Goal: Task Accomplishment & Management: Manage account settings

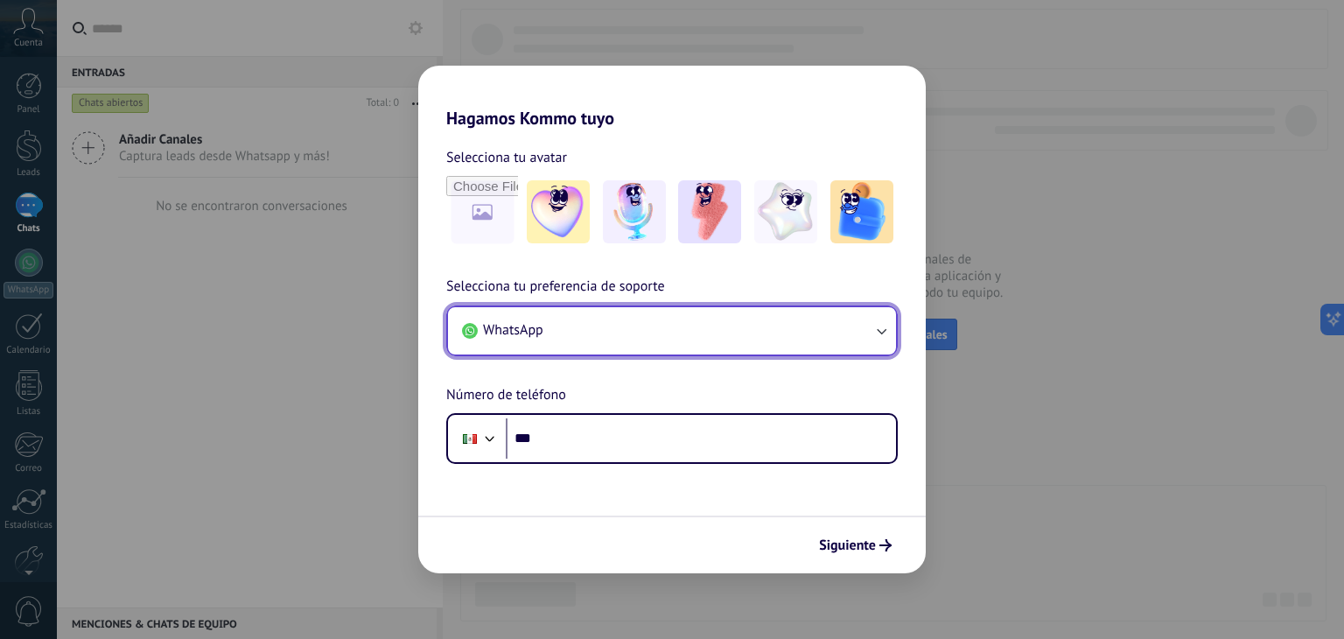
click at [879, 328] on icon "button" at bounding box center [880, 330] width 17 height 17
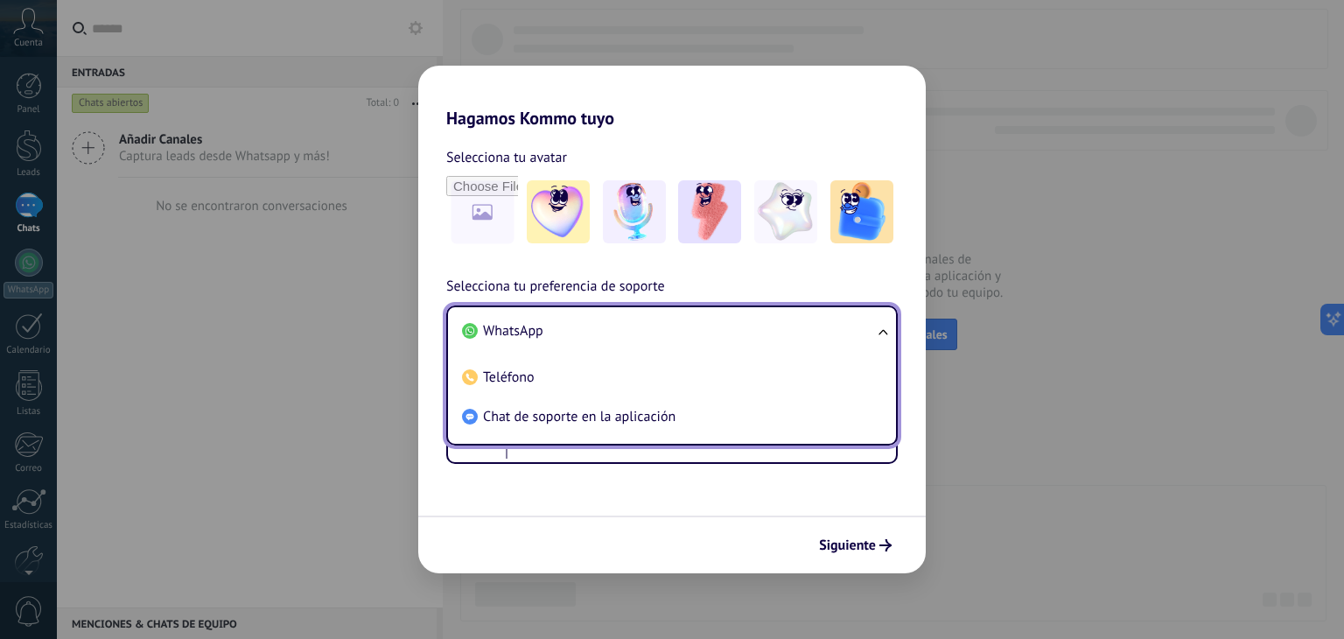
click at [878, 328] on ul "WhatsApp Teléfono Chat de soporte en la aplicación" at bounding box center [671, 375] width 451 height 140
click at [759, 329] on li "WhatsApp" at bounding box center [668, 330] width 427 height 39
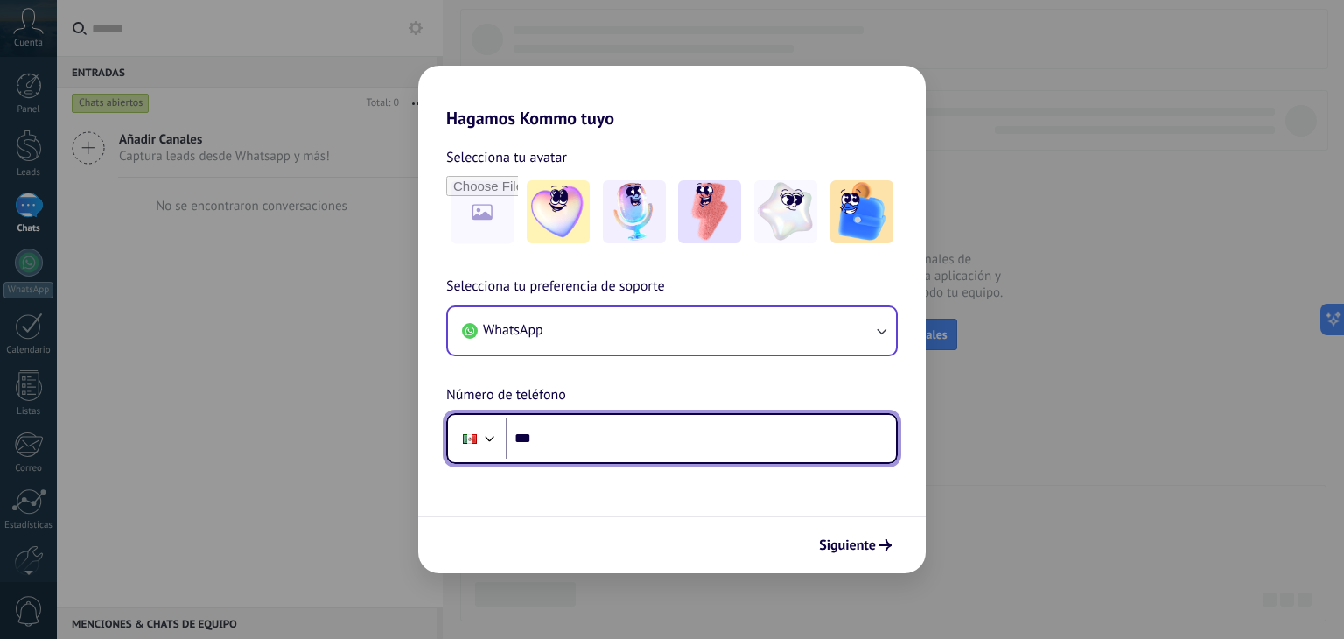
click at [557, 437] on input "***" at bounding box center [701, 438] width 390 height 40
type input "**********"
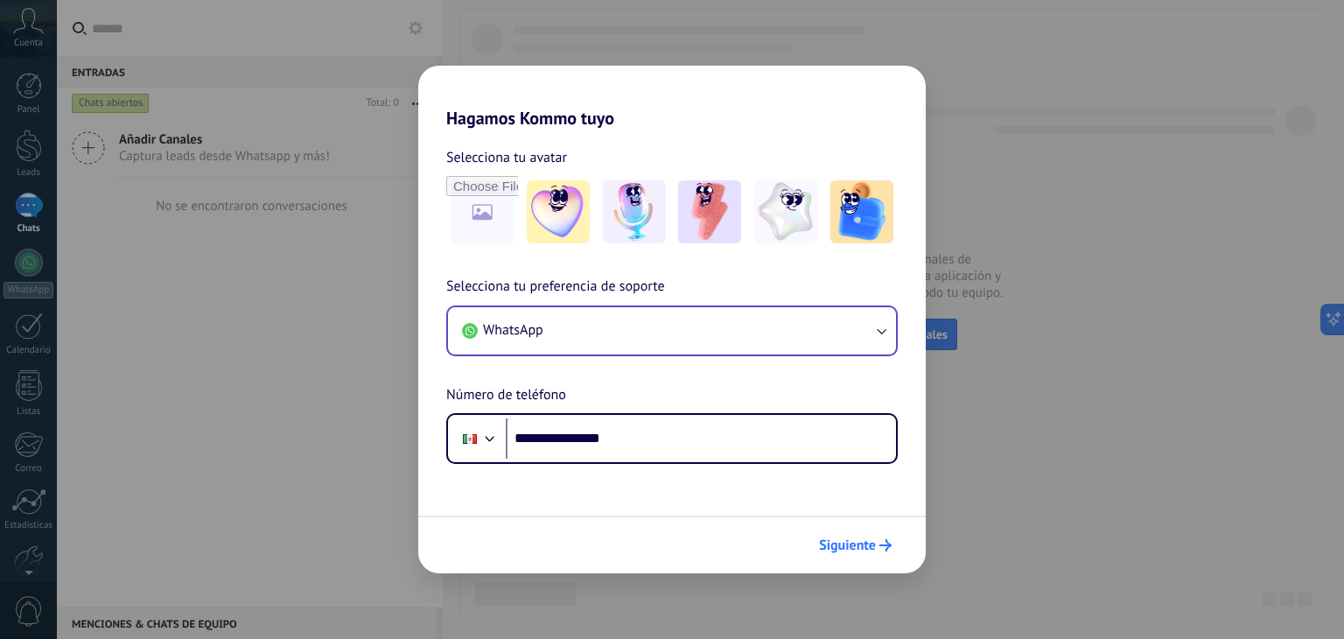
click at [848, 550] on span "Siguiente" at bounding box center [847, 545] width 57 height 12
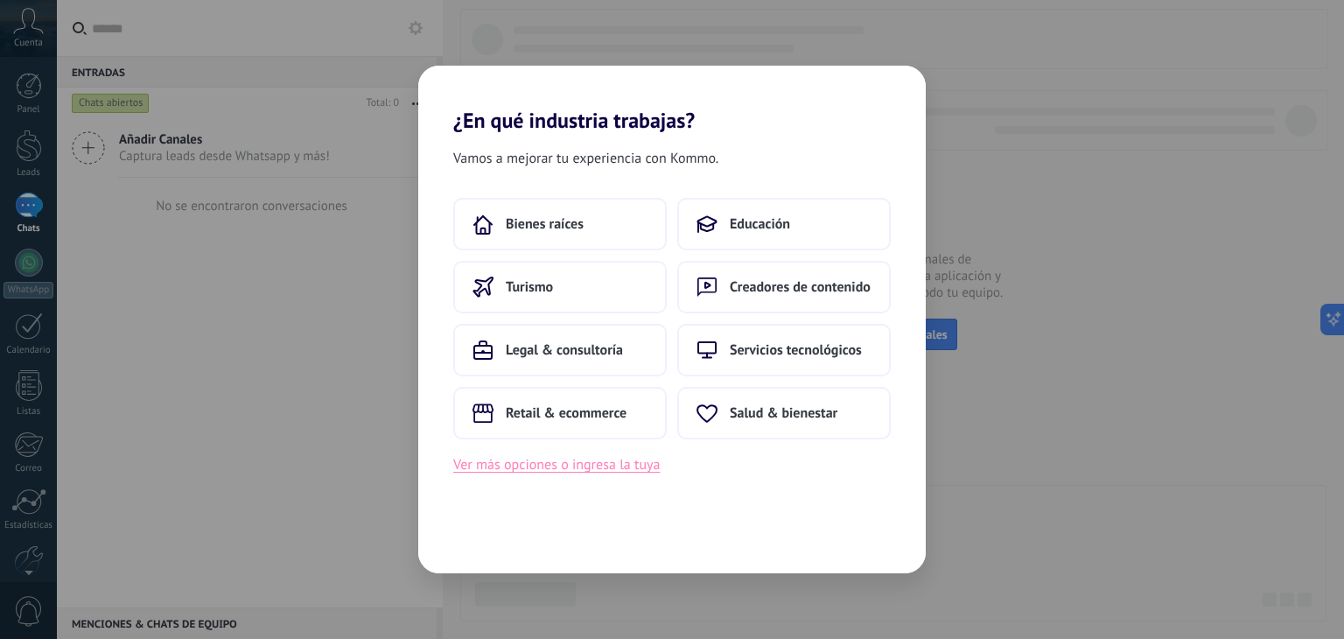
click at [535, 470] on button "Ver más opciones o ingresa la tuya" at bounding box center [556, 464] width 206 height 23
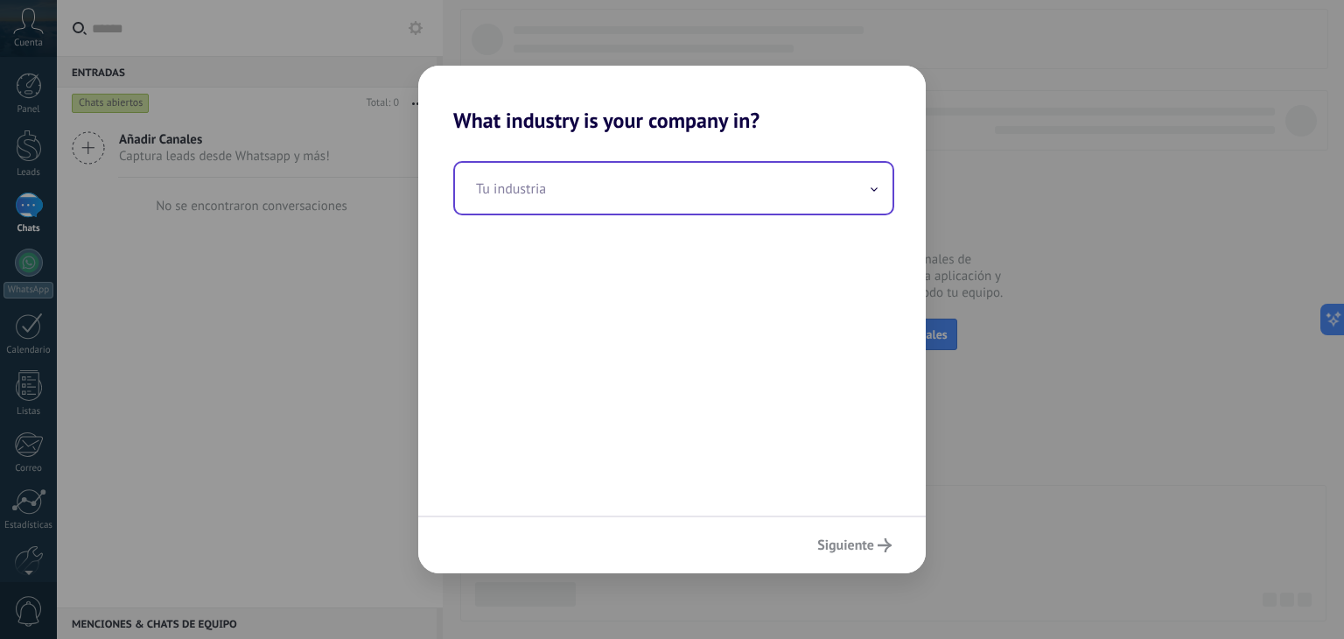
click at [871, 186] on span at bounding box center [874, 188] width 9 height 17
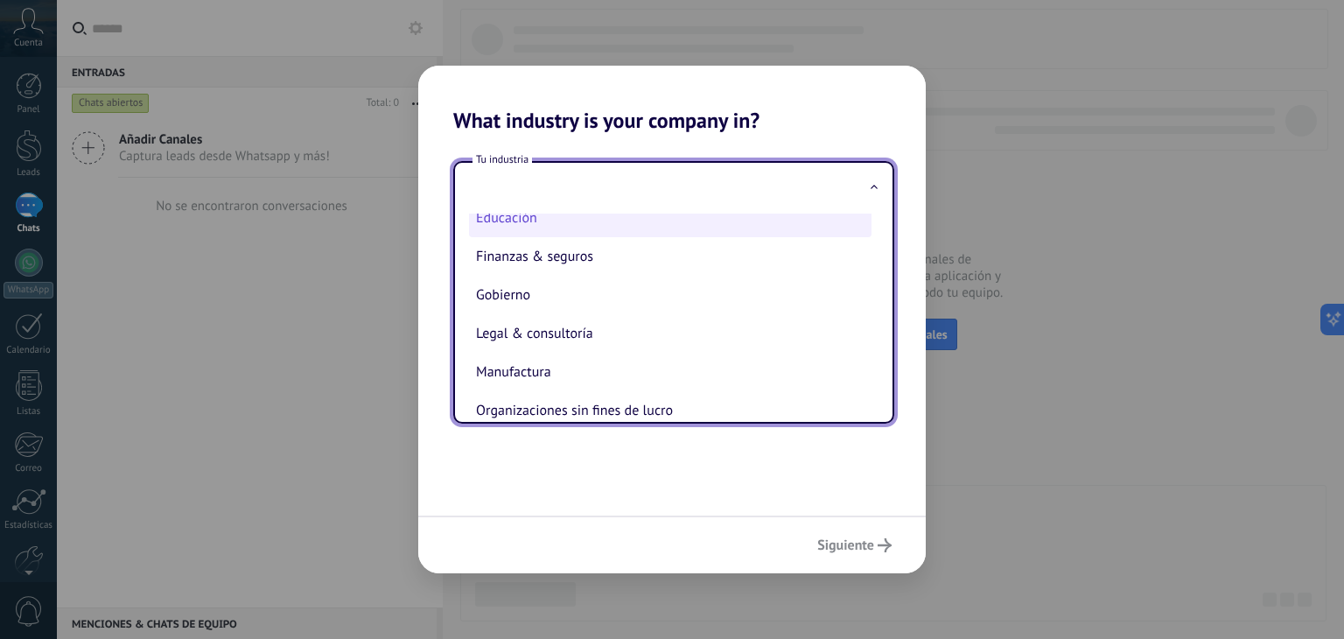
scroll to position [125, 0]
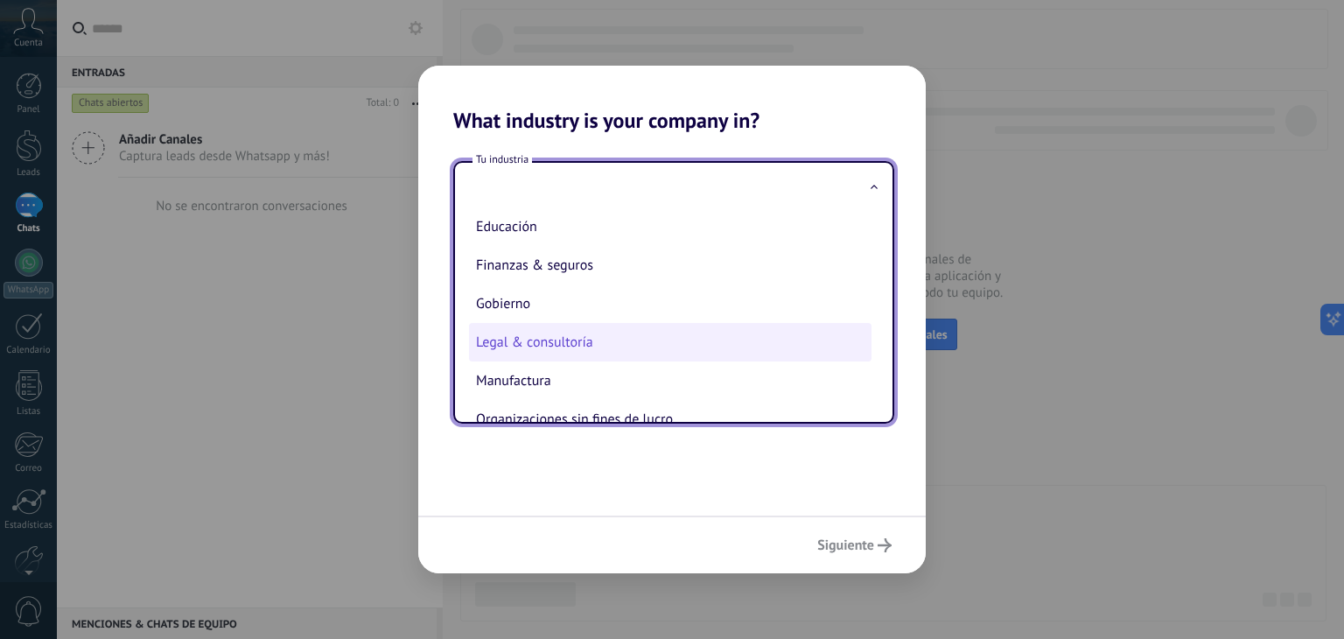
click at [595, 340] on li "Legal & consultoría" at bounding box center [670, 342] width 402 height 38
type input "**********"
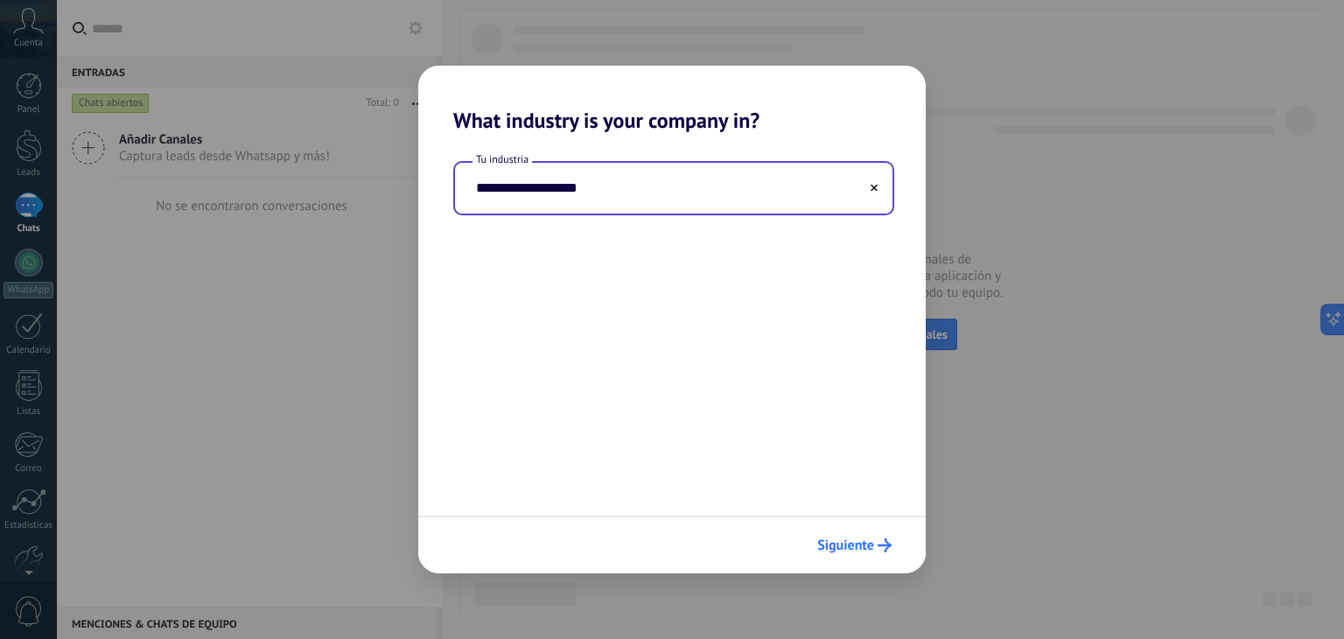
click at [861, 540] on span "Siguiente" at bounding box center [845, 545] width 57 height 12
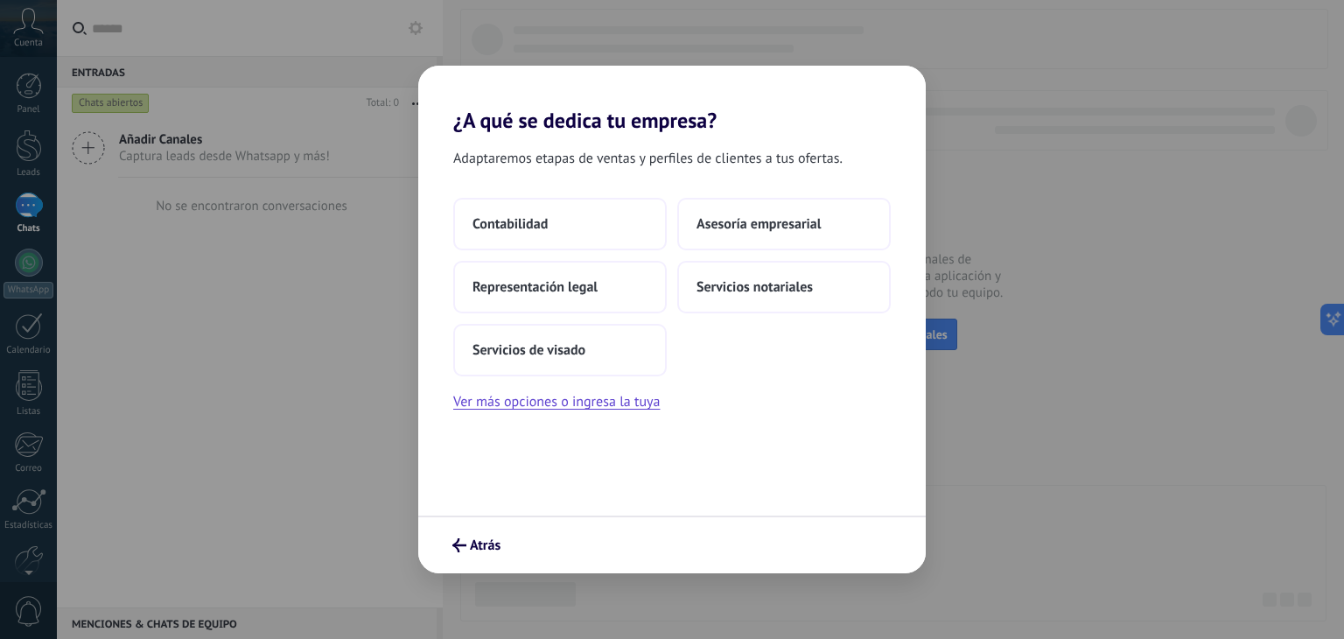
drag, startPoint x: 838, startPoint y: 554, endPoint x: 704, endPoint y: 344, distance: 249.0
click at [704, 344] on div "Contabilidad Asesoría empresarial Representación legal Servicios notariales Ser…" at bounding box center [671, 287] width 437 height 178
click at [623, 403] on button "Ver más opciones o ingresa la tuya" at bounding box center [556, 401] width 206 height 23
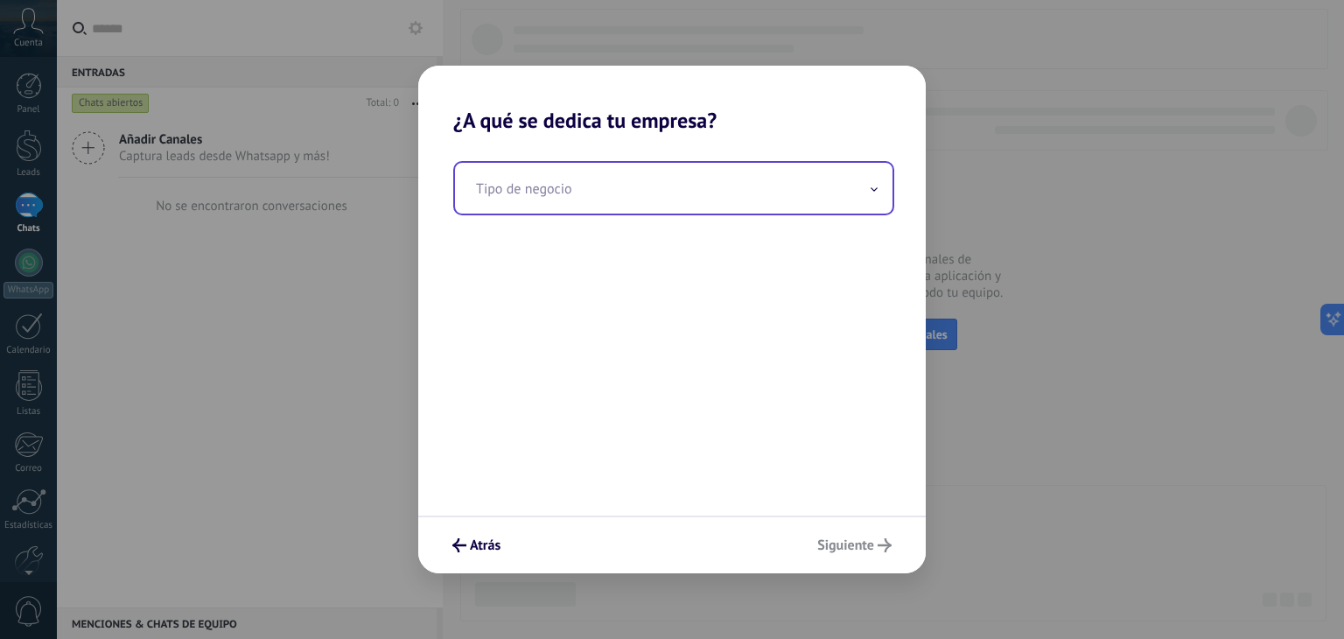
click at [872, 192] on span at bounding box center [874, 188] width 9 height 17
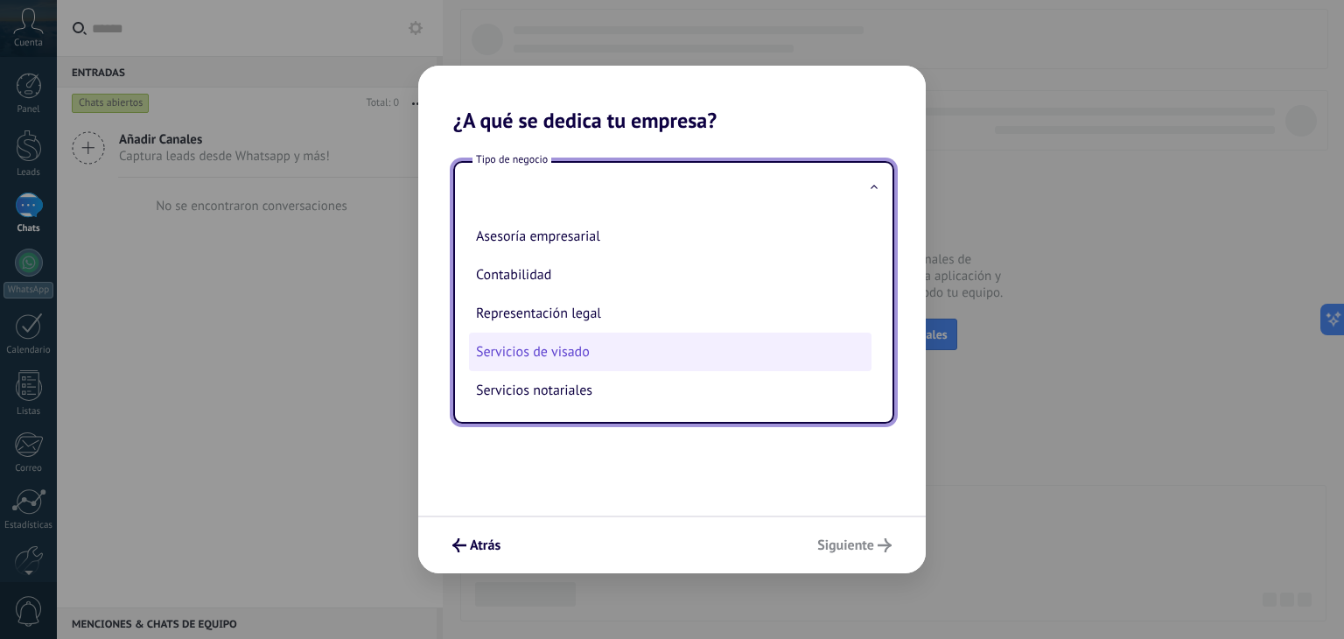
scroll to position [0, 0]
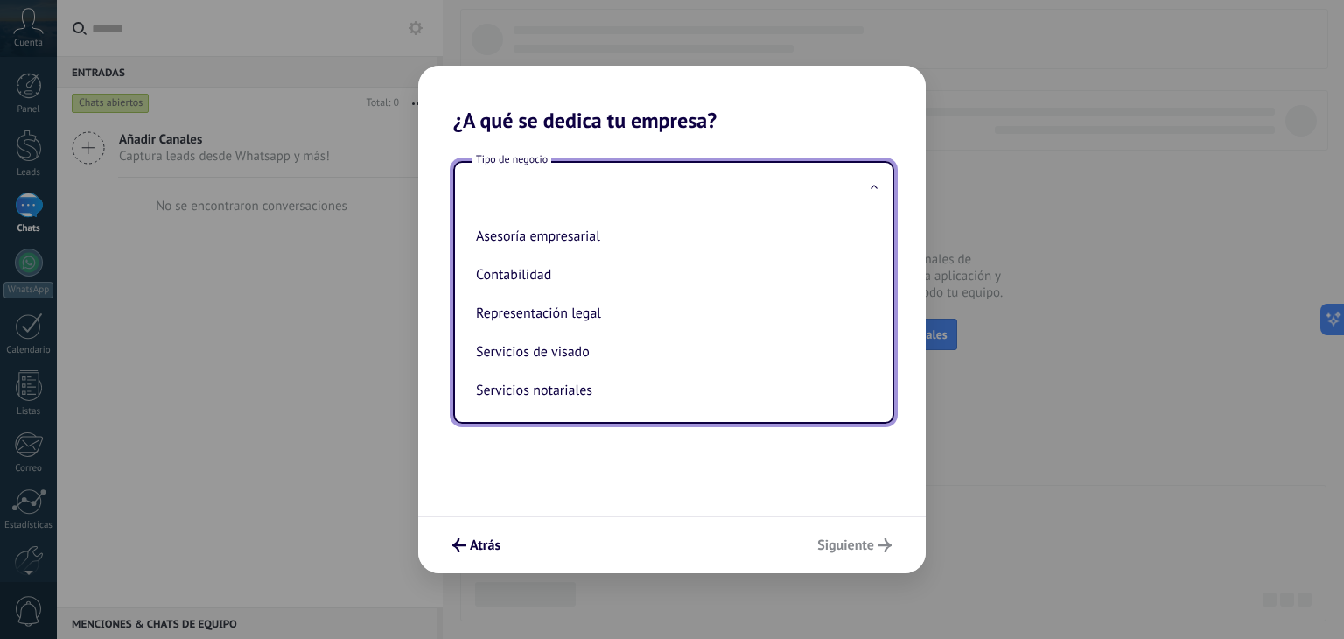
click at [623, 186] on input "text" at bounding box center [673, 188] width 437 height 51
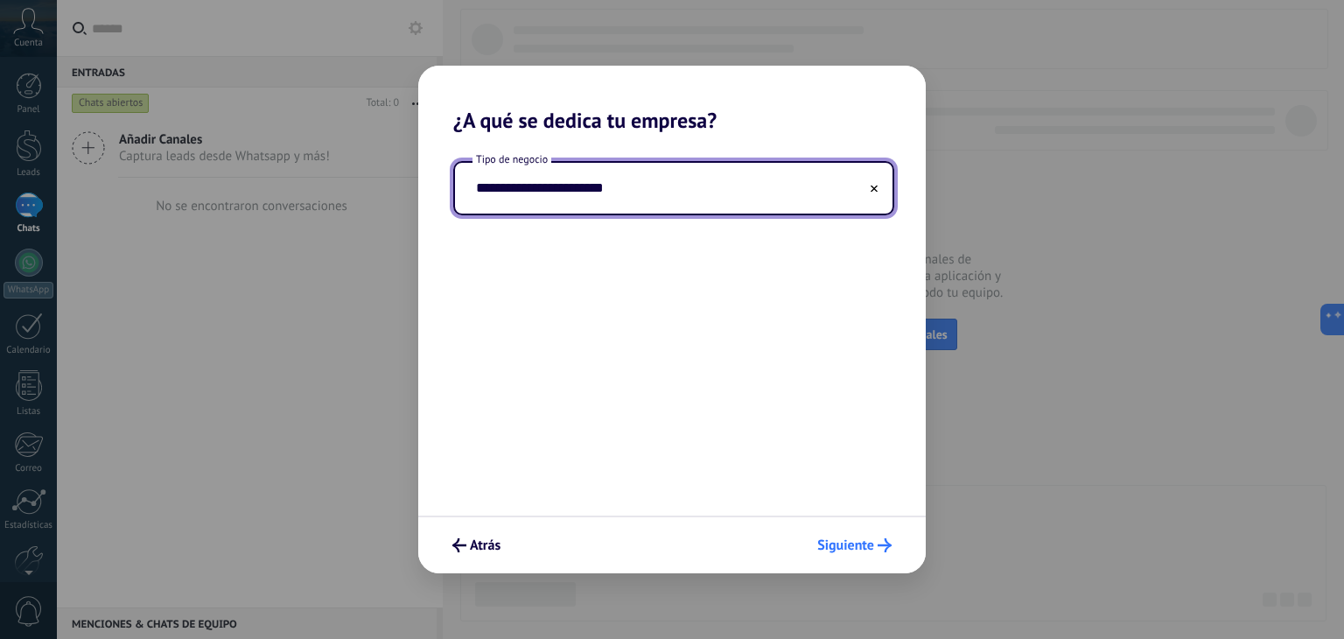
type input "**********"
click at [875, 543] on span "Siguiente" at bounding box center [854, 545] width 74 height 14
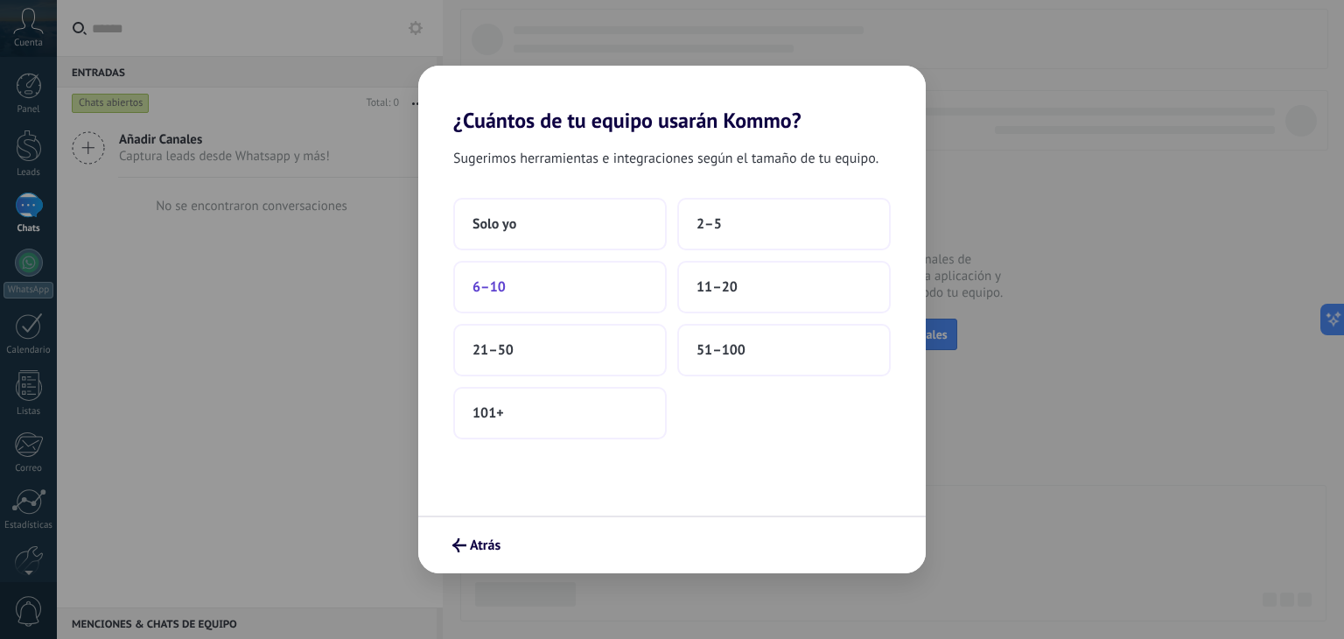
click at [549, 294] on button "6–10" at bounding box center [559, 287] width 213 height 52
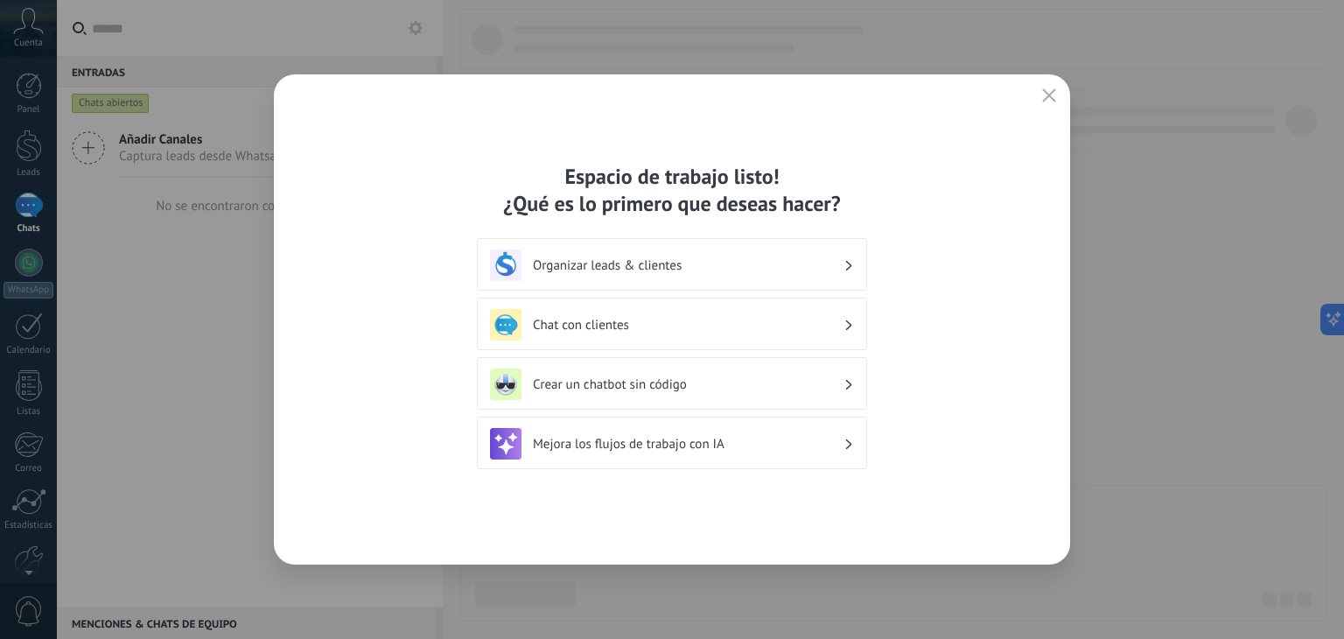
click at [846, 266] on icon at bounding box center [849, 265] width 6 height 10
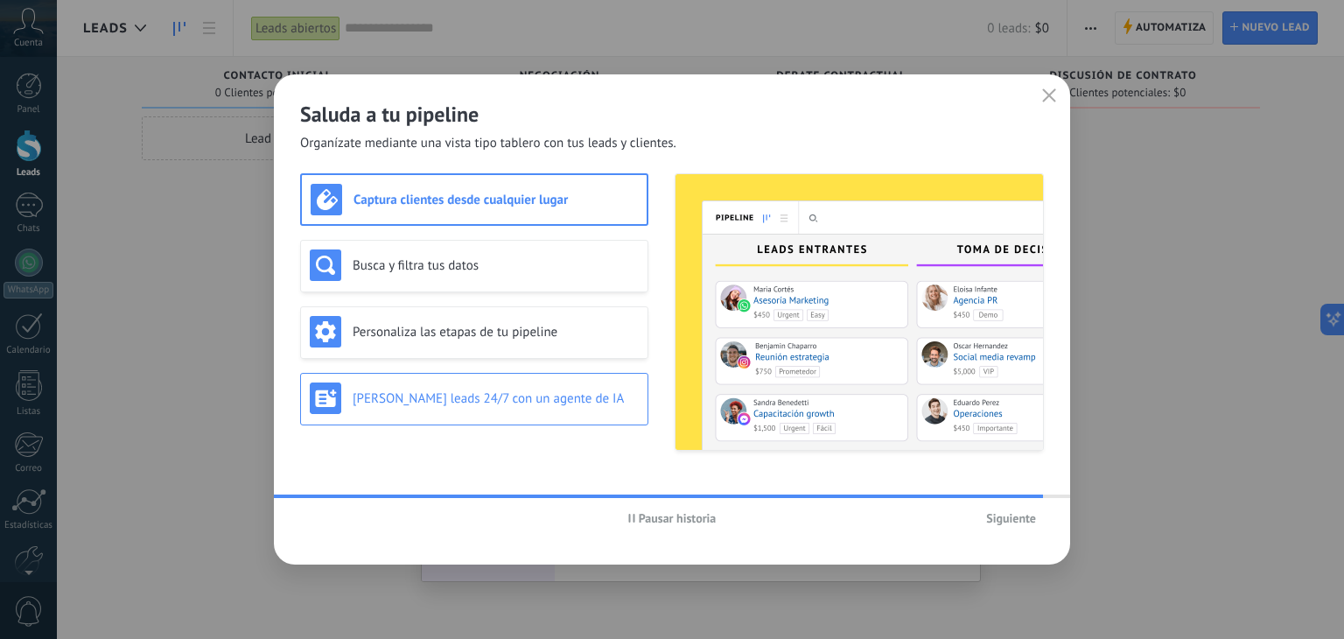
click at [535, 409] on div "[PERSON_NAME] leads 24/7 con un agente de IA" at bounding box center [474, 397] width 329 height 31
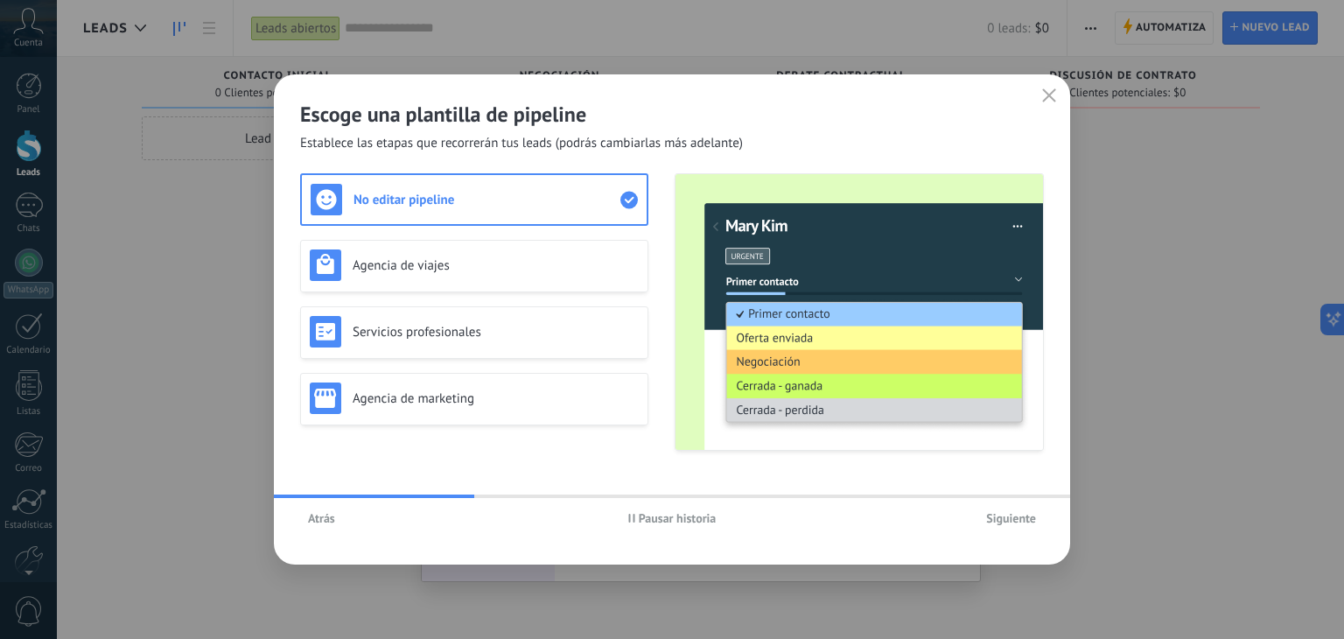
click at [328, 519] on span "Atrás" at bounding box center [321, 518] width 27 height 12
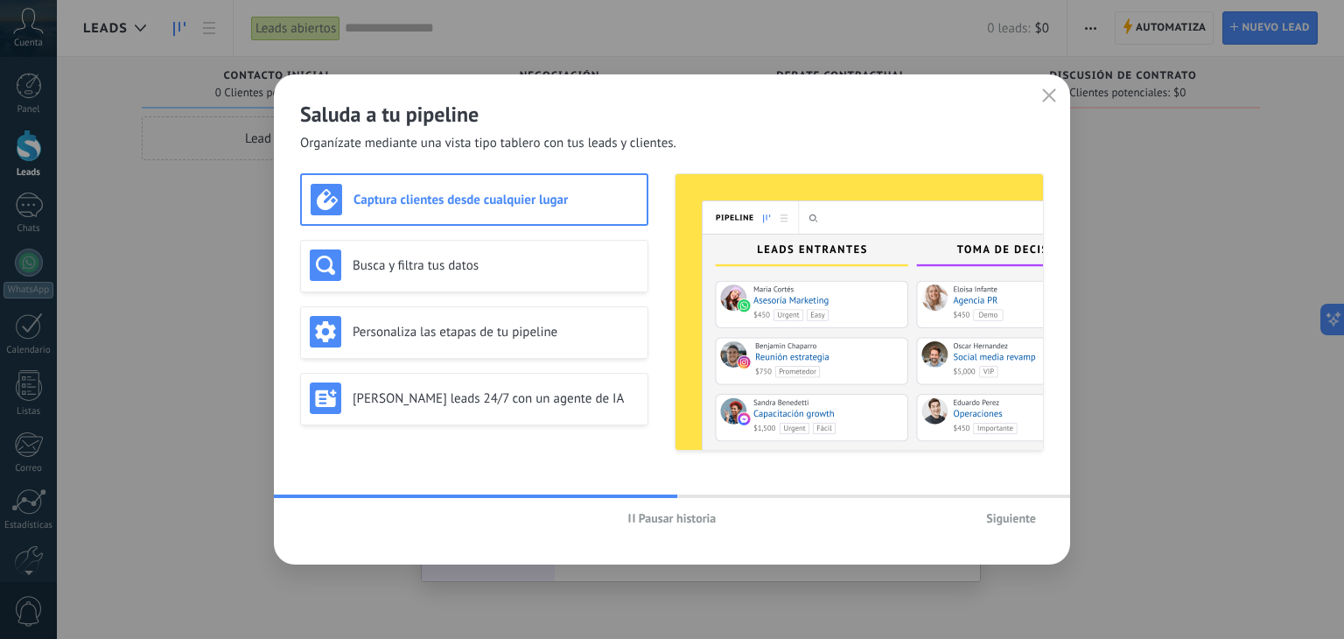
click at [507, 203] on h3 "Captura clientes desde cualquier lugar" at bounding box center [495, 200] width 284 height 17
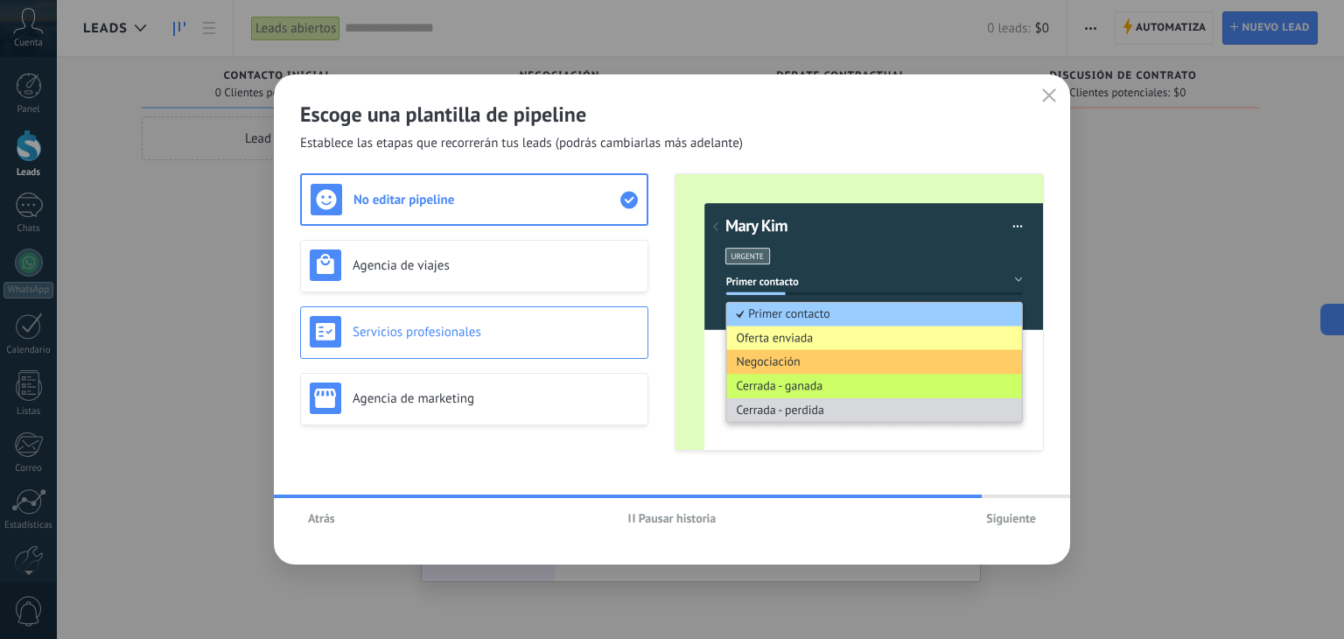
click at [486, 318] on div "Servicios profesionales" at bounding box center [474, 331] width 329 height 31
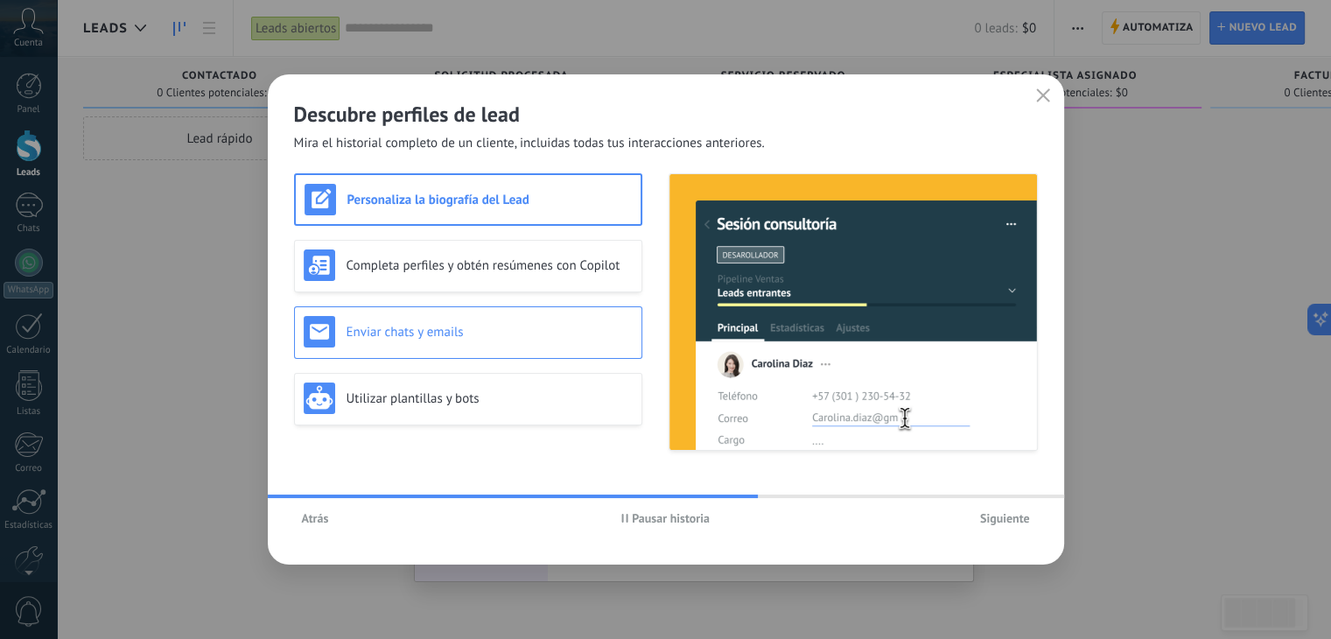
click at [469, 340] on div "Enviar chats y emails" at bounding box center [468, 331] width 329 height 31
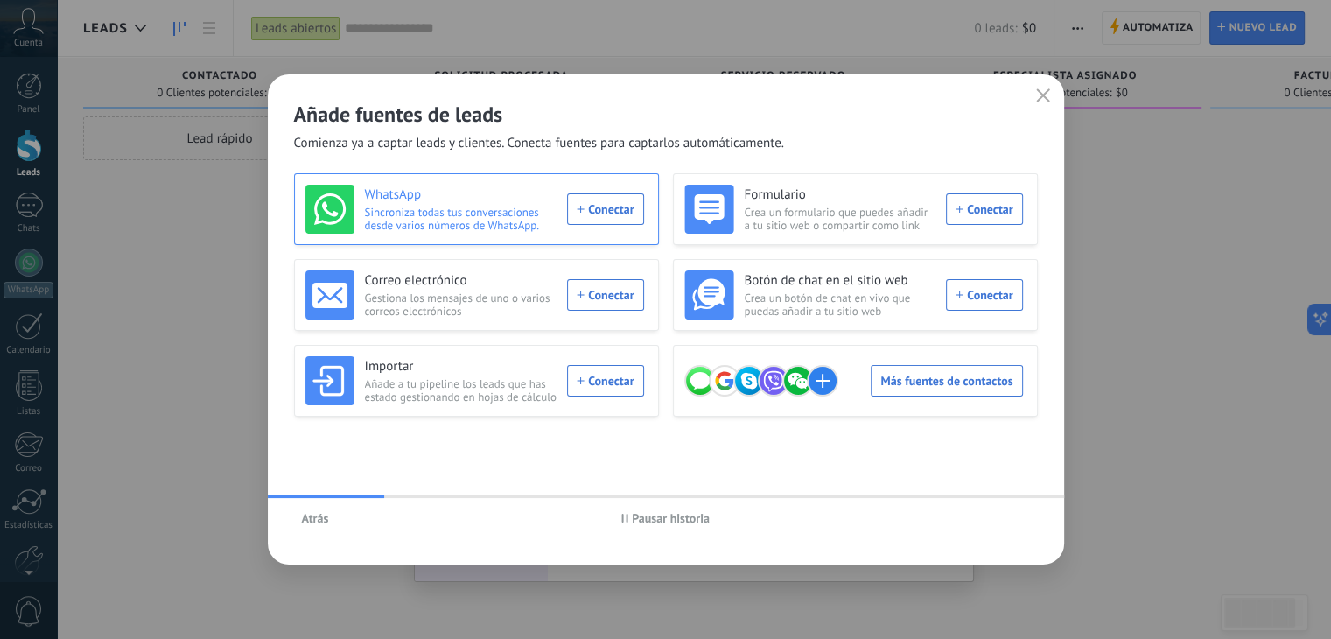
click at [605, 218] on div "WhatsApp Sincroniza todas tus conversaciones desde varios números de WhatsApp. …" at bounding box center [474, 209] width 339 height 49
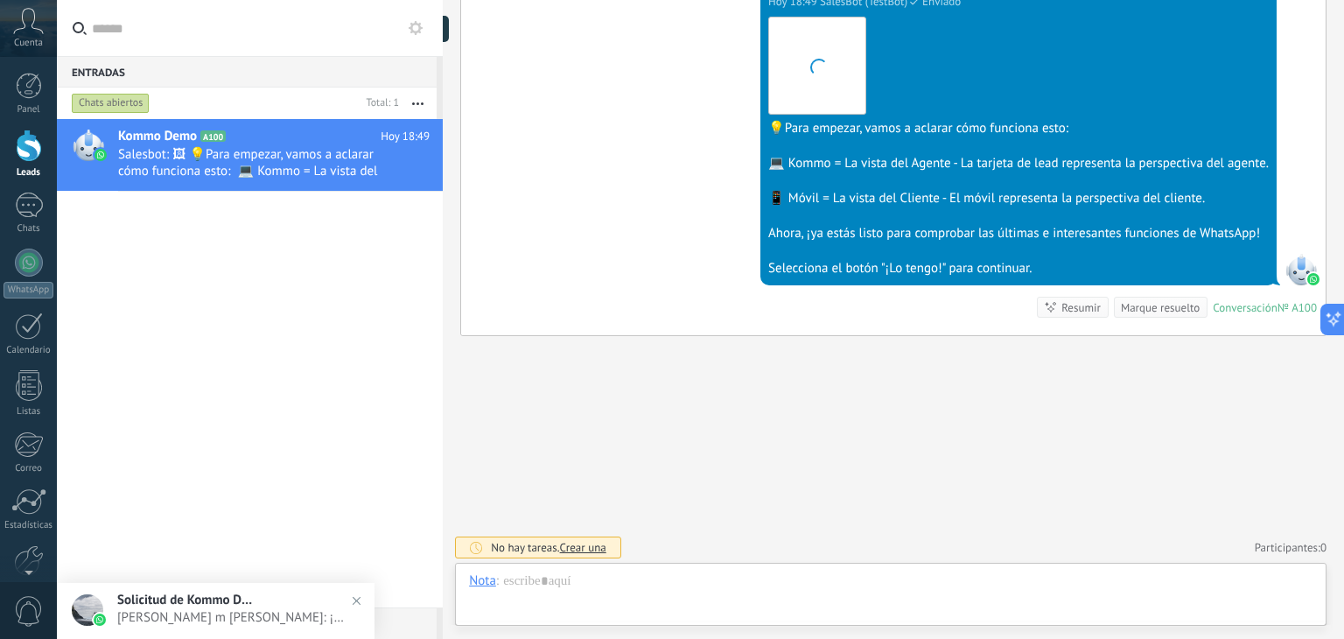
scroll to position [25, 0]
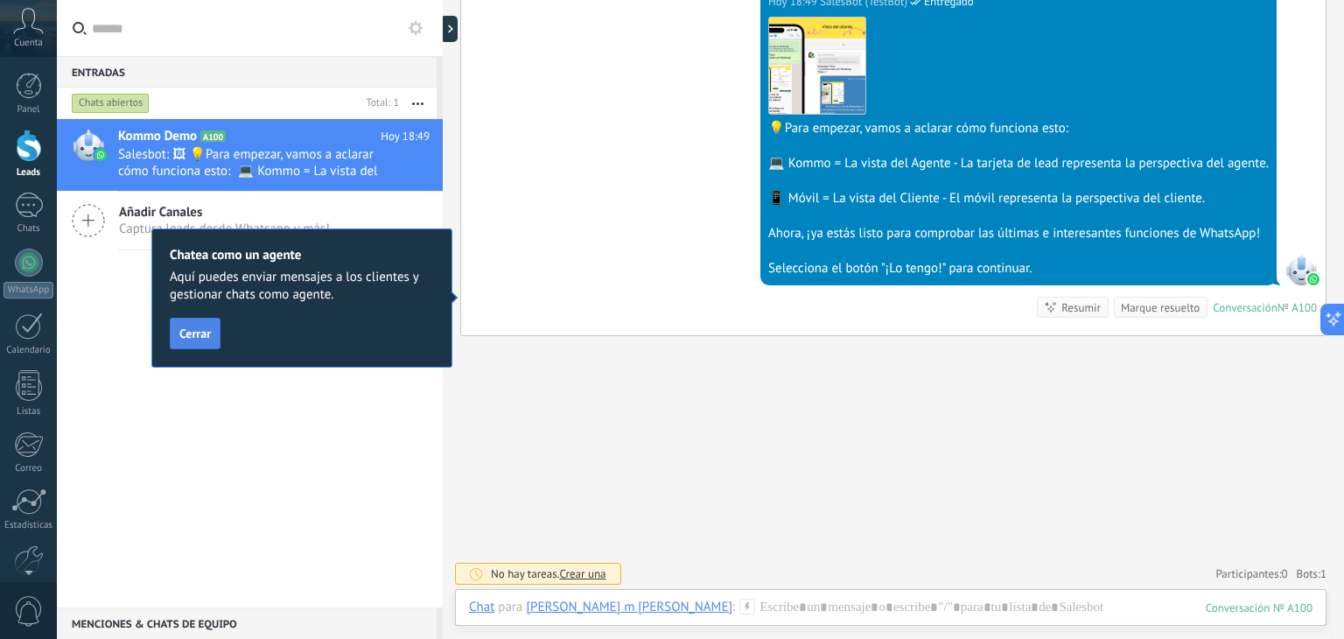
click at [192, 339] on span "Cerrar" at bounding box center [194, 333] width 31 height 12
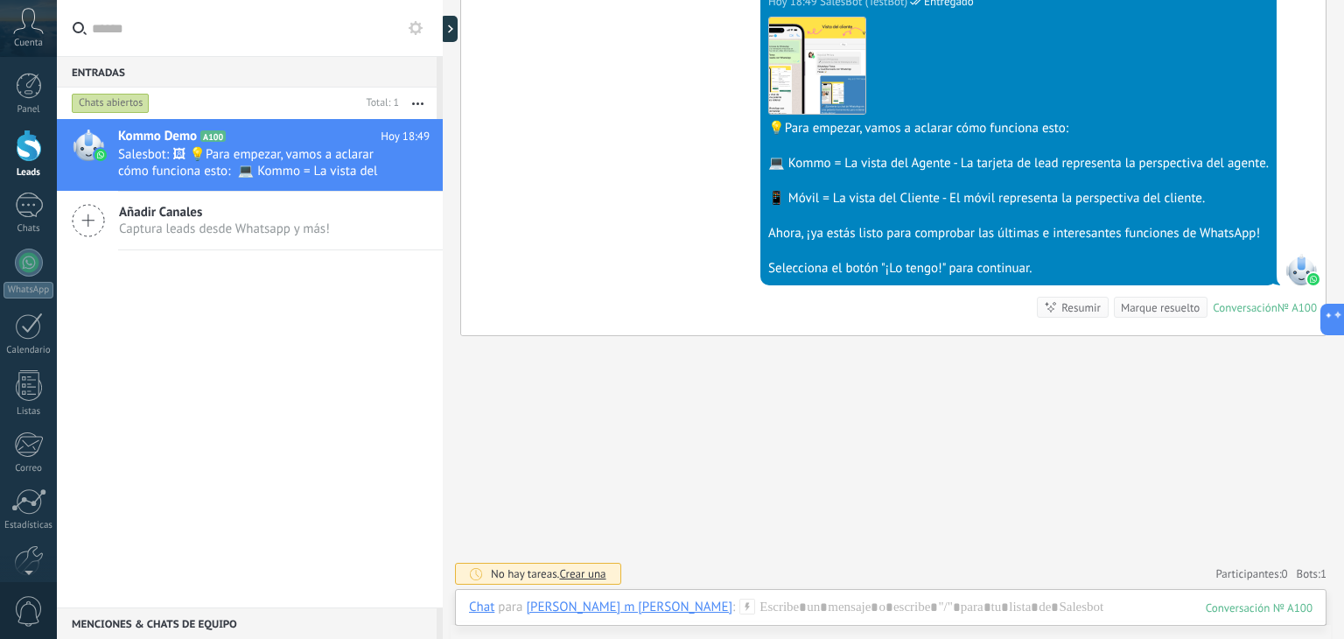
click at [37, 42] on span "Cuenta" at bounding box center [28, 43] width 29 height 11
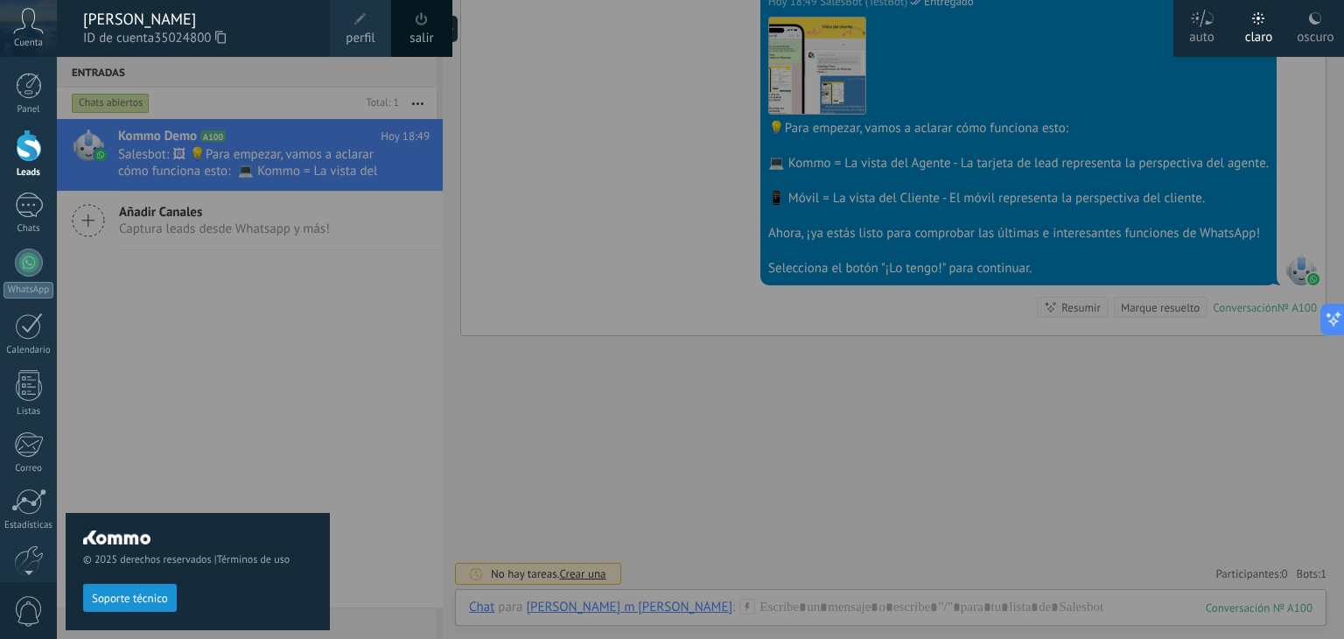
click at [255, 328] on div "© 2025 derechos reservados | Términos de uso Soporte técnico" at bounding box center [198, 348] width 264 height 582
click at [238, 380] on div "© 2025 derechos reservados | Términos de uso Soporte técnico" at bounding box center [198, 348] width 264 height 582
click at [1307, 32] on div "oscuro" at bounding box center [1315, 33] width 37 height 45
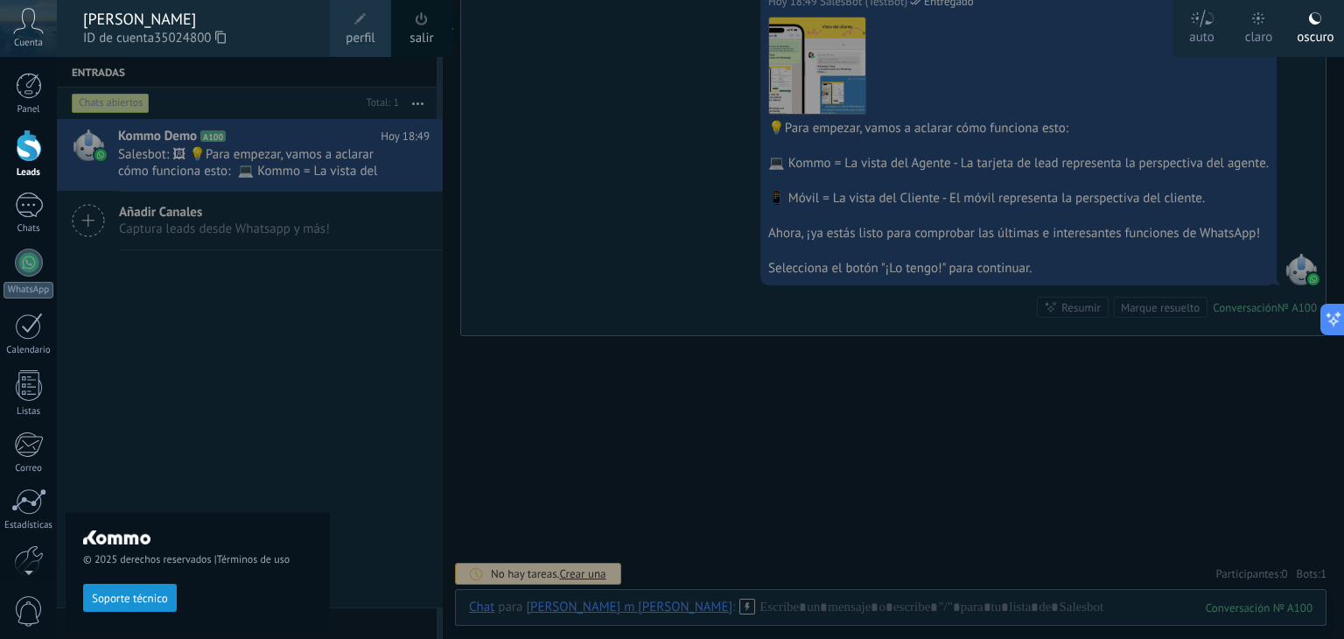
click at [1207, 33] on div "auto" at bounding box center [1201, 33] width 25 height 45
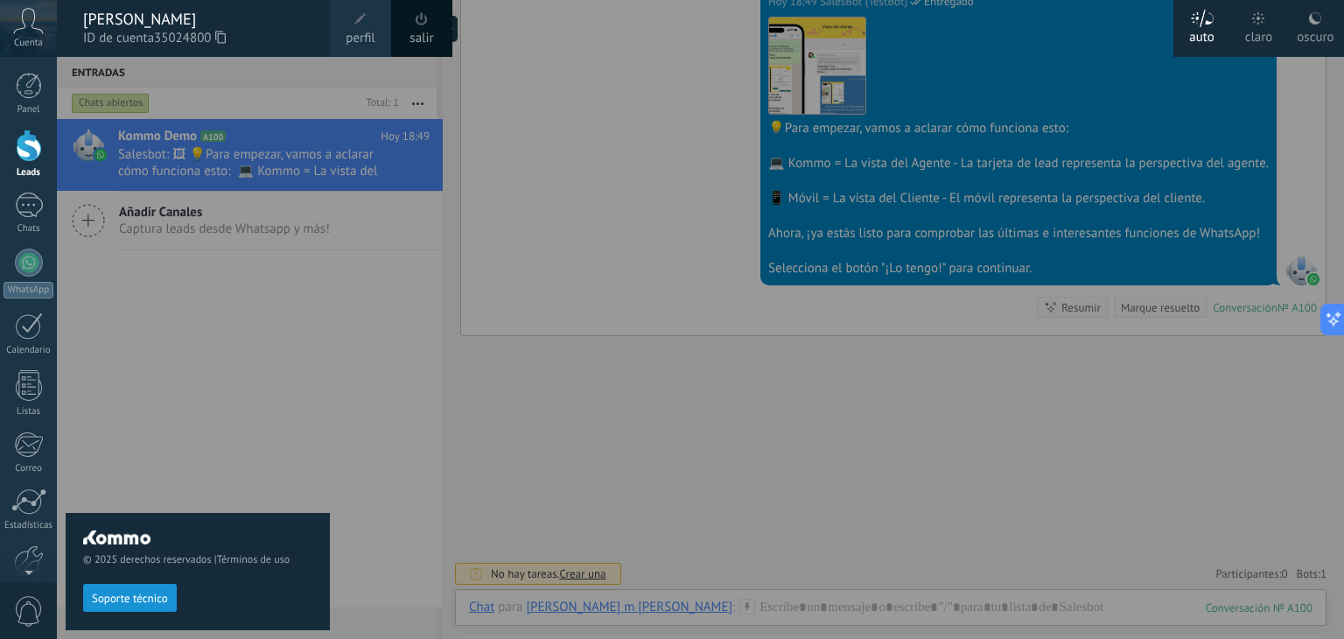
click at [1256, 33] on div "claro" at bounding box center [1259, 33] width 28 height 45
click at [1208, 39] on div "auto" at bounding box center [1201, 33] width 25 height 45
click at [531, 199] on div at bounding box center [729, 319] width 1344 height 639
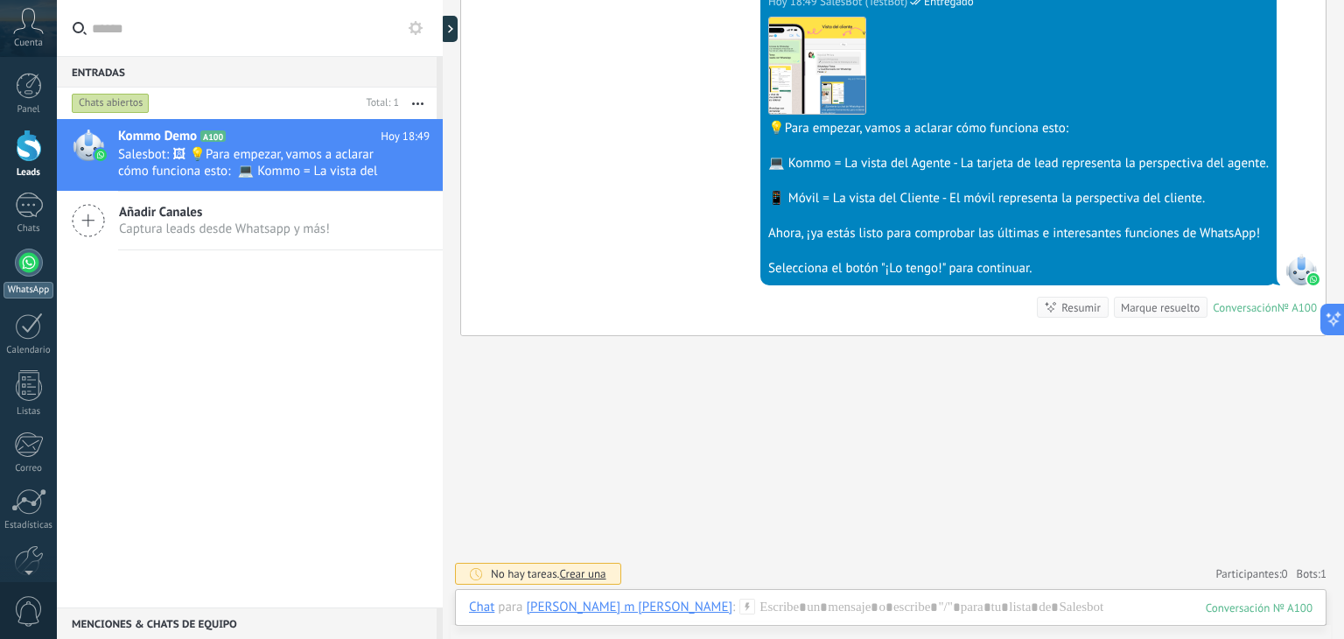
click at [28, 264] on div at bounding box center [29, 262] width 28 height 28
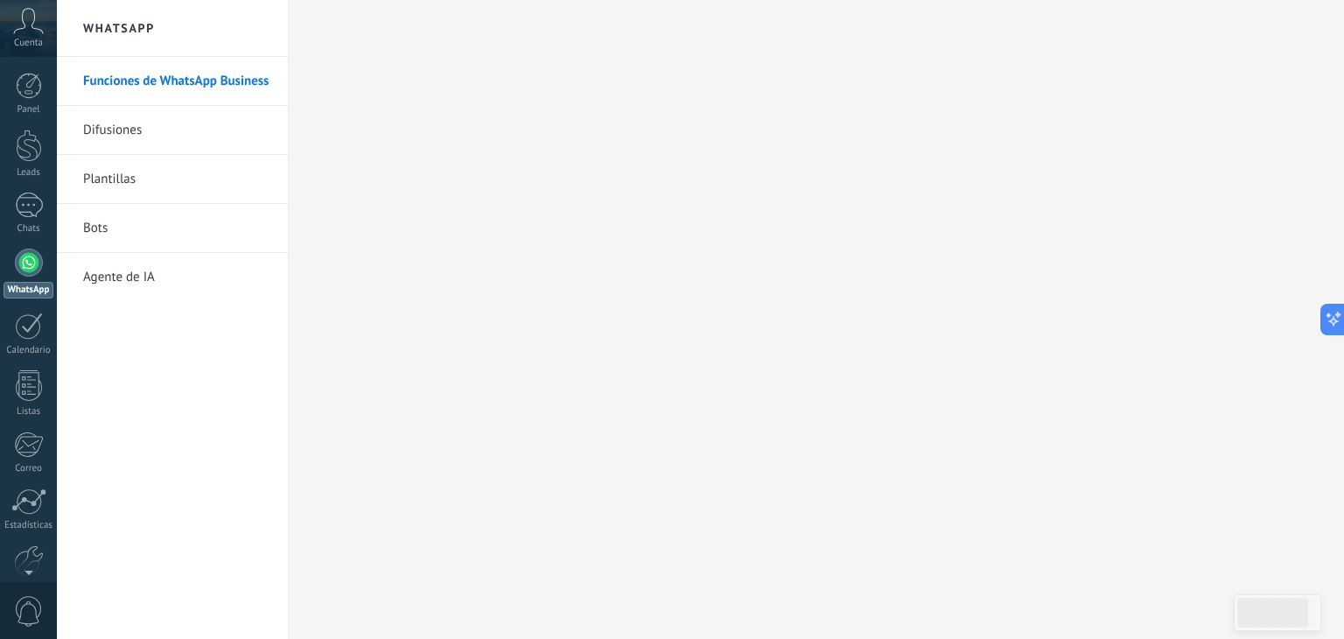
click at [136, 136] on link "Difusiones" at bounding box center [176, 130] width 187 height 49
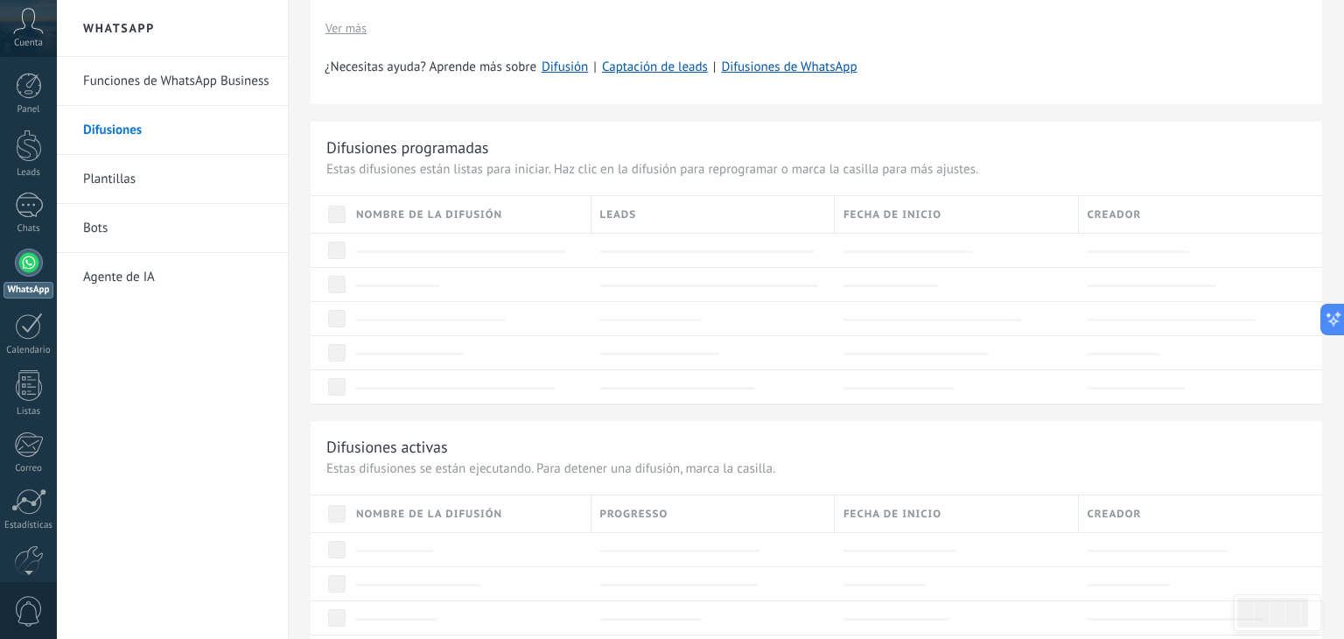
scroll to position [700, 0]
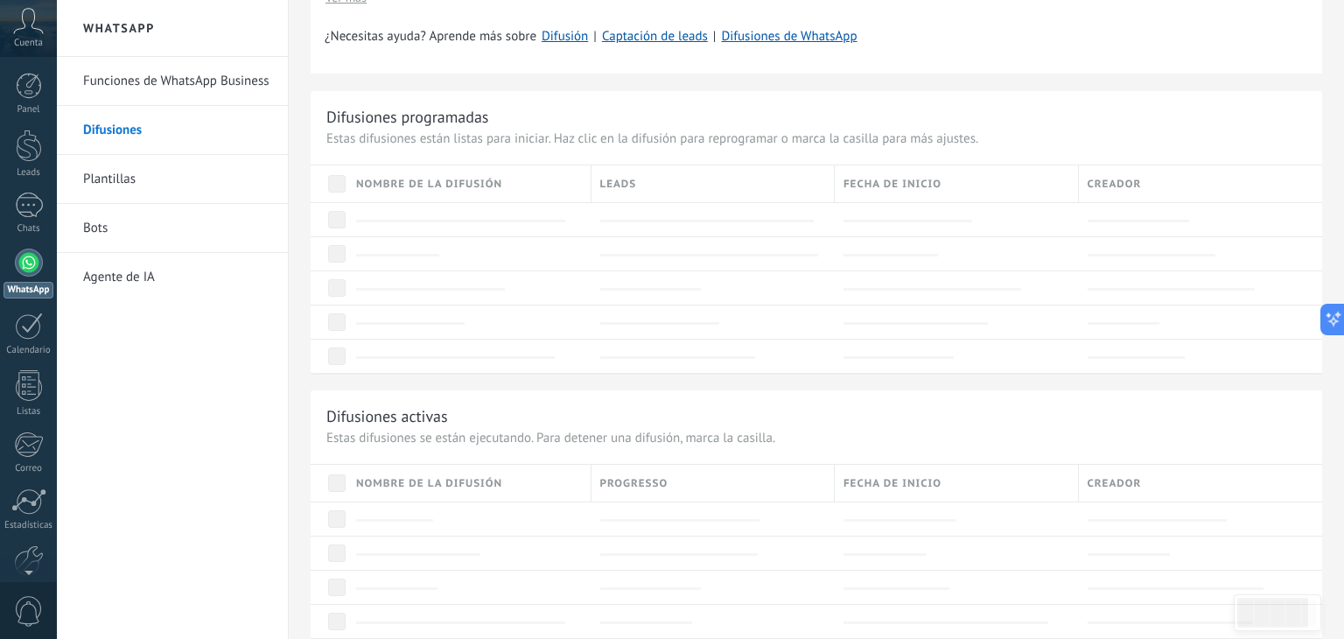
click at [106, 173] on link "Plantillas" at bounding box center [176, 179] width 187 height 49
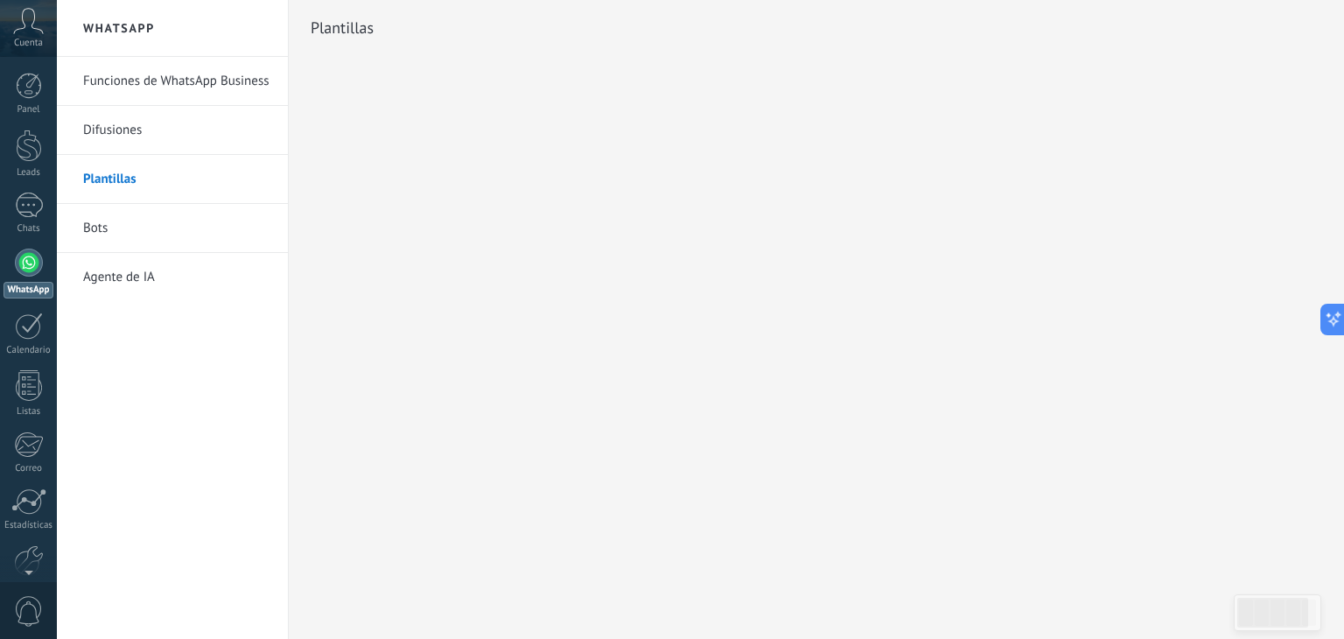
click at [105, 233] on link "Bots" at bounding box center [176, 228] width 187 height 49
click at [135, 276] on link "Agente de IA" at bounding box center [176, 277] width 187 height 49
click at [24, 331] on div at bounding box center [29, 325] width 28 height 27
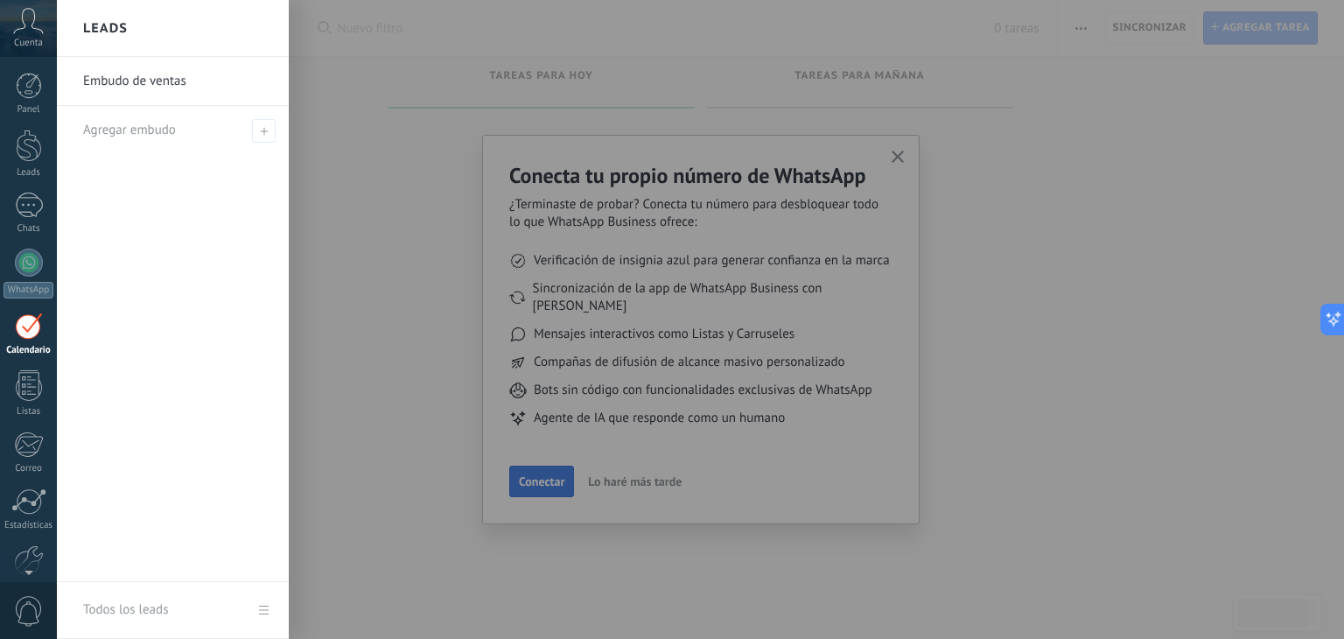
click at [521, 466] on div at bounding box center [729, 319] width 1344 height 639
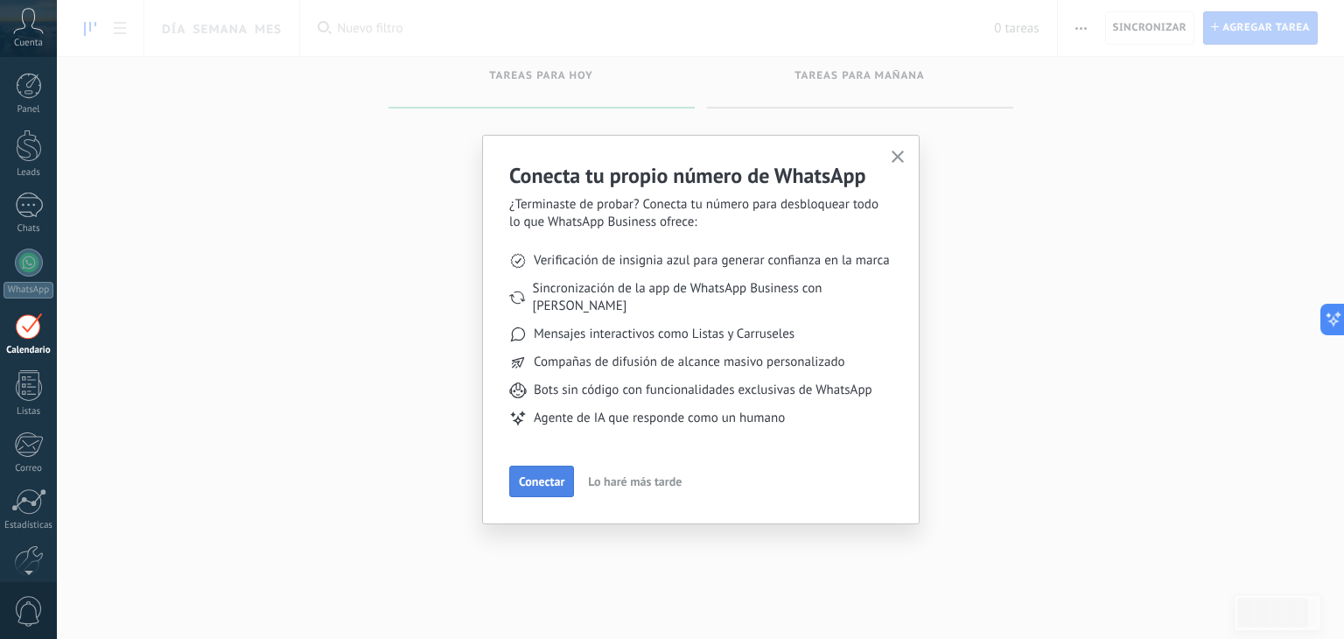
click at [542, 475] on span "Conectar" at bounding box center [541, 481] width 45 height 12
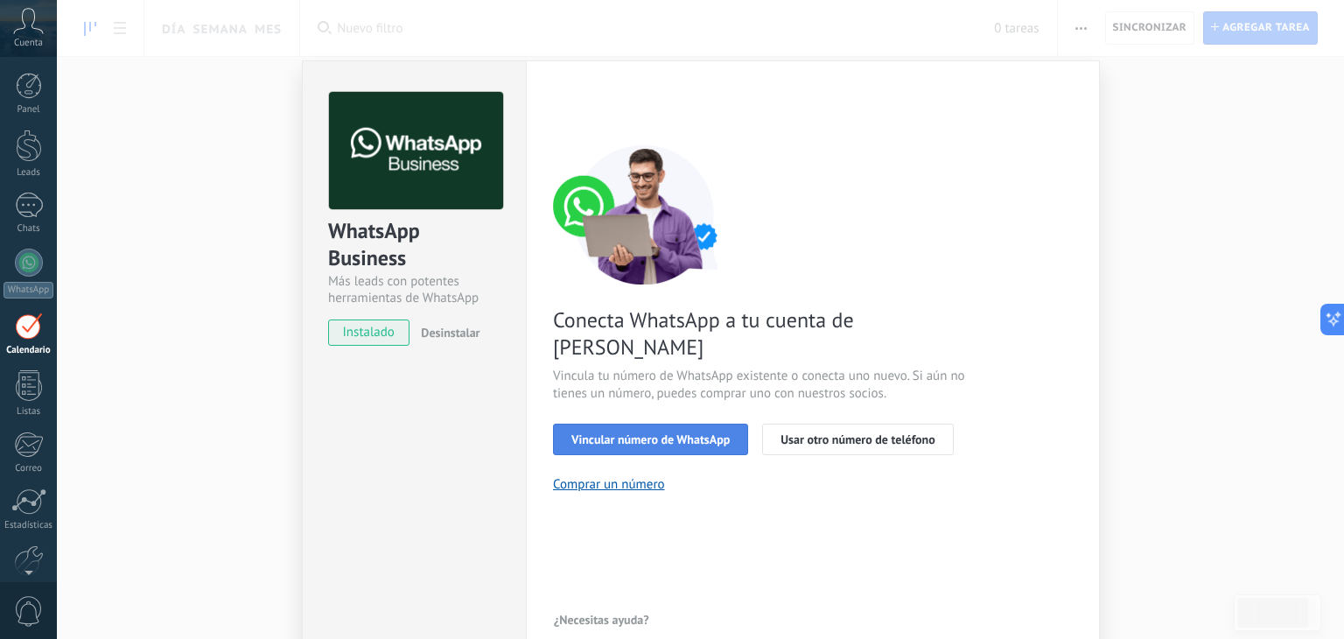
click at [615, 433] on span "Vincular número de WhatsApp" at bounding box center [650, 439] width 158 height 12
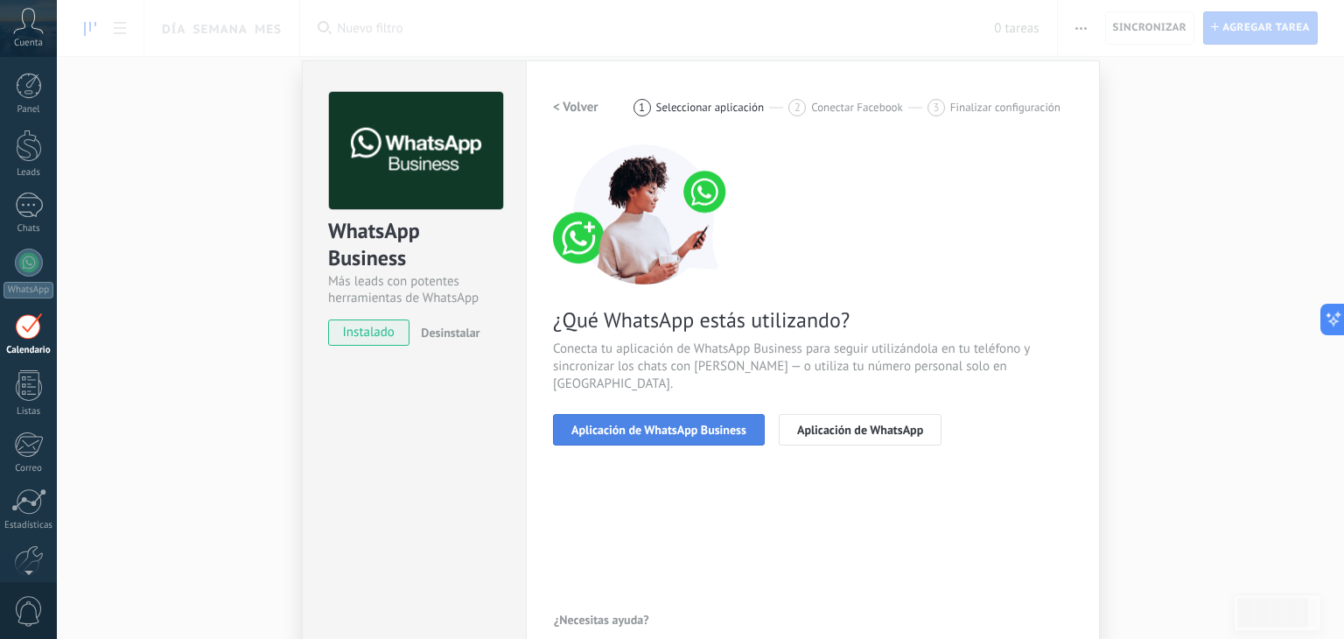
click at [703, 423] on span "Aplicación de WhatsApp Business" at bounding box center [658, 429] width 175 height 12
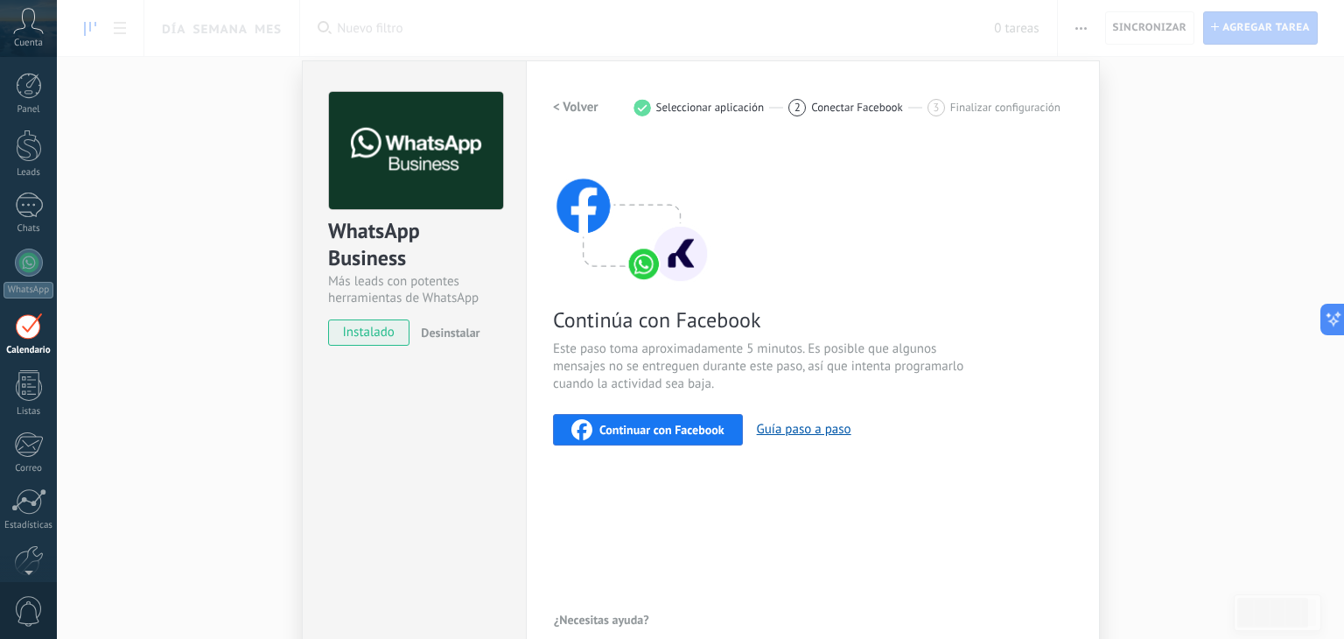
click at [640, 257] on img at bounding box center [631, 214] width 157 height 140
click at [220, 235] on div "WhatsApp Business Más leads con potentes herramientas de WhatsApp instalado Des…" at bounding box center [700, 319] width 1287 height 639
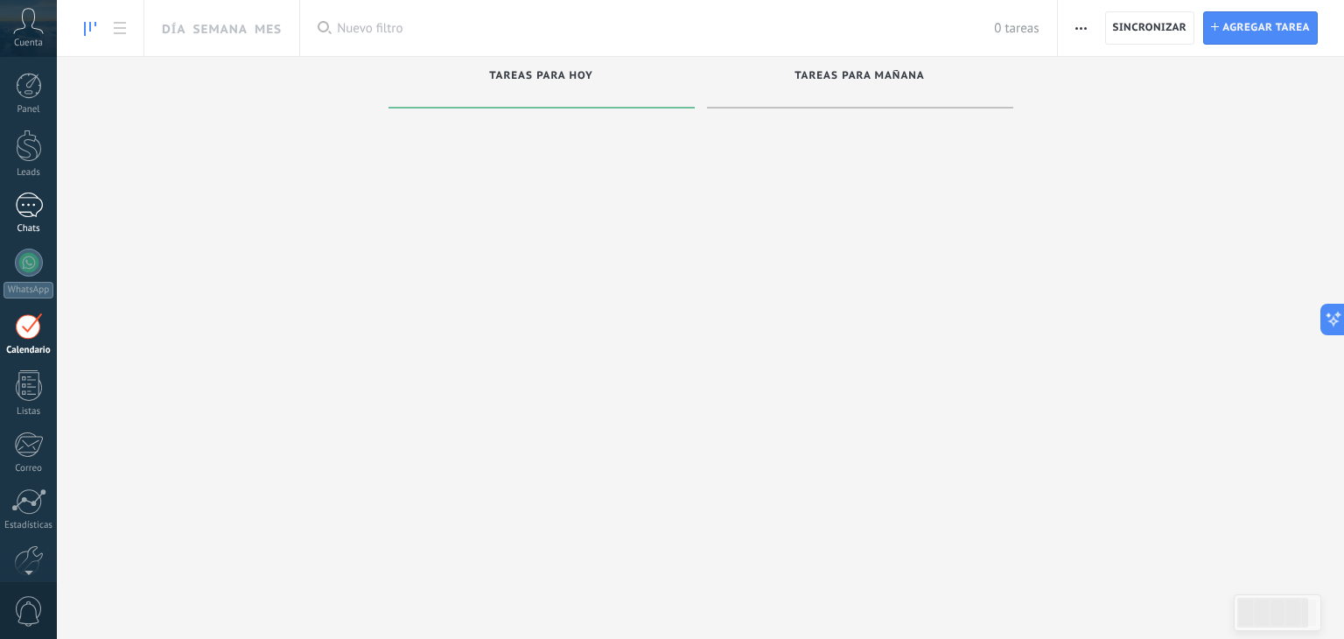
click at [28, 213] on div "1" at bounding box center [29, 204] width 28 height 25
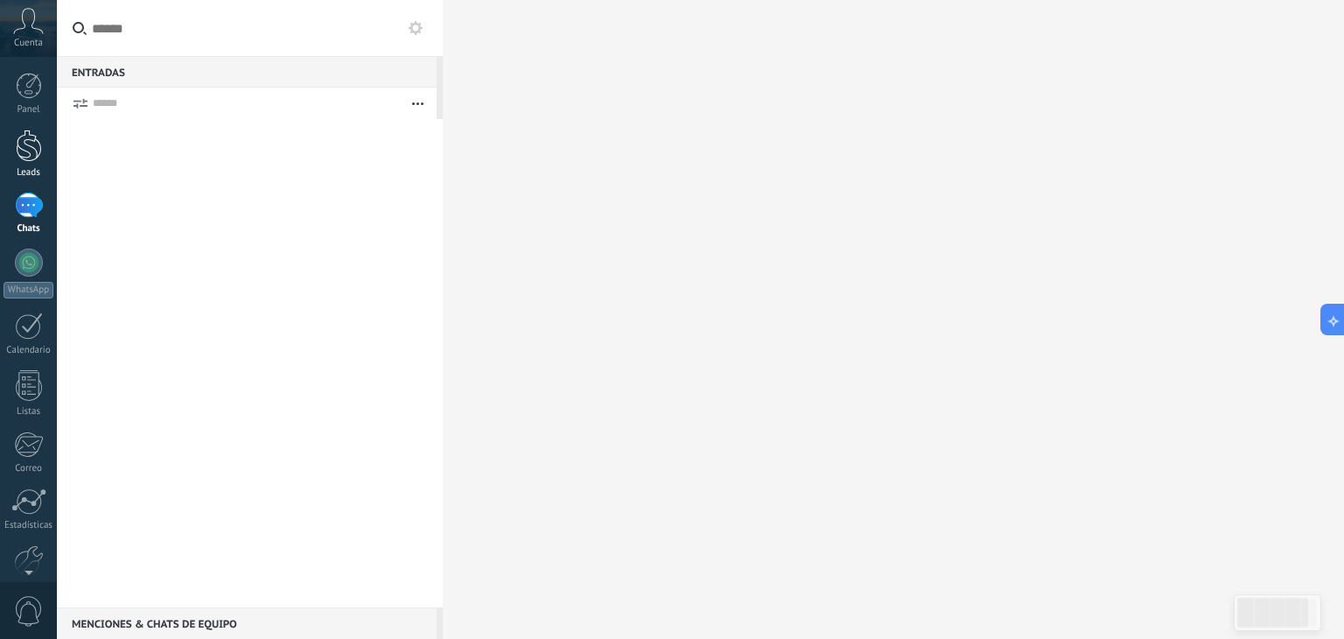
click at [34, 169] on div "Leads" at bounding box center [28, 172] width 51 height 11
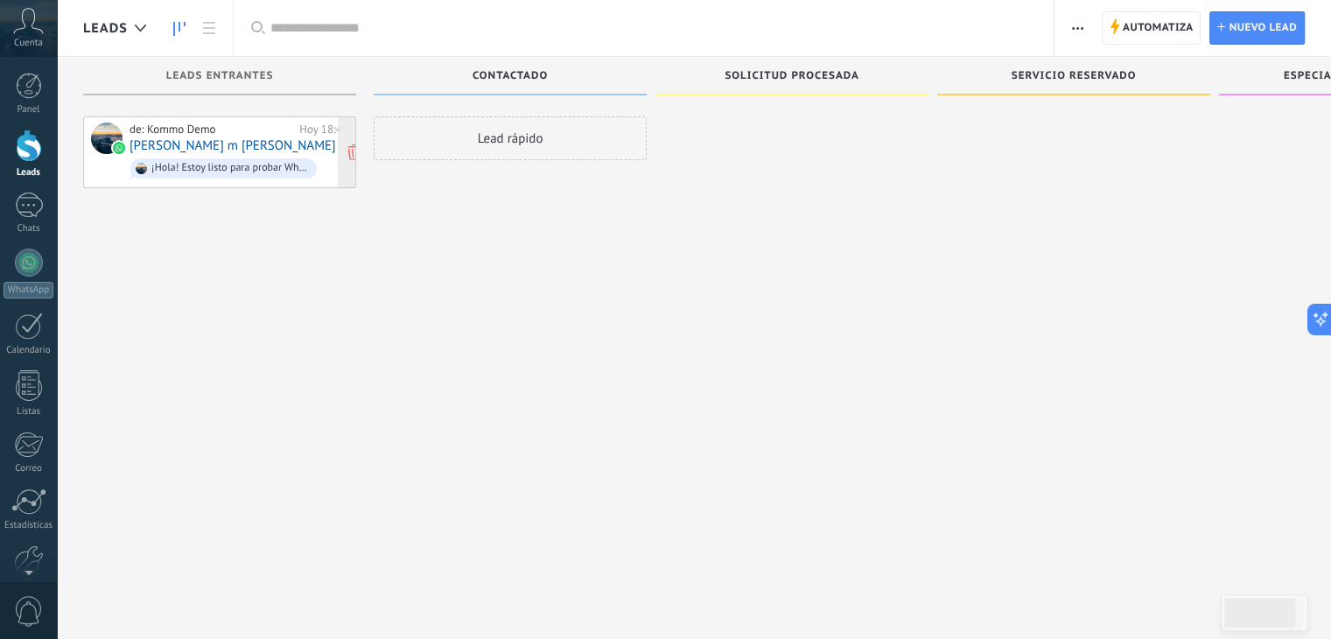
click at [192, 134] on div "de: Kommo Demo" at bounding box center [211, 129] width 164 height 14
click at [202, 148] on link "[PERSON_NAME] m [PERSON_NAME]" at bounding box center [232, 145] width 206 height 15
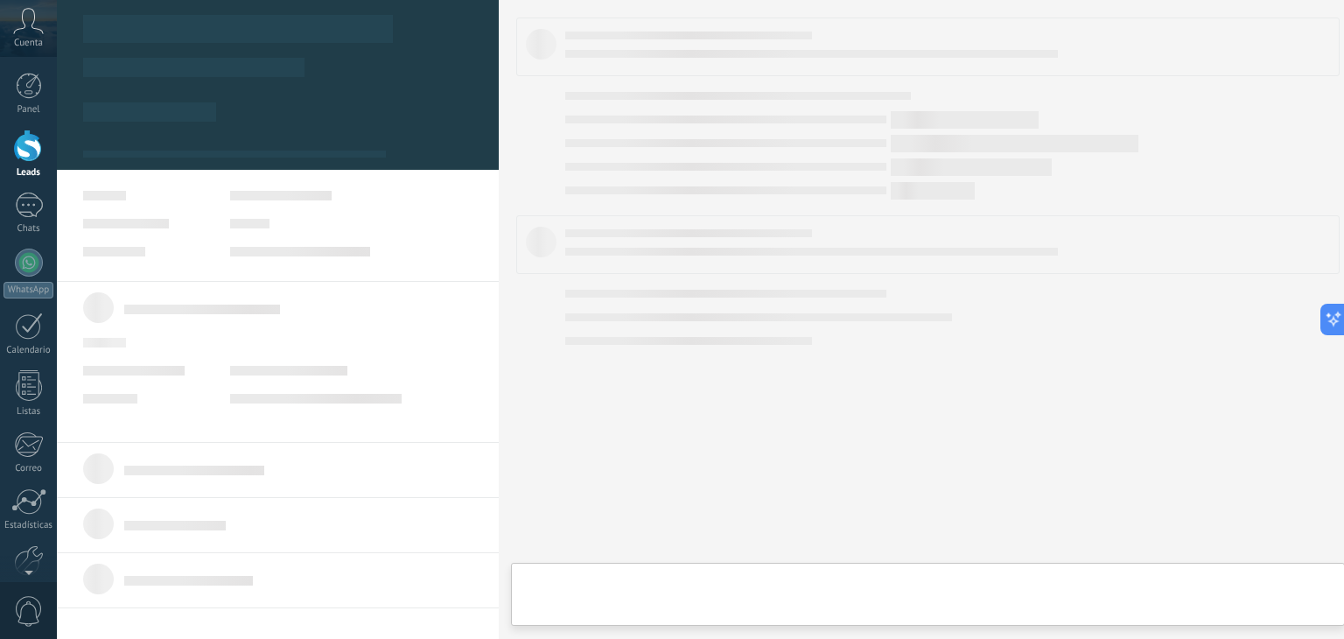
type textarea "**********"
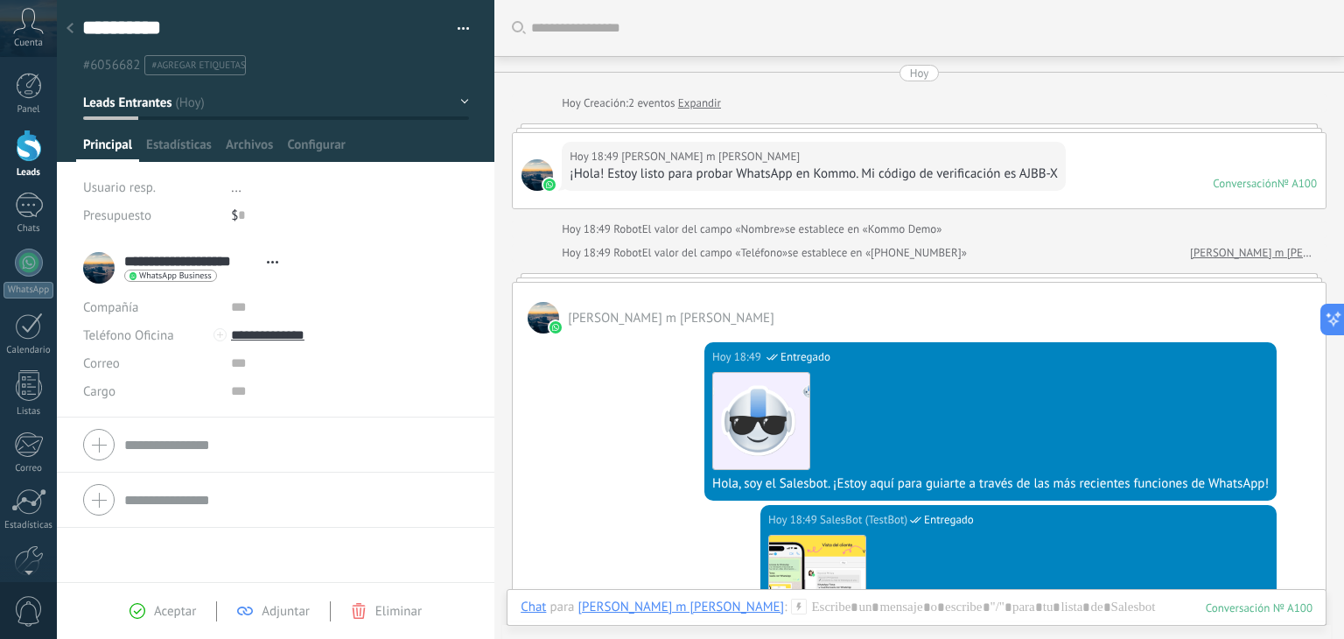
click at [700, 100] on link "Expandir" at bounding box center [699, 102] width 43 height 17
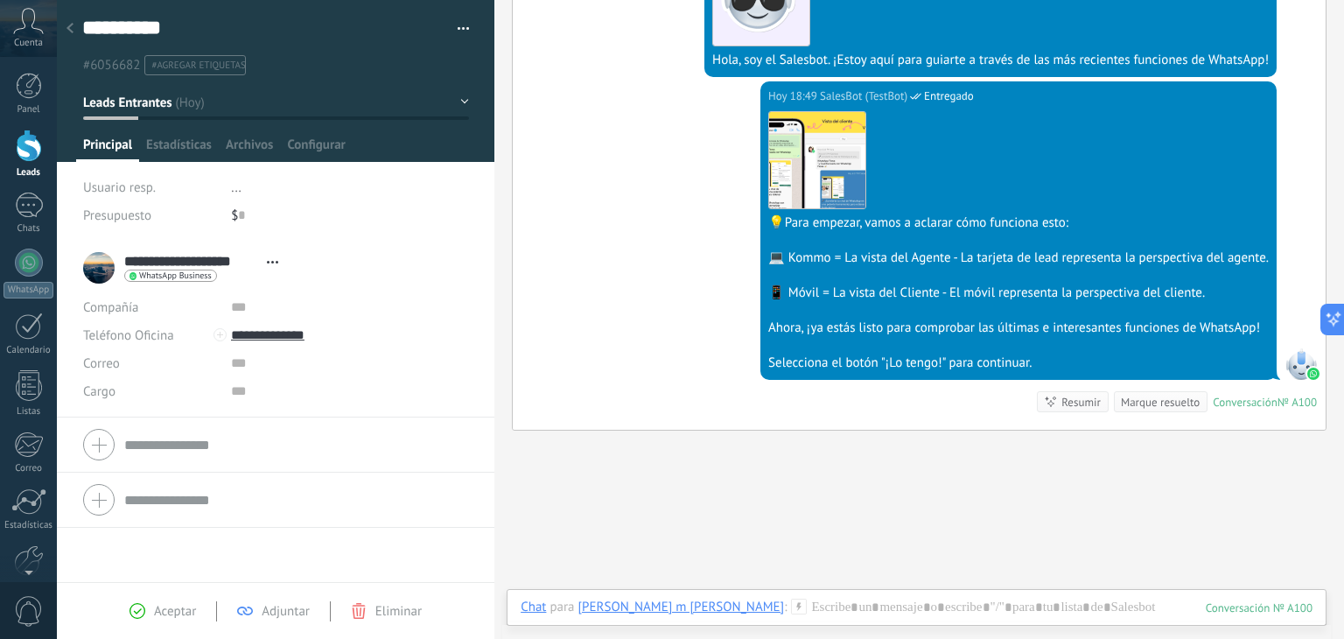
scroll to position [560, 0]
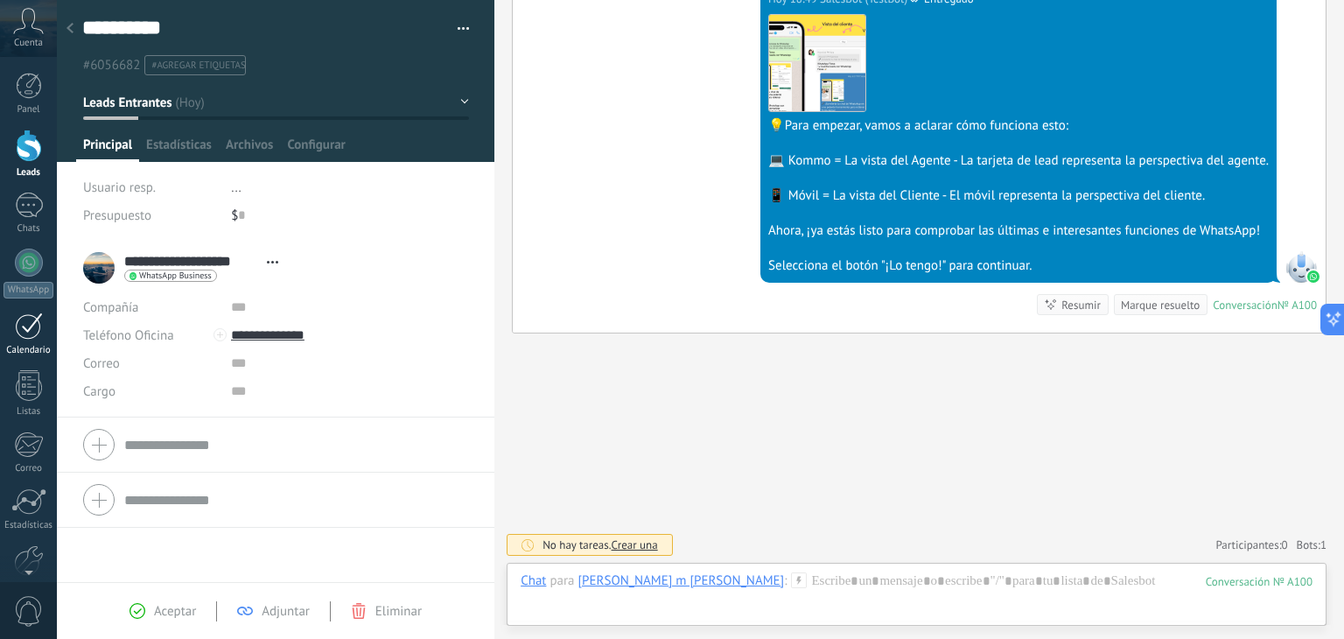
click at [37, 340] on link "Calendario" at bounding box center [28, 334] width 57 height 44
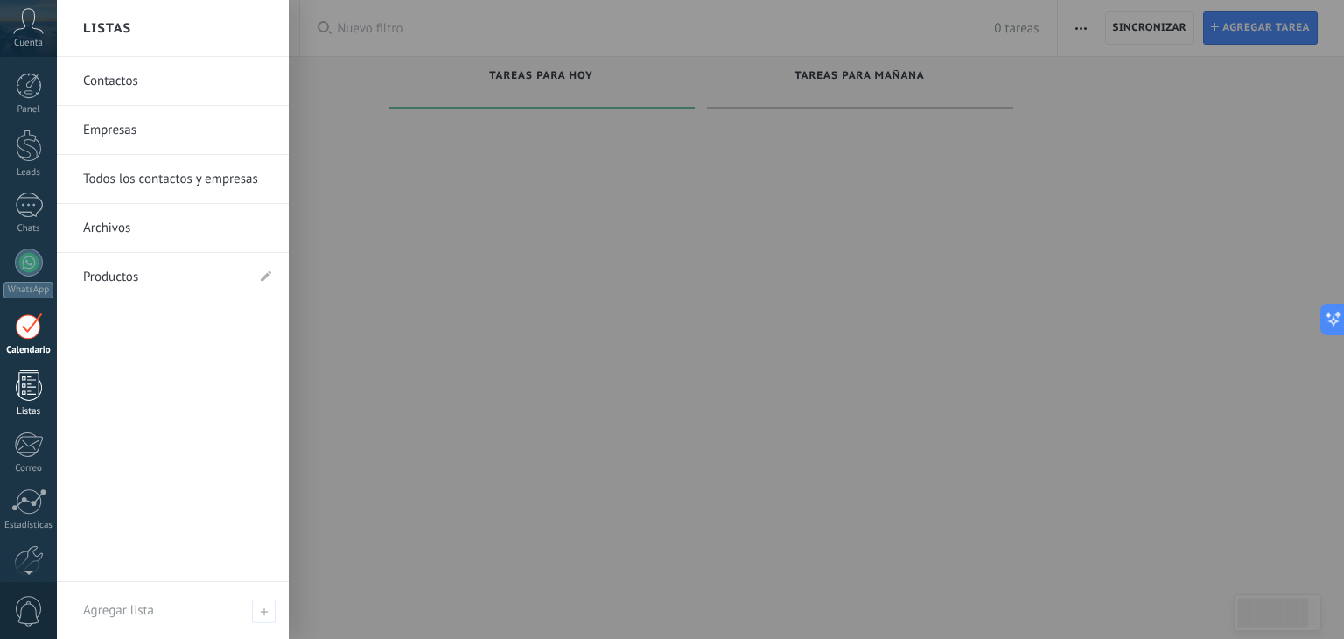
click at [40, 378] on div at bounding box center [29, 385] width 26 height 31
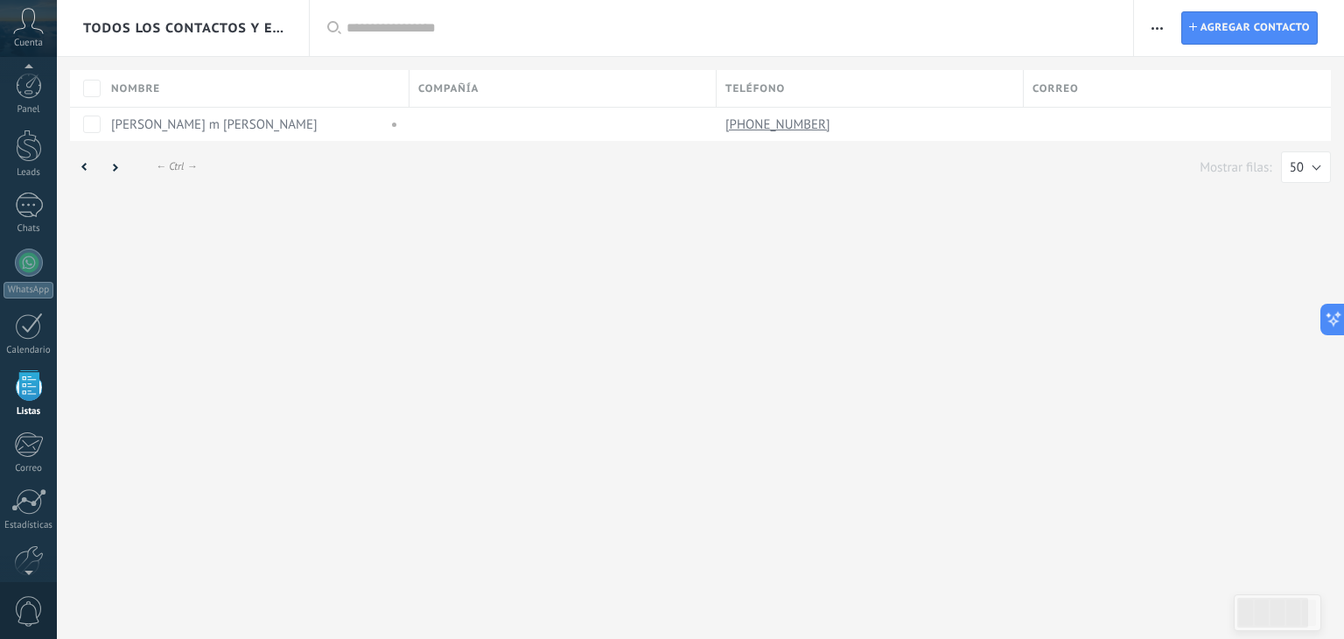
scroll to position [45, 0]
drag, startPoint x: 751, startPoint y: 125, endPoint x: 535, endPoint y: 235, distance: 241.8
click at [590, 235] on div "Todos los contactos y empresas Aplicar Lista completa Contactos sin tareas Cont…" at bounding box center [700, 319] width 1287 height 639
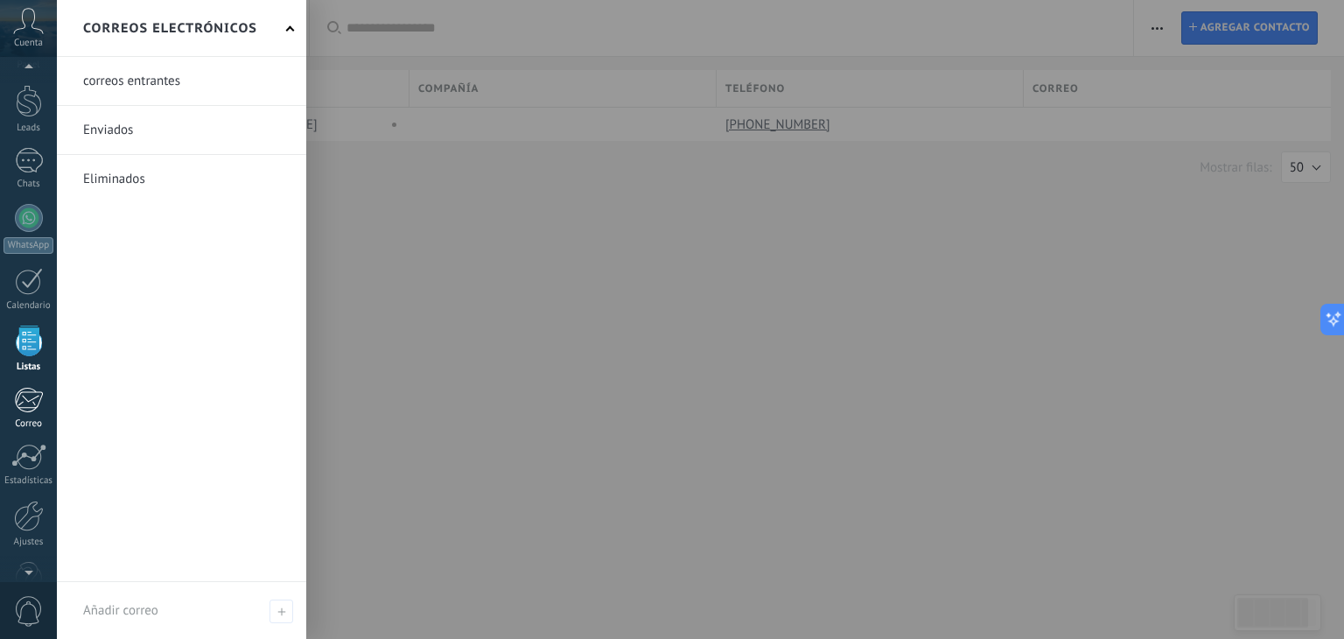
click at [34, 402] on div at bounding box center [28, 400] width 29 height 26
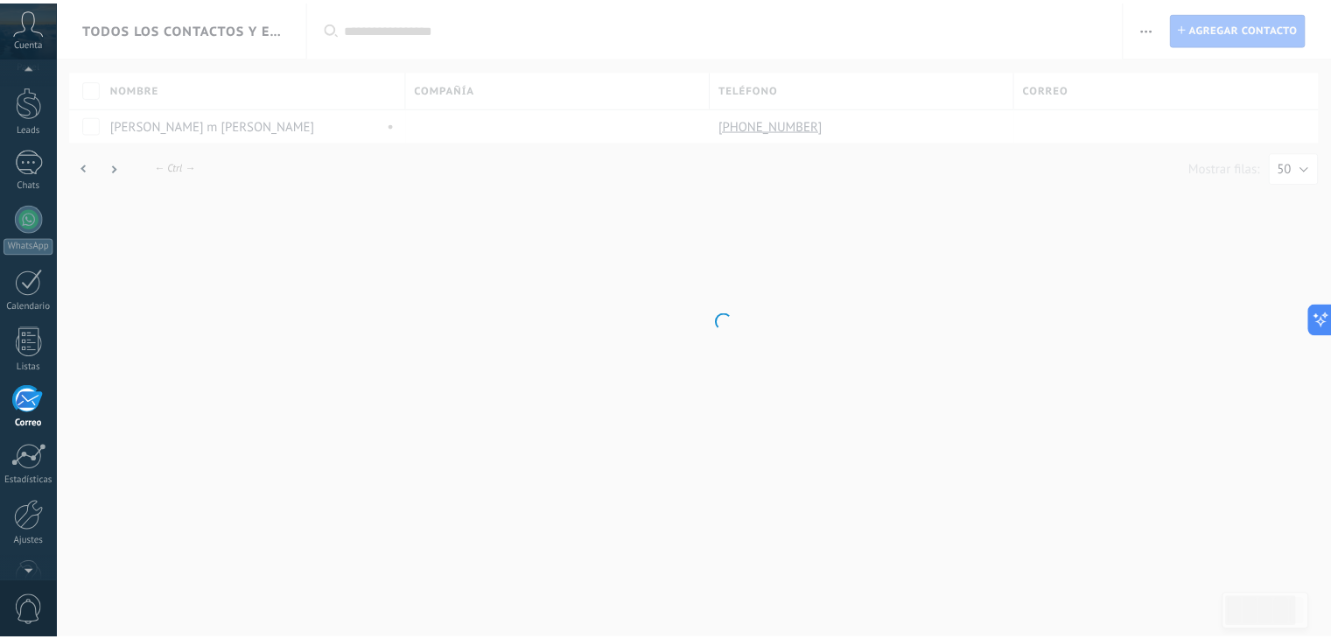
scroll to position [88, 0]
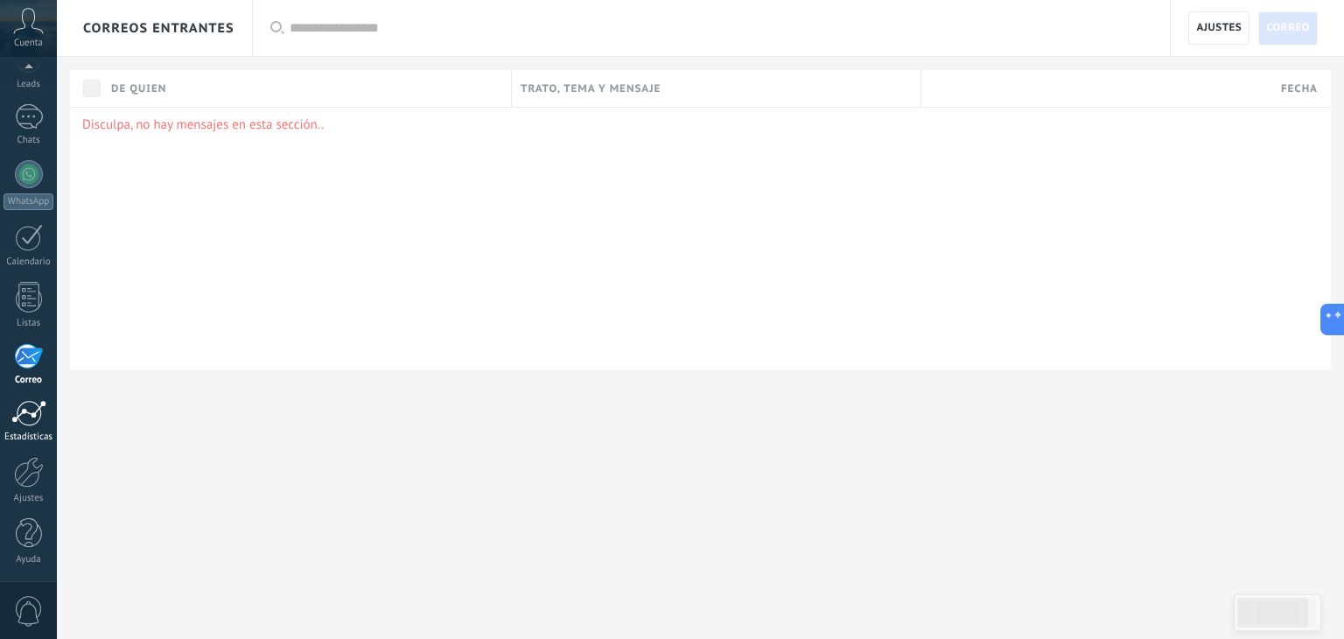
click at [30, 423] on div at bounding box center [28, 413] width 35 height 26
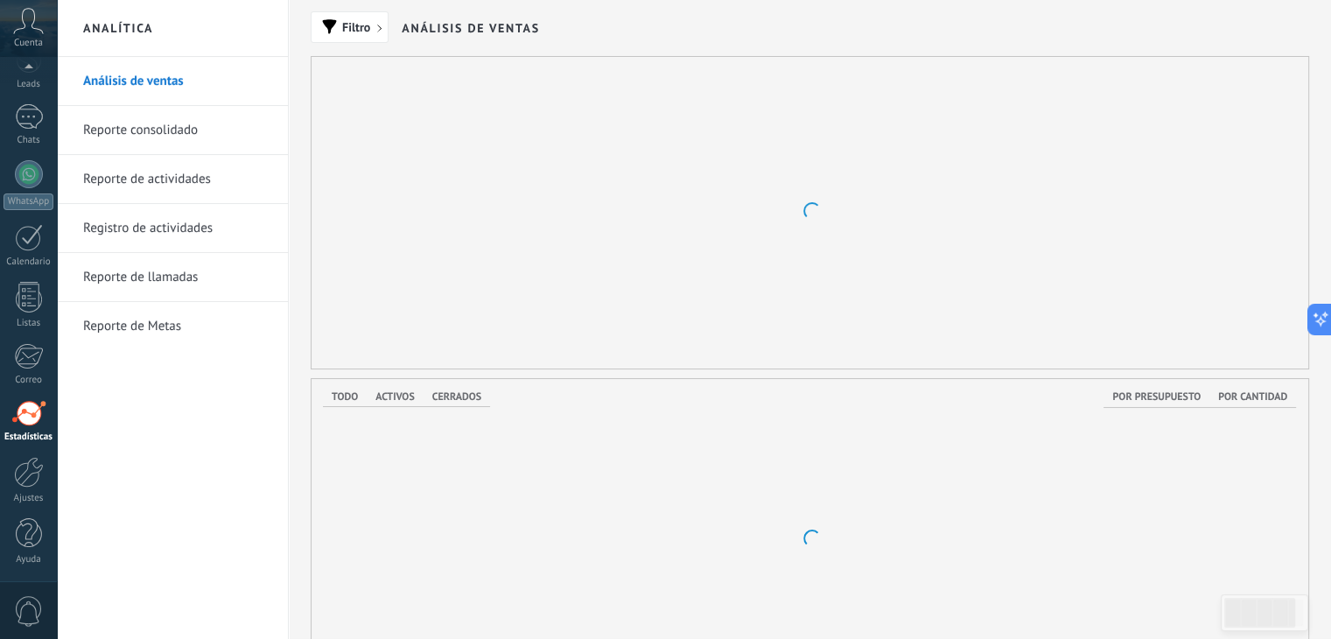
click at [164, 281] on link "Reporte de llamadas" at bounding box center [176, 277] width 187 height 49
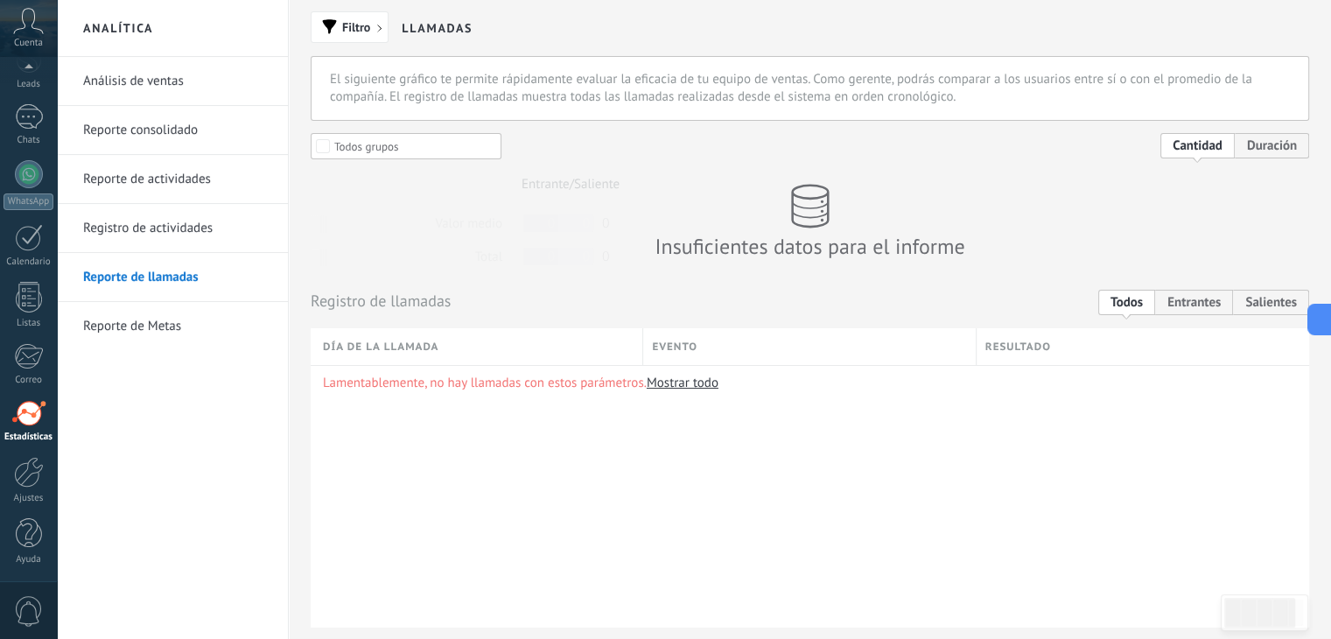
click at [159, 317] on link "Reporte de Metas" at bounding box center [176, 326] width 187 height 49
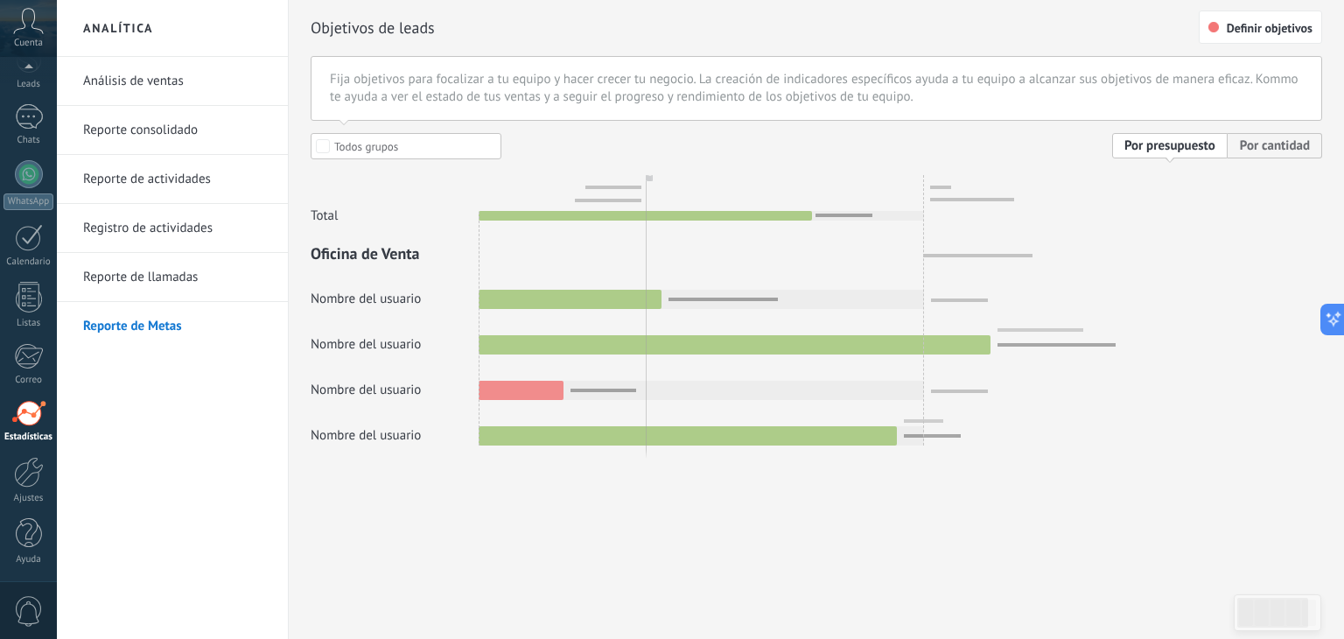
click at [158, 277] on link "Reporte de llamadas" at bounding box center [176, 277] width 187 height 49
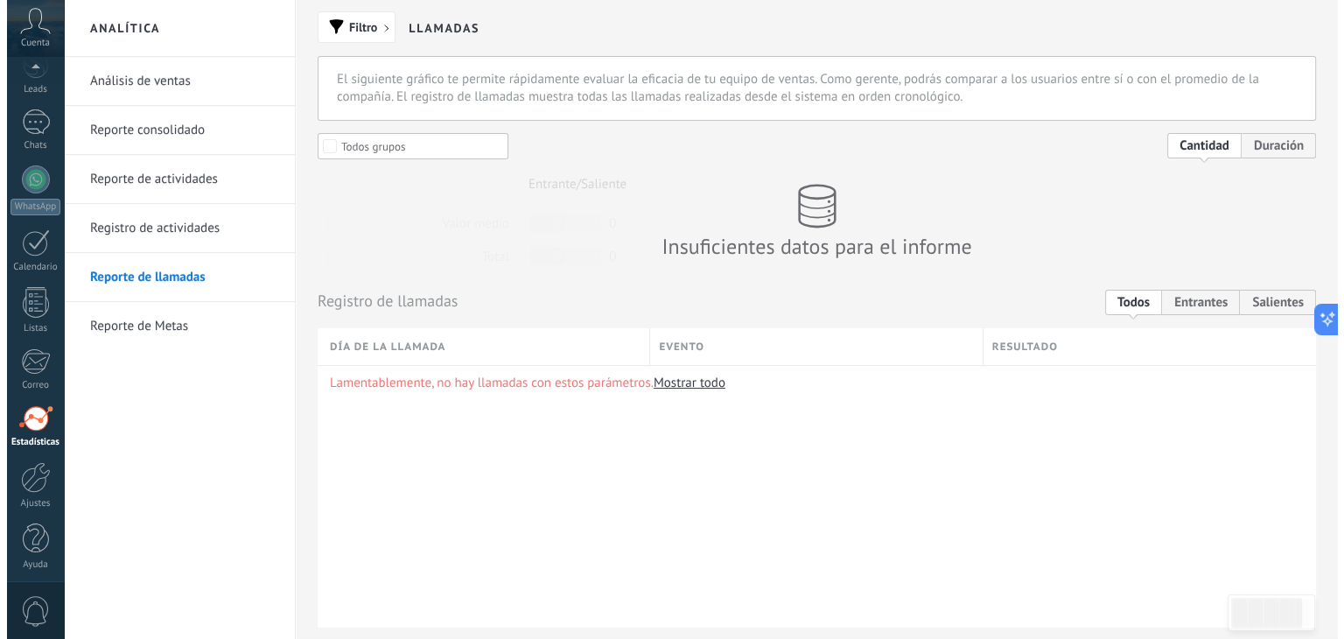
scroll to position [88, 0]
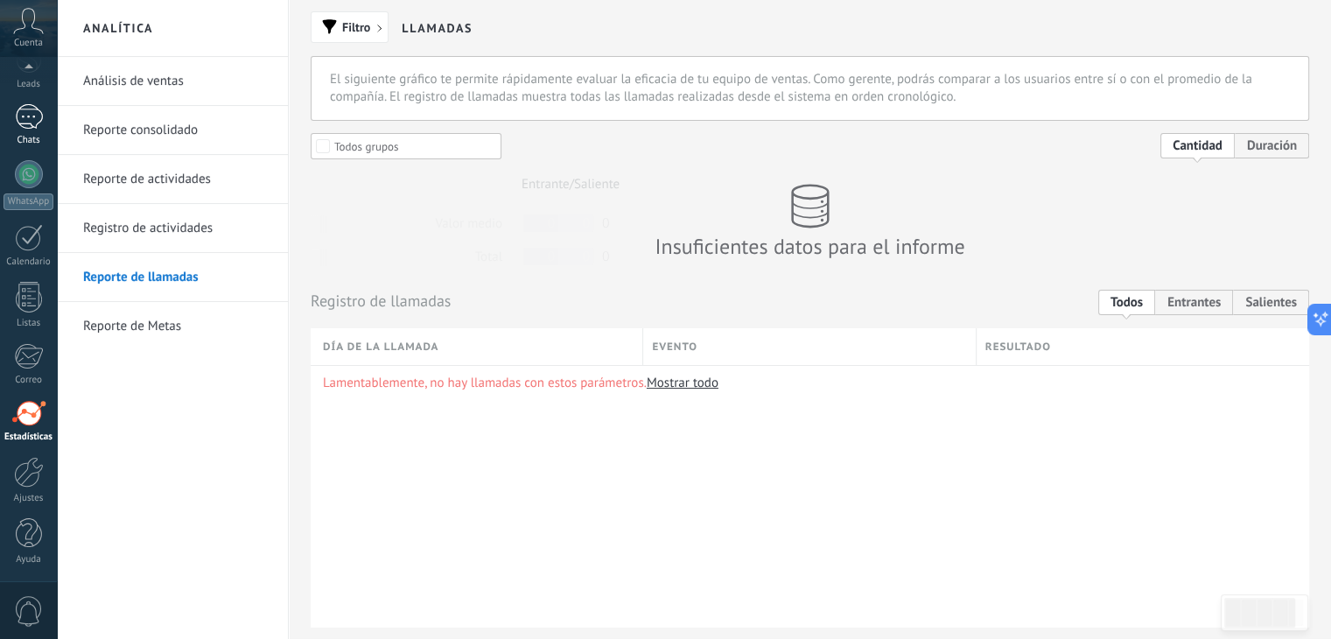
click at [35, 111] on div "1" at bounding box center [29, 116] width 28 height 25
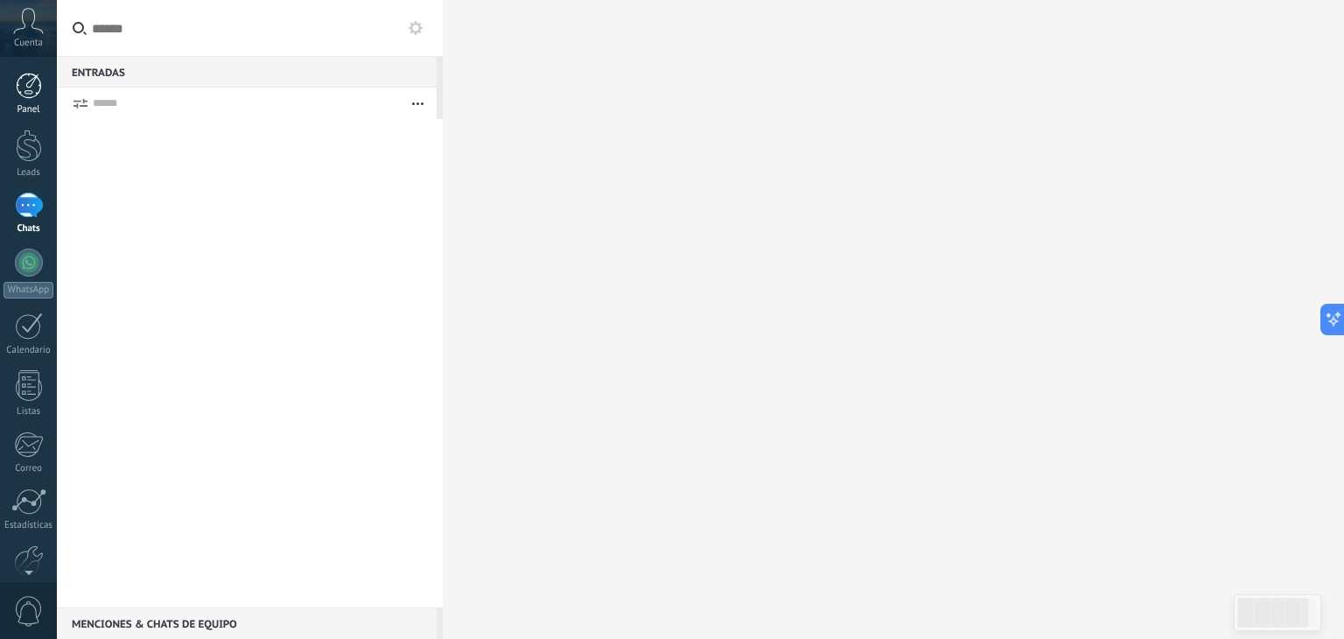
click at [31, 99] on link "Panel" at bounding box center [28, 94] width 57 height 43
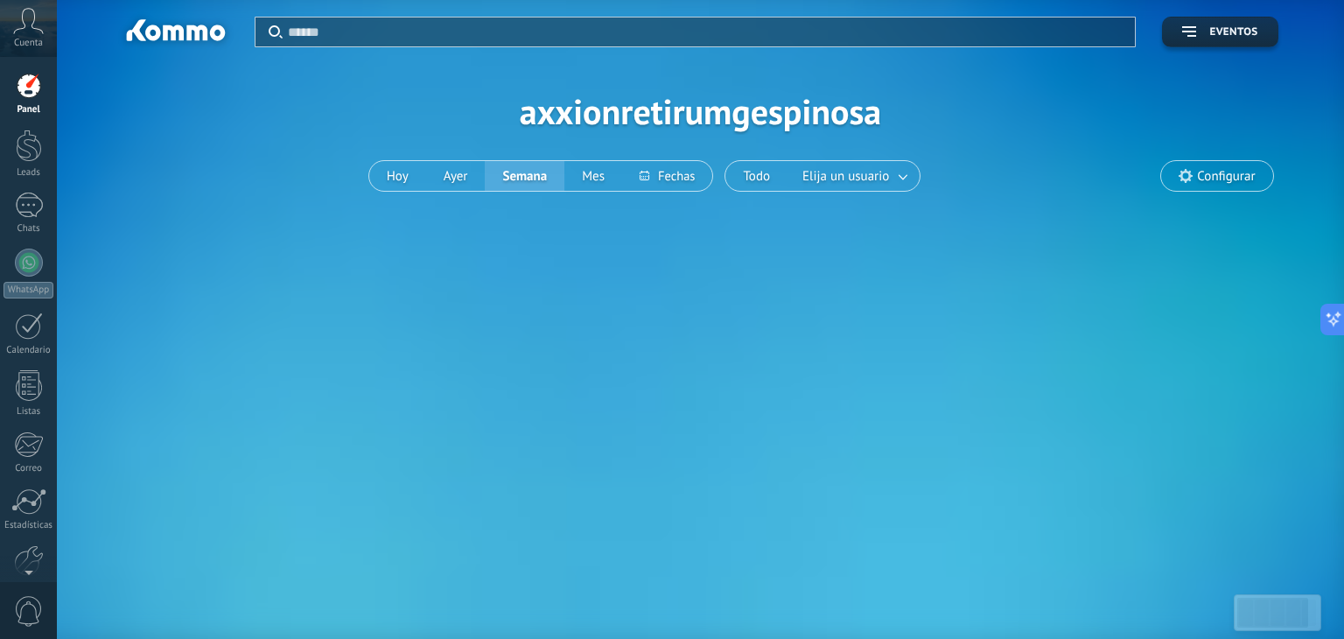
click at [1210, 174] on span "Configurar" at bounding box center [1226, 176] width 58 height 15
click at [1225, 179] on span "Configurar" at bounding box center [1226, 176] width 58 height 15
click at [1193, 174] on span "Configurar" at bounding box center [1216, 176] width 111 height 30
click at [1230, 31] on span "Eventos" at bounding box center [1233, 32] width 48 height 12
click at [531, 174] on button "Semana" at bounding box center [525, 176] width 80 height 30
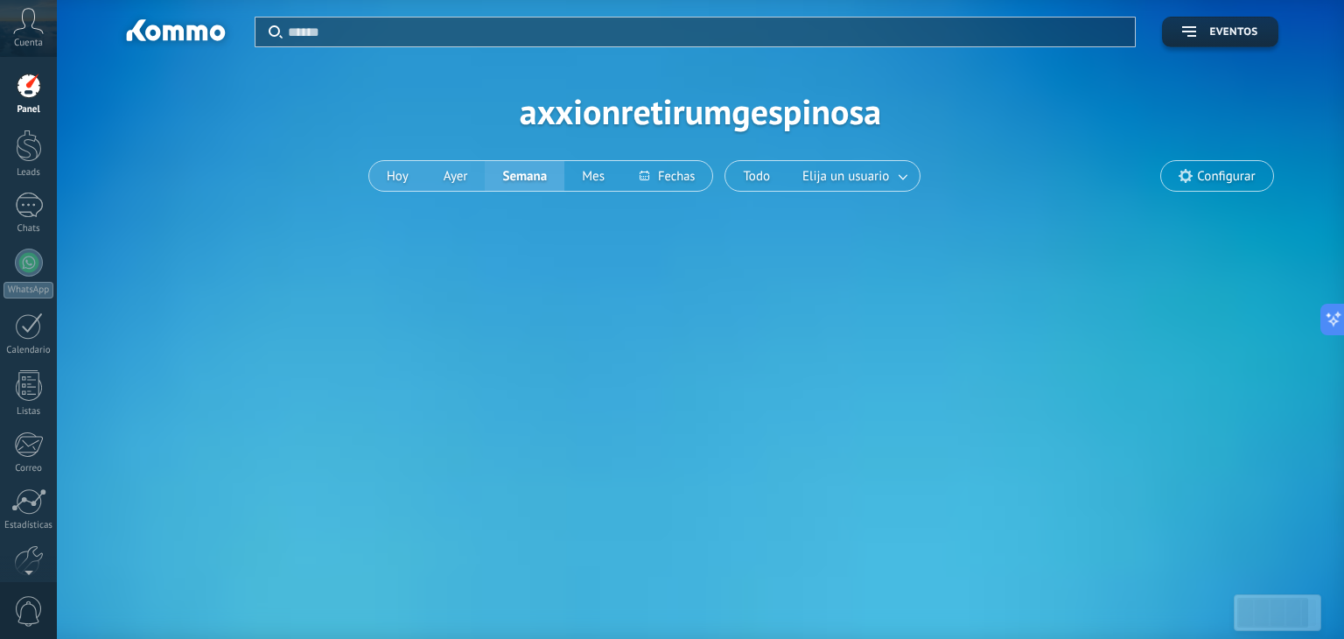
drag, startPoint x: 462, startPoint y: 172, endPoint x: 381, endPoint y: 172, distance: 81.4
click at [461, 172] on button "Ayer" at bounding box center [455, 176] width 59 height 30
click at [385, 176] on button "Hoy" at bounding box center [397, 176] width 57 height 30
click at [34, 140] on div at bounding box center [29, 145] width 26 height 32
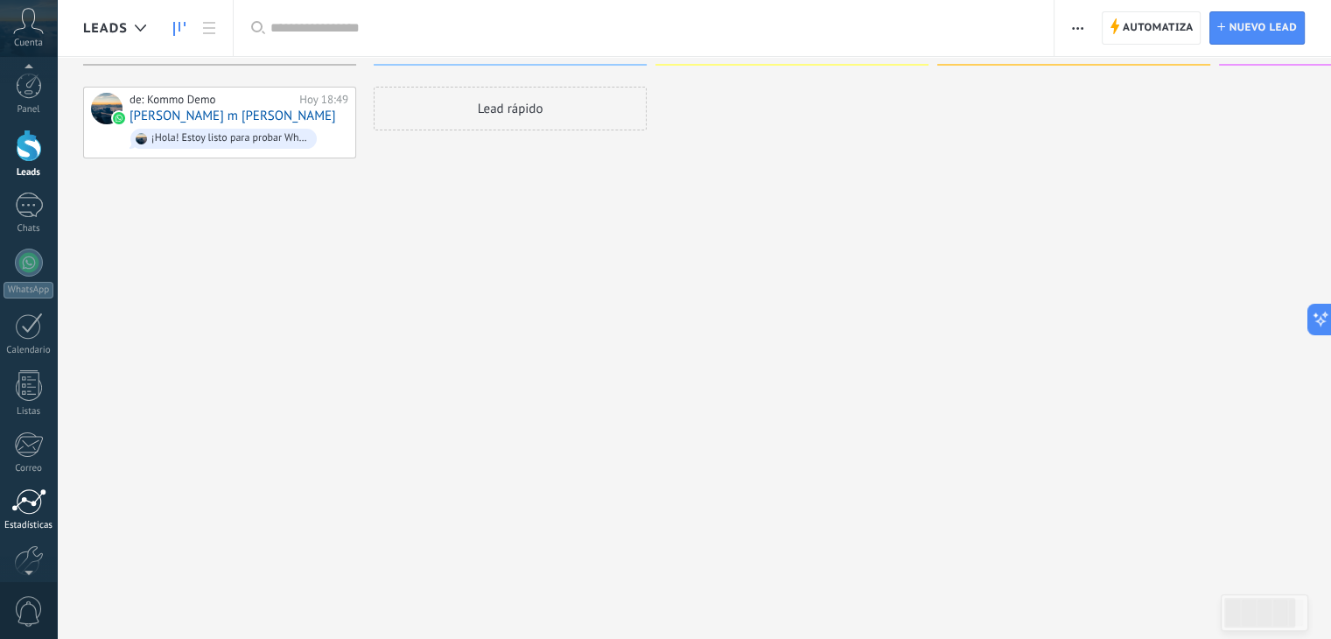
scroll to position [88, 0]
click at [28, 472] on div at bounding box center [29, 472] width 30 height 31
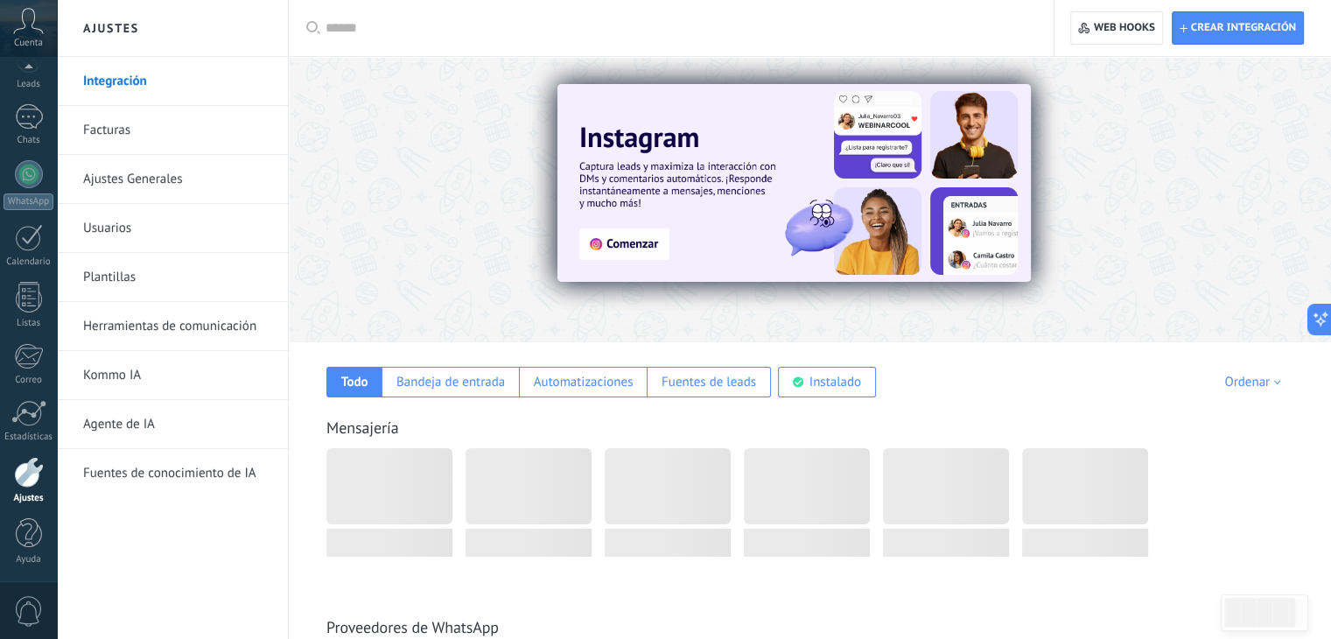
click at [150, 177] on link "Ajustes Generales" at bounding box center [176, 179] width 187 height 49
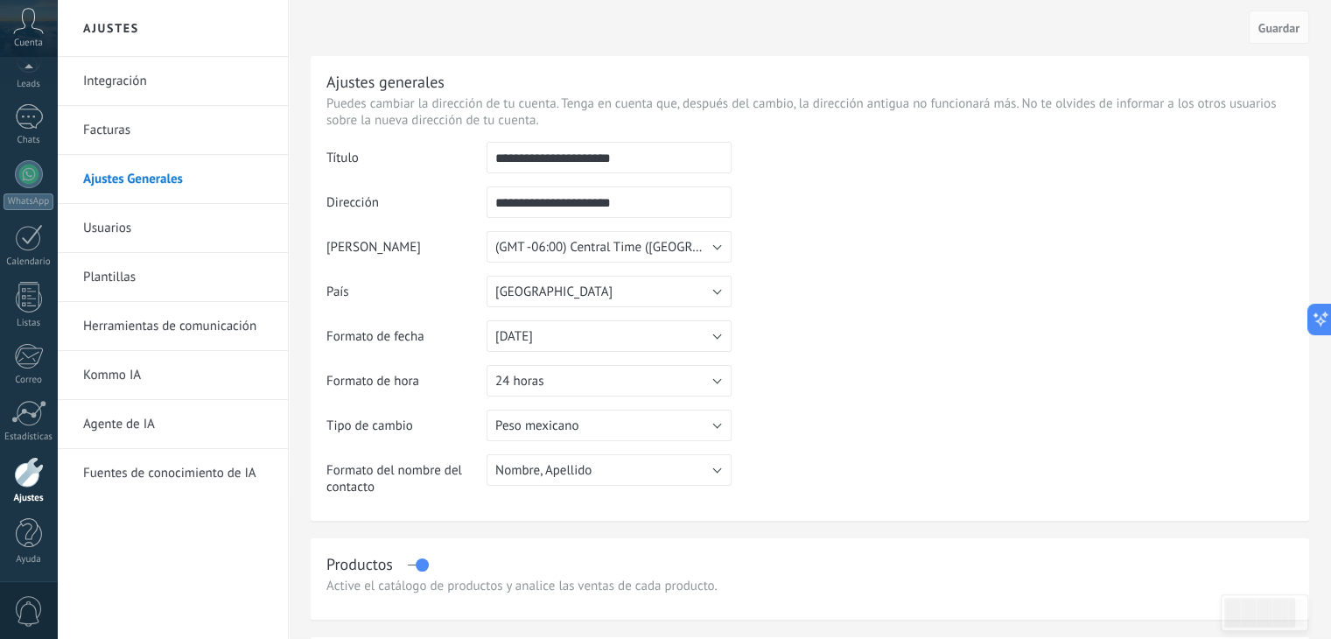
click at [574, 205] on input "**********" at bounding box center [608, 201] width 245 height 31
type input "**********"
click at [574, 158] on input "**********" at bounding box center [608, 157] width 245 height 31
type input "**********"
click at [809, 277] on td at bounding box center [1012, 231] width 562 height 178
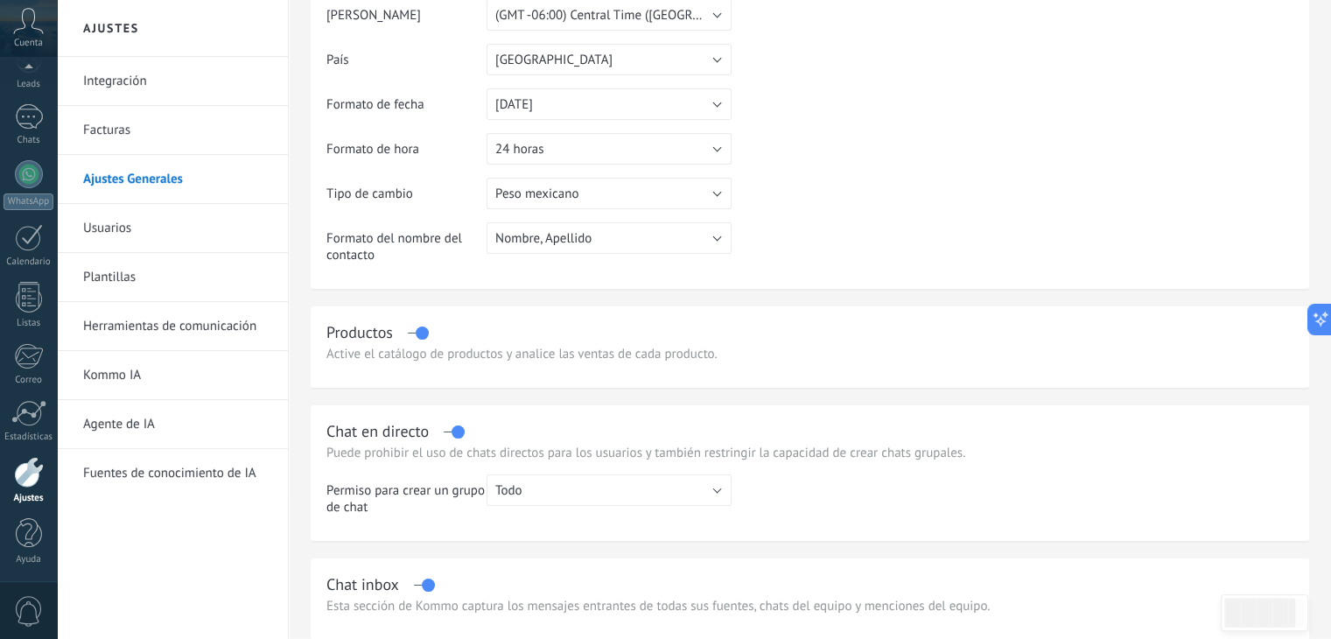
scroll to position [262, 0]
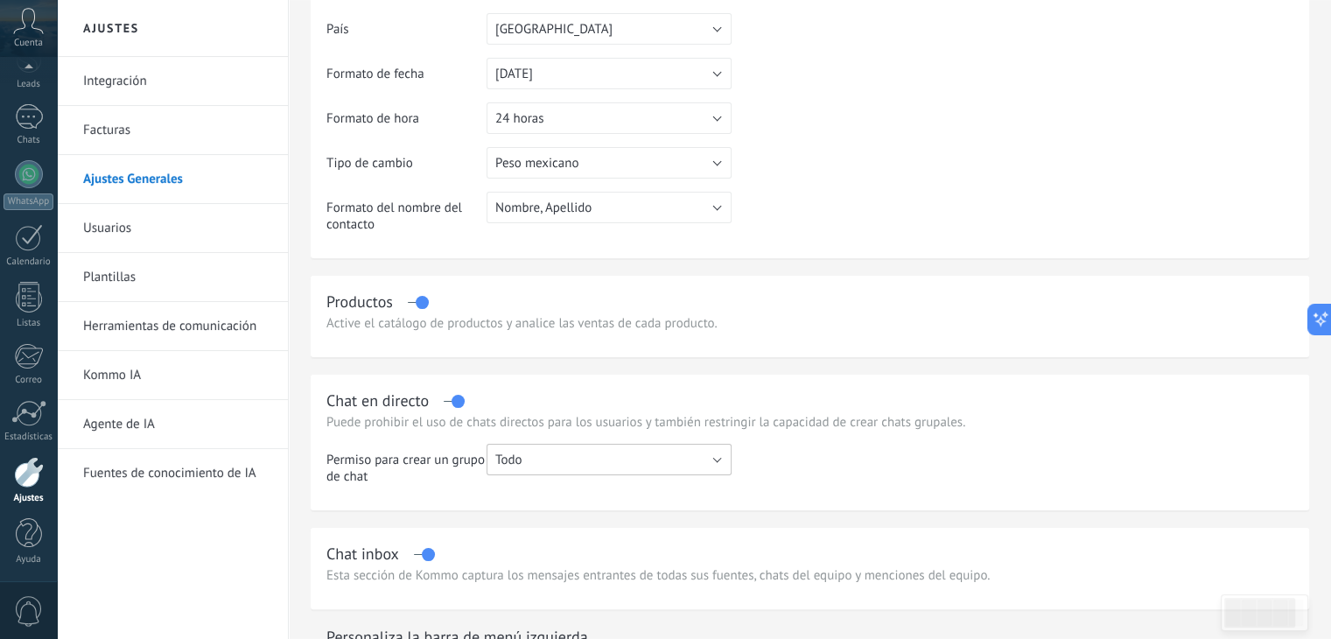
click at [713, 457] on button "Todo" at bounding box center [608, 459] width 245 height 31
click at [664, 487] on span "Administrador" at bounding box center [600, 489] width 249 height 17
click at [661, 463] on button "Administrador" at bounding box center [608, 459] width 245 height 31
click at [637, 468] on span "Todo" at bounding box center [600, 459] width 249 height 17
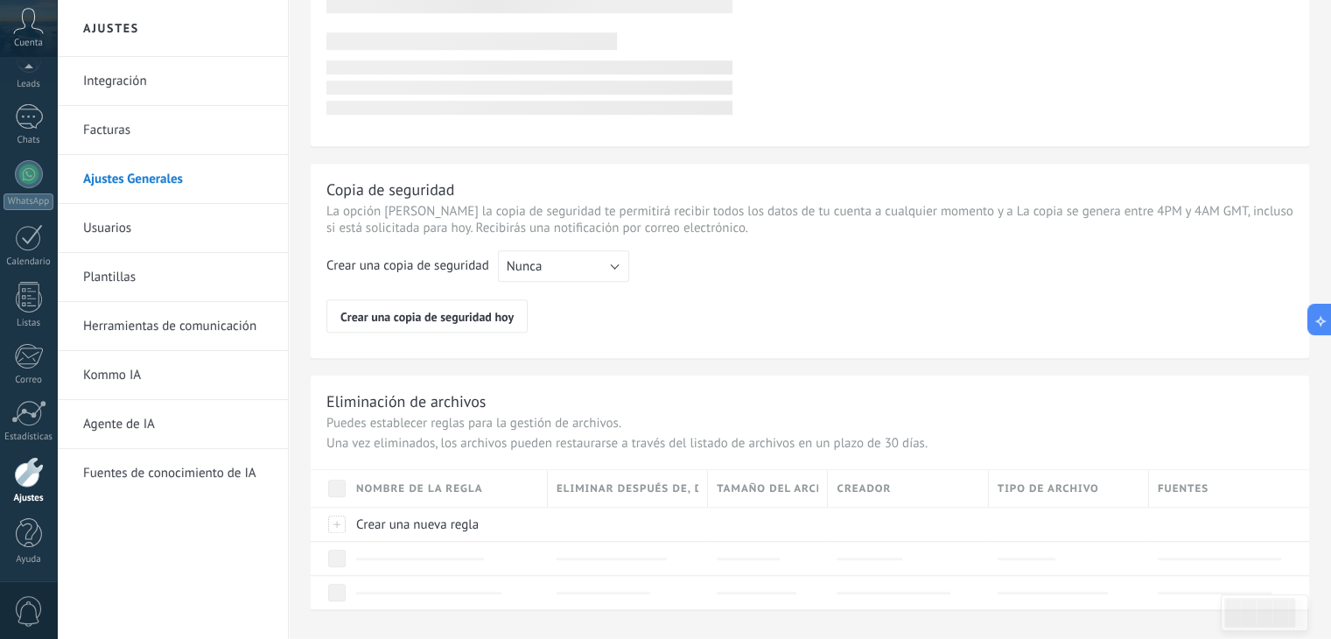
scroll to position [1392, 0]
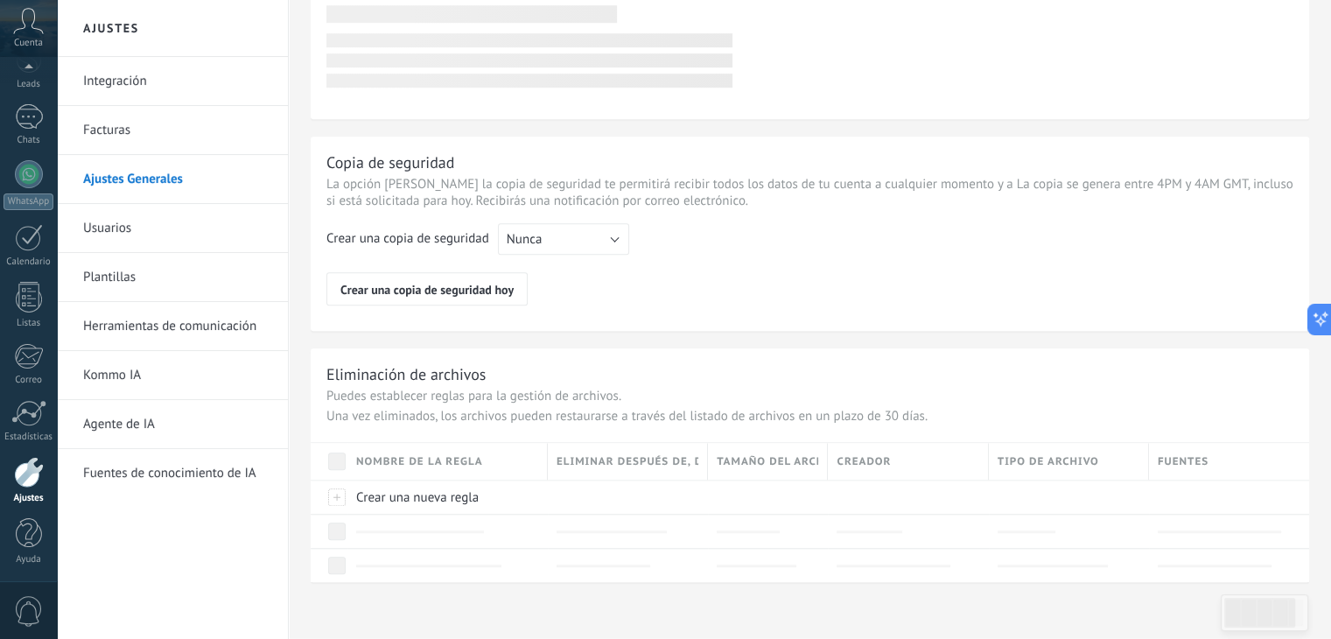
click at [136, 230] on link "Usuarios" at bounding box center [176, 228] width 187 height 49
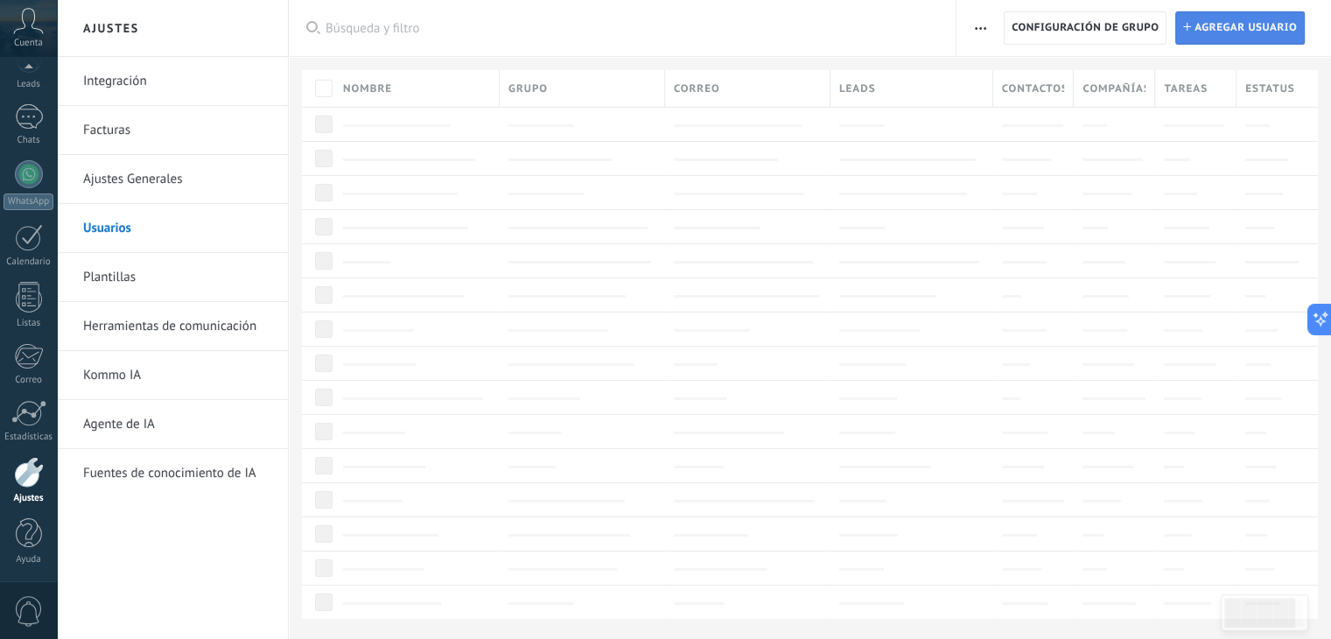
click at [1213, 20] on span "Agregar usuario" at bounding box center [1245, 27] width 102 height 31
click at [1183, 25] on icon at bounding box center [1187, 27] width 8 height 8
click at [1189, 25] on icon at bounding box center [1187, 27] width 8 height 8
click at [115, 276] on link "Plantillas" at bounding box center [176, 277] width 187 height 49
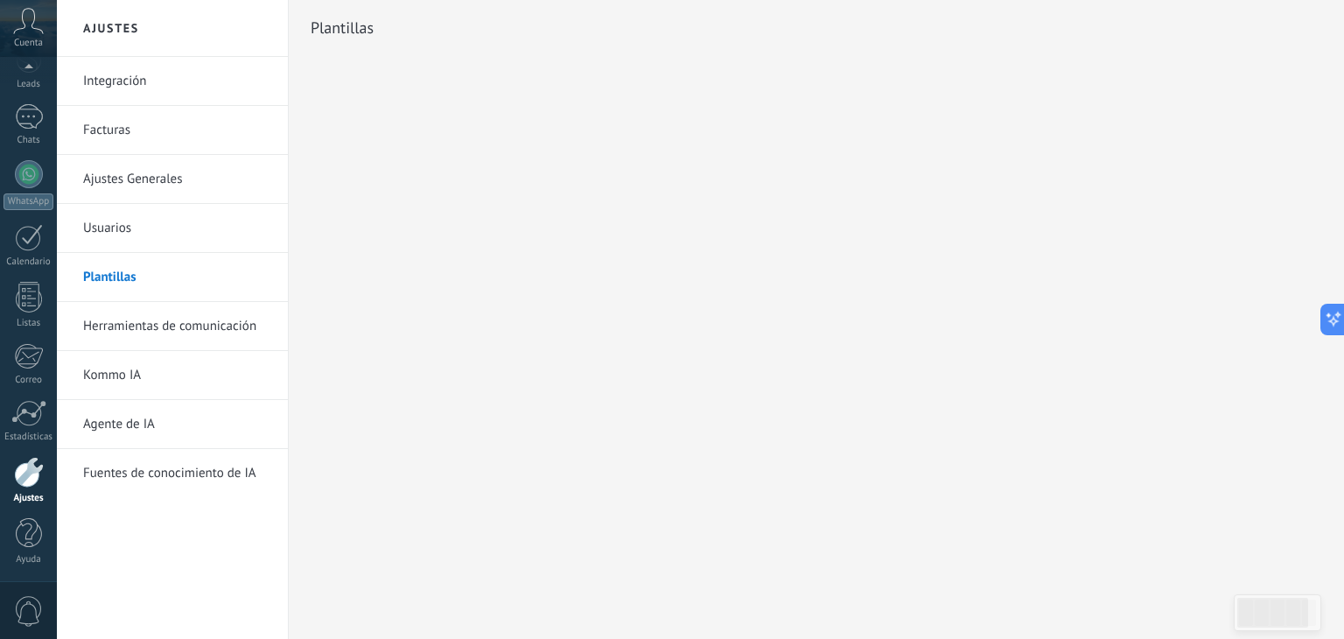
click at [150, 325] on link "Herramientas de comunicación" at bounding box center [176, 326] width 187 height 49
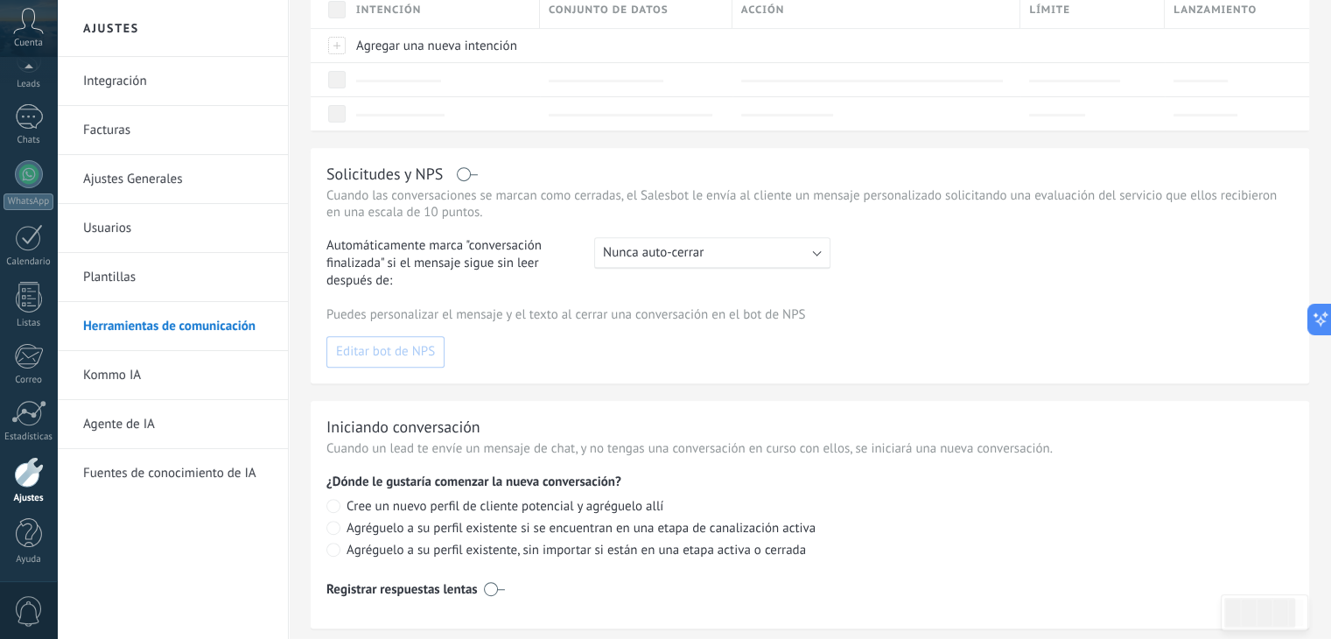
scroll to position [749, 0]
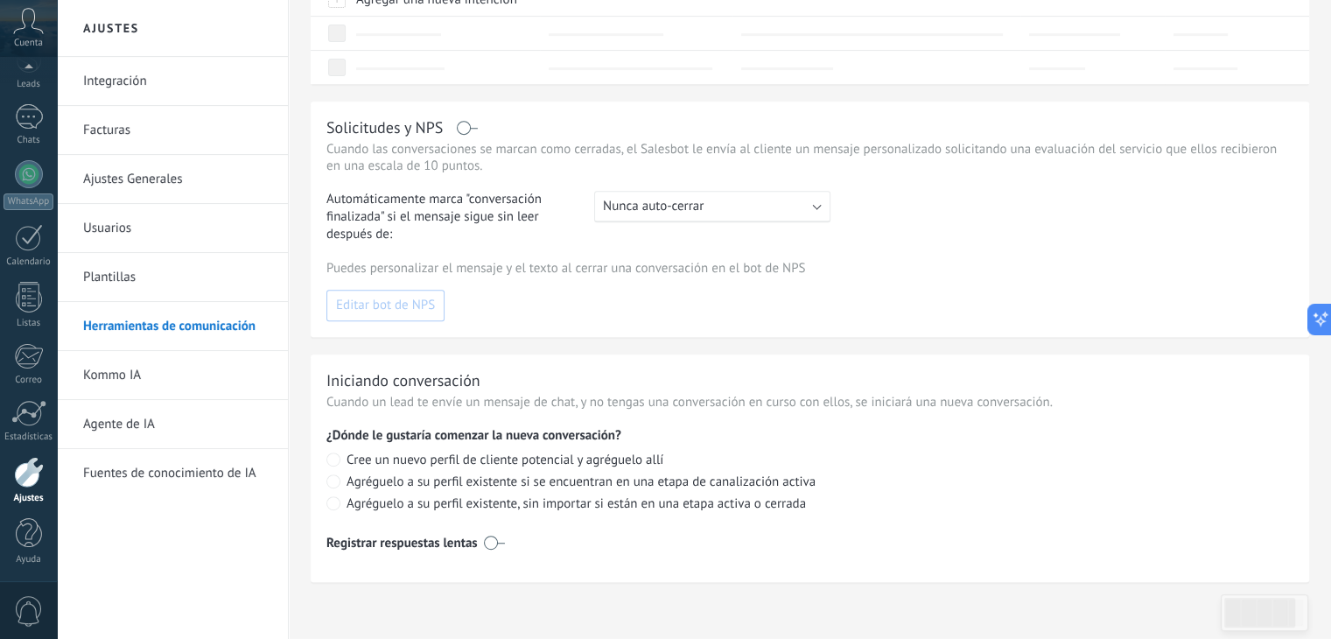
click at [123, 374] on link "Kommo IA" at bounding box center [176, 375] width 187 height 49
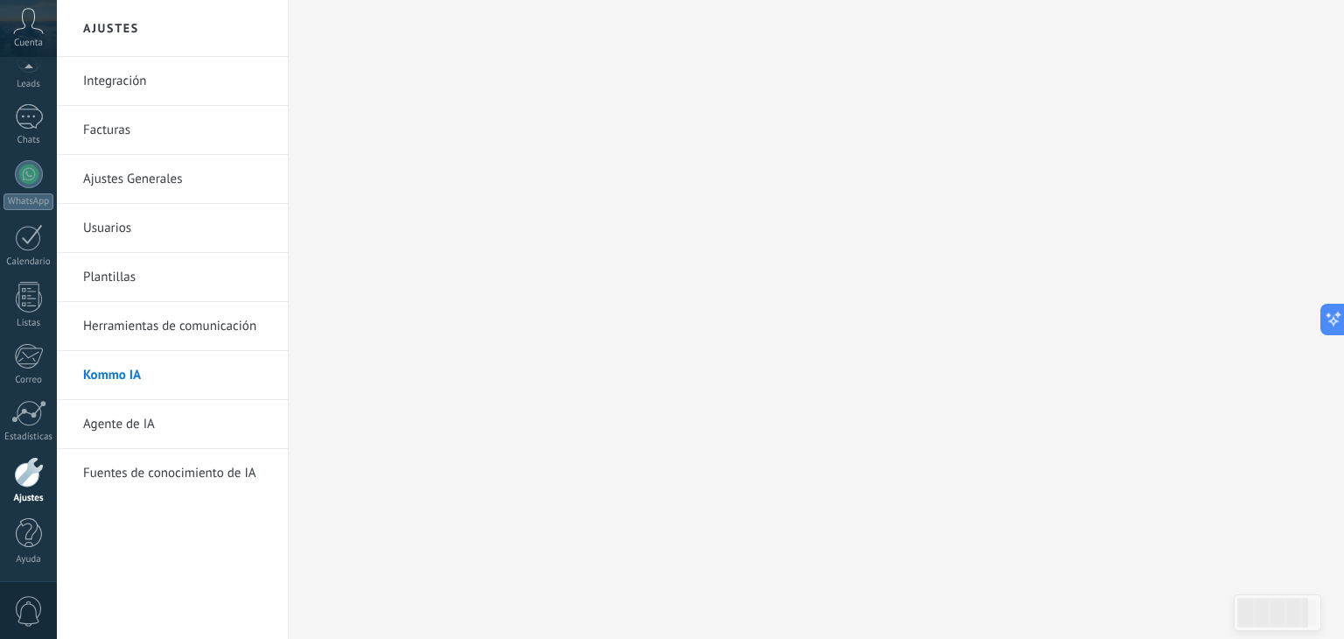
click at [133, 425] on link "Agente de IA" at bounding box center [176, 424] width 187 height 49
click at [152, 477] on link "Fuentes de conocimiento de IA" at bounding box center [176, 473] width 187 height 49
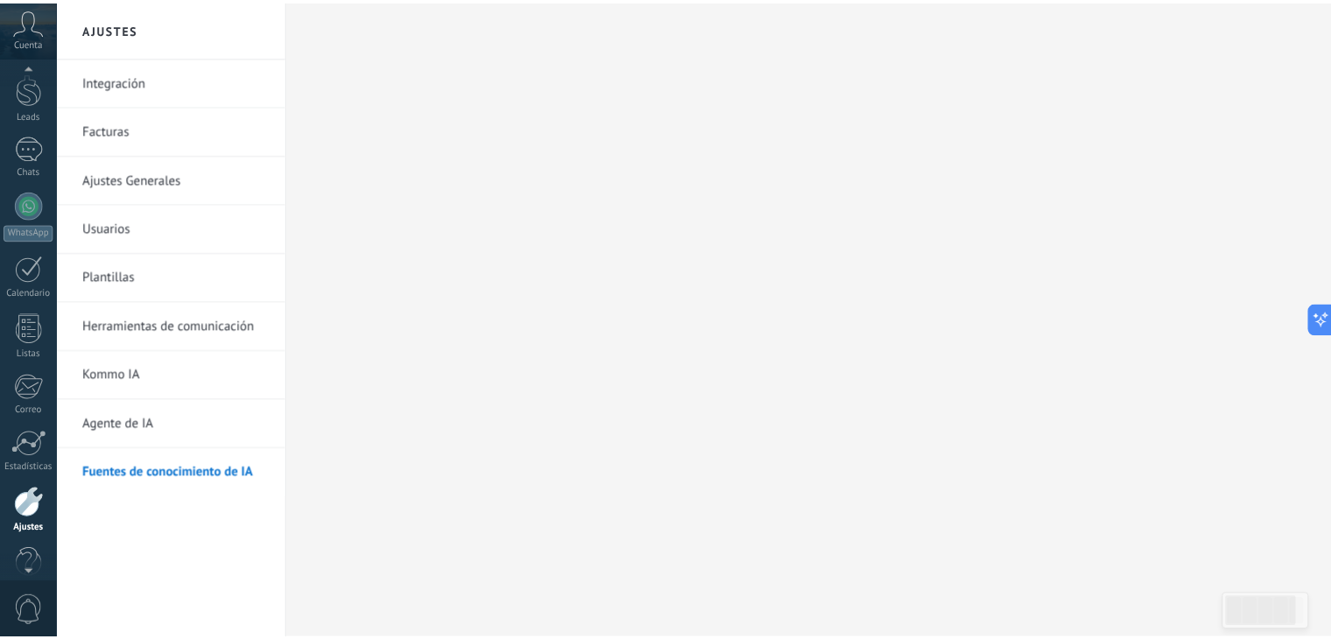
scroll to position [38, 0]
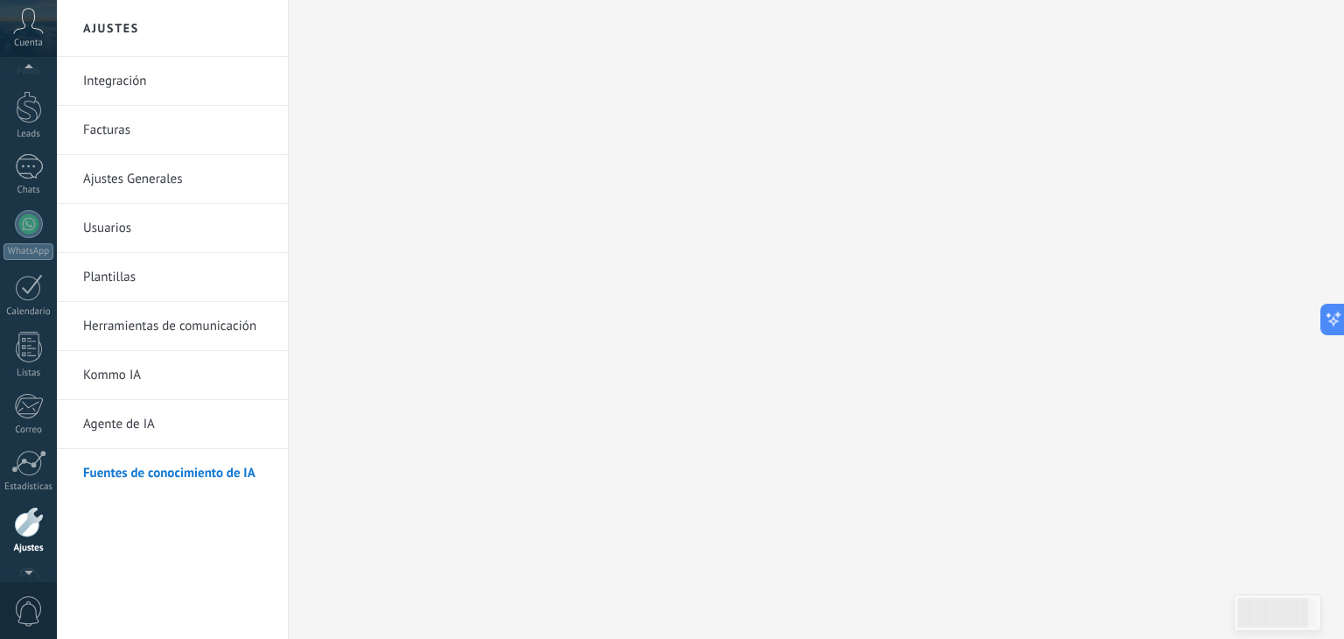
click at [36, 45] on span "Cuenta" at bounding box center [28, 43] width 29 height 11
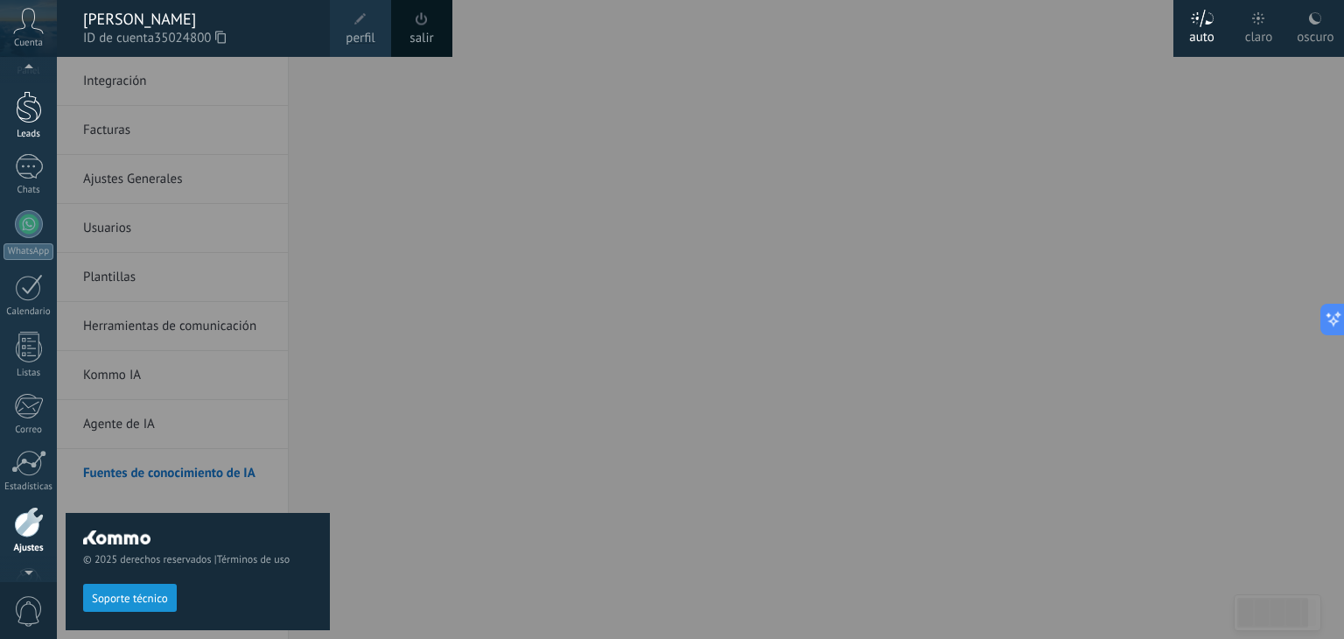
click at [23, 104] on div at bounding box center [29, 107] width 26 height 32
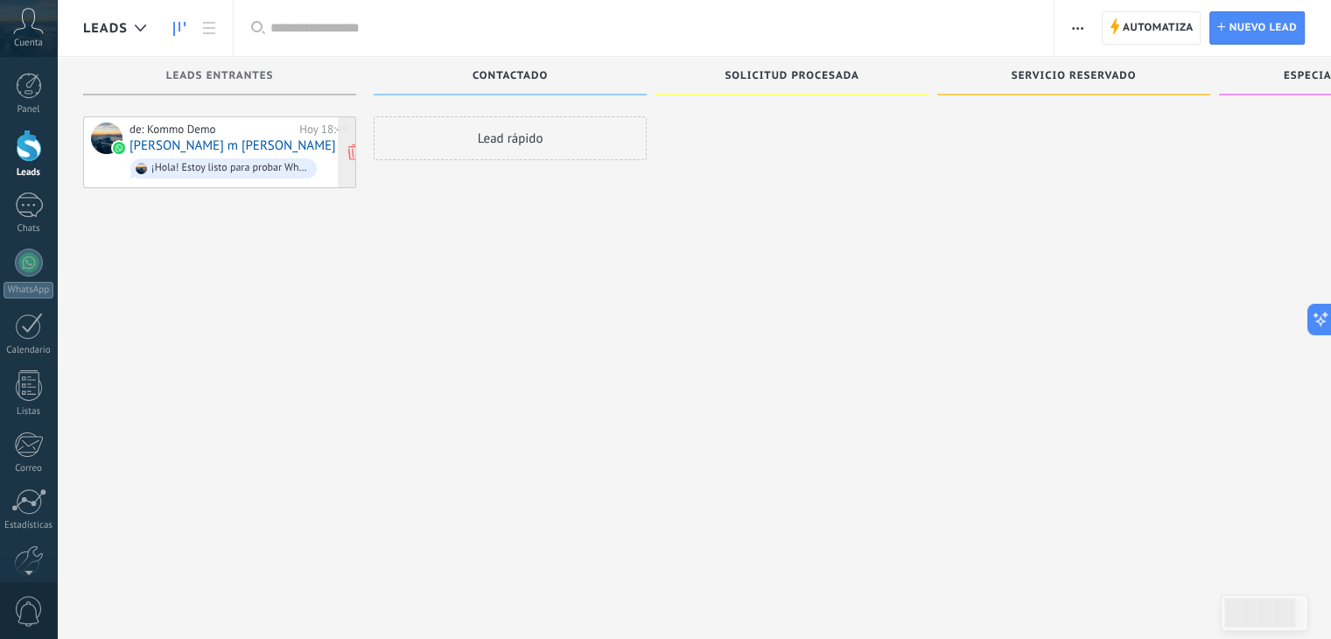
click at [220, 152] on div "de: Kommo Demo Hoy 18:49 [PERSON_NAME] m [PERSON_NAME] ¡Hola! Estoy listo para …" at bounding box center [238, 151] width 219 height 59
click at [167, 141] on link "[PERSON_NAME] m [PERSON_NAME]" at bounding box center [232, 145] width 206 height 15
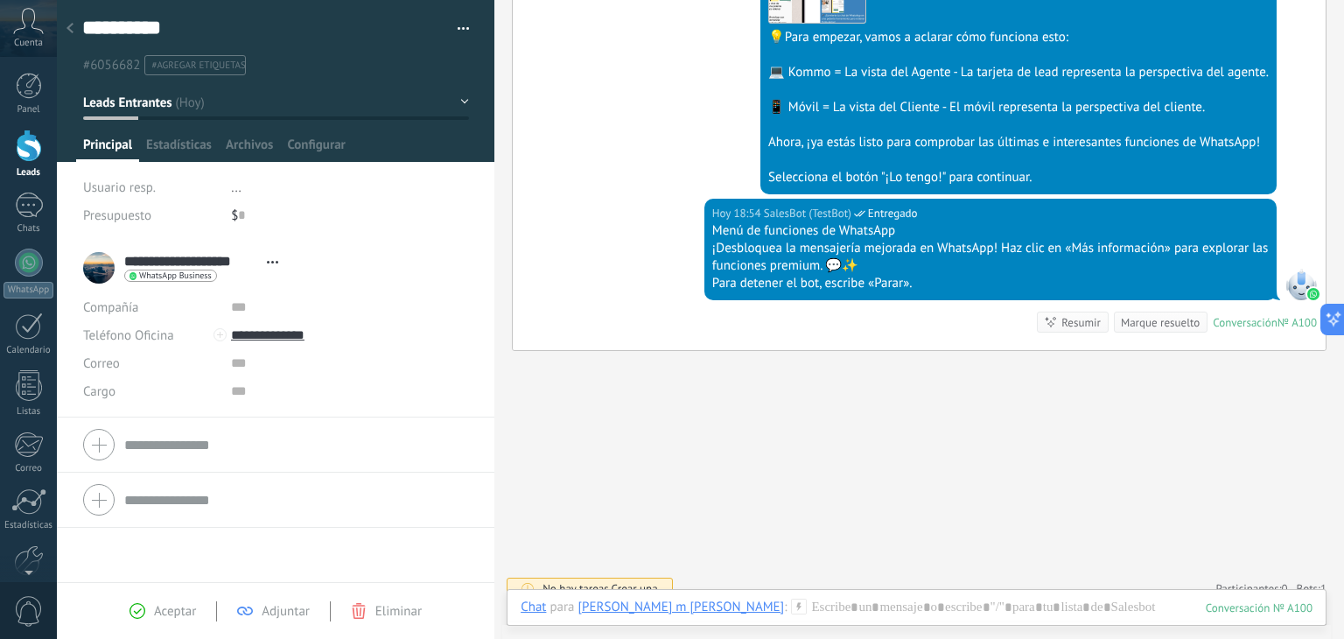
scroll to position [641, 0]
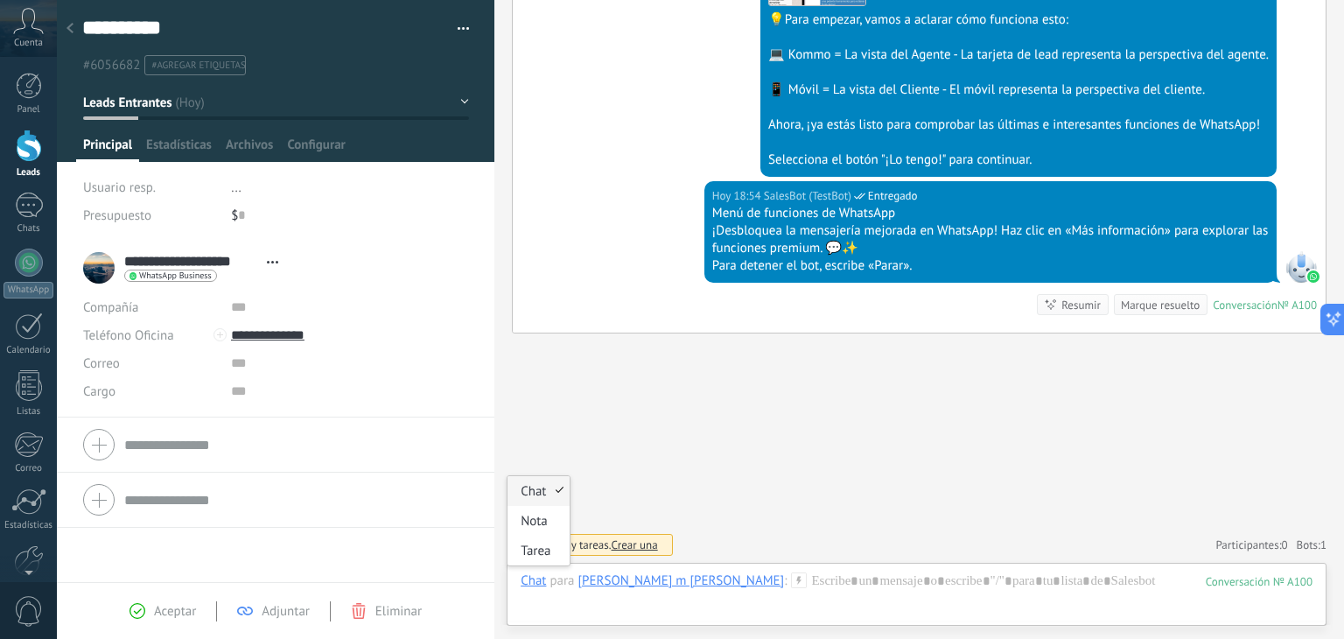
click at [528, 582] on div "Chat" at bounding box center [533, 580] width 25 height 16
click at [542, 546] on div "Tarea" at bounding box center [538, 550] width 62 height 30
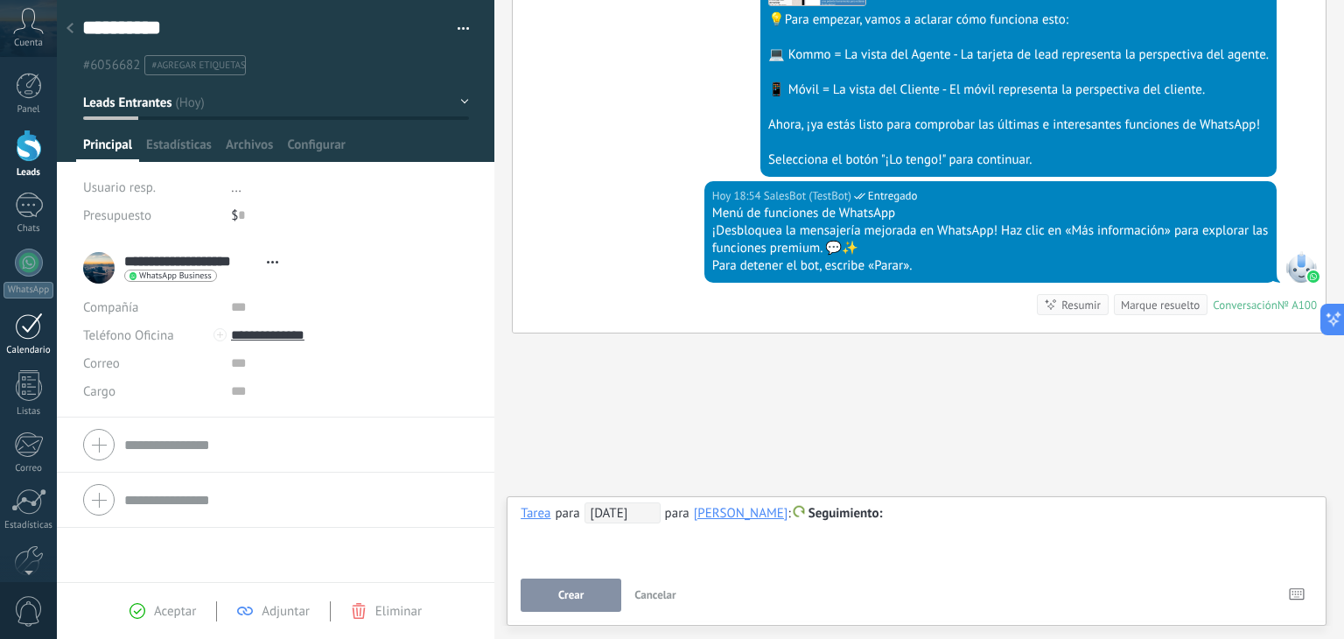
click at [16, 338] on div at bounding box center [29, 325] width 28 height 27
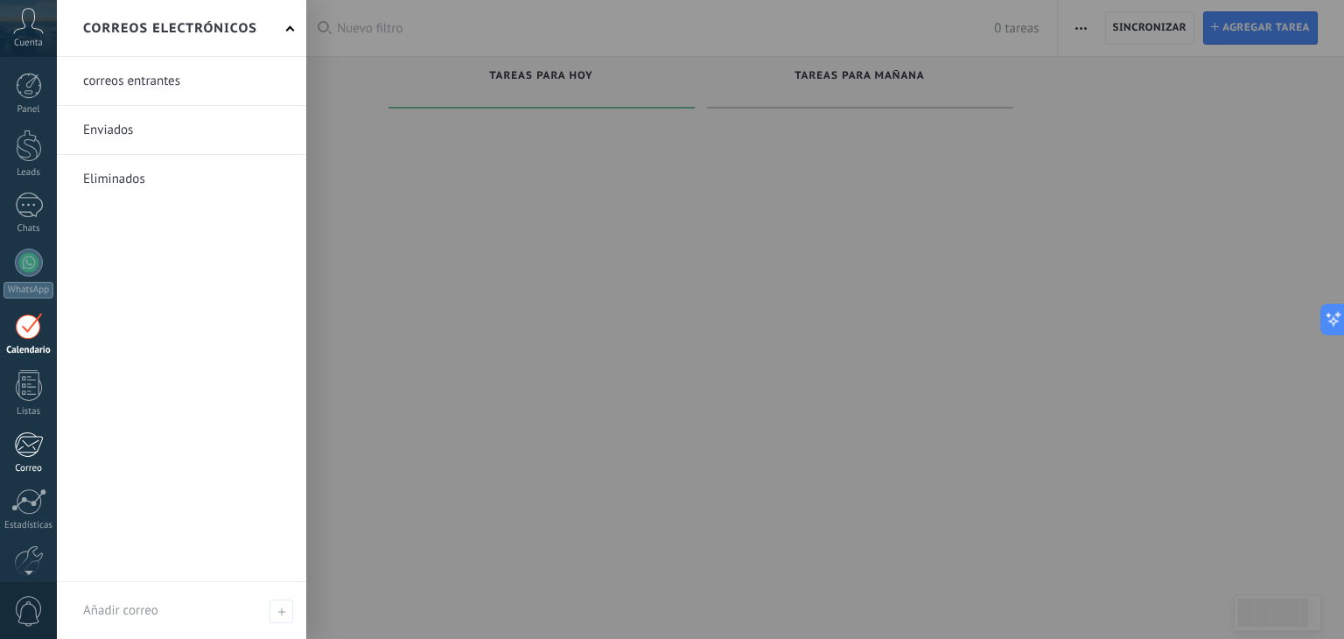
click at [39, 452] on div at bounding box center [28, 444] width 29 height 26
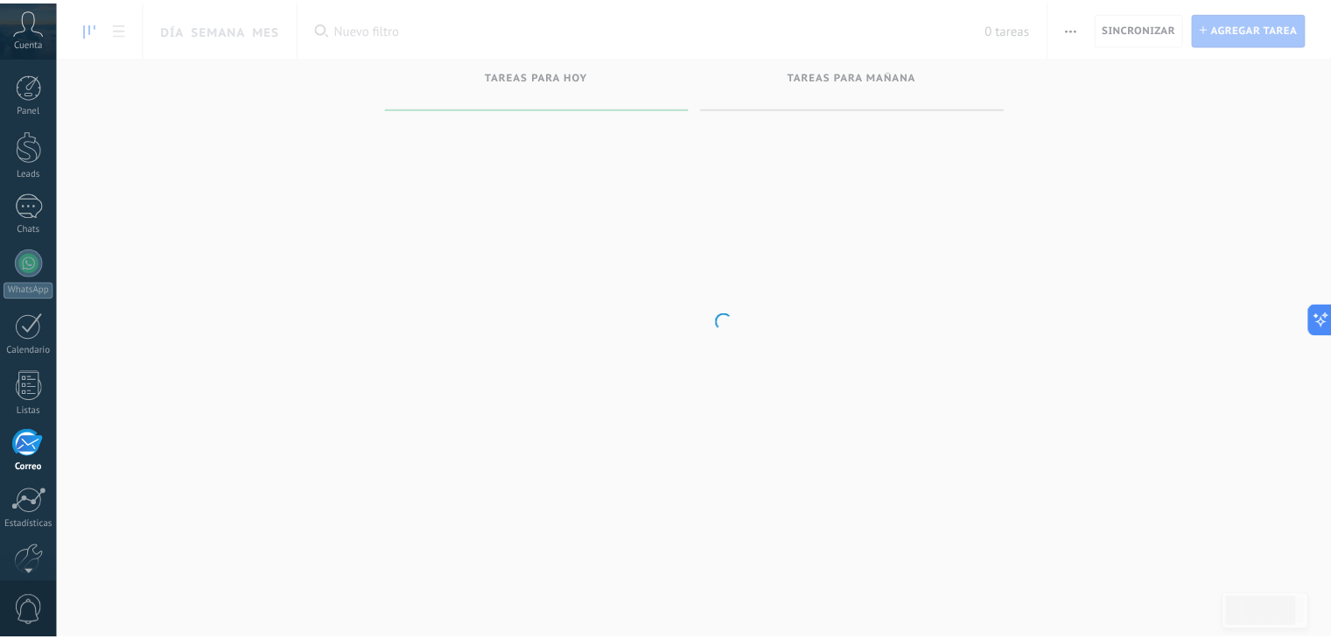
scroll to position [88, 0]
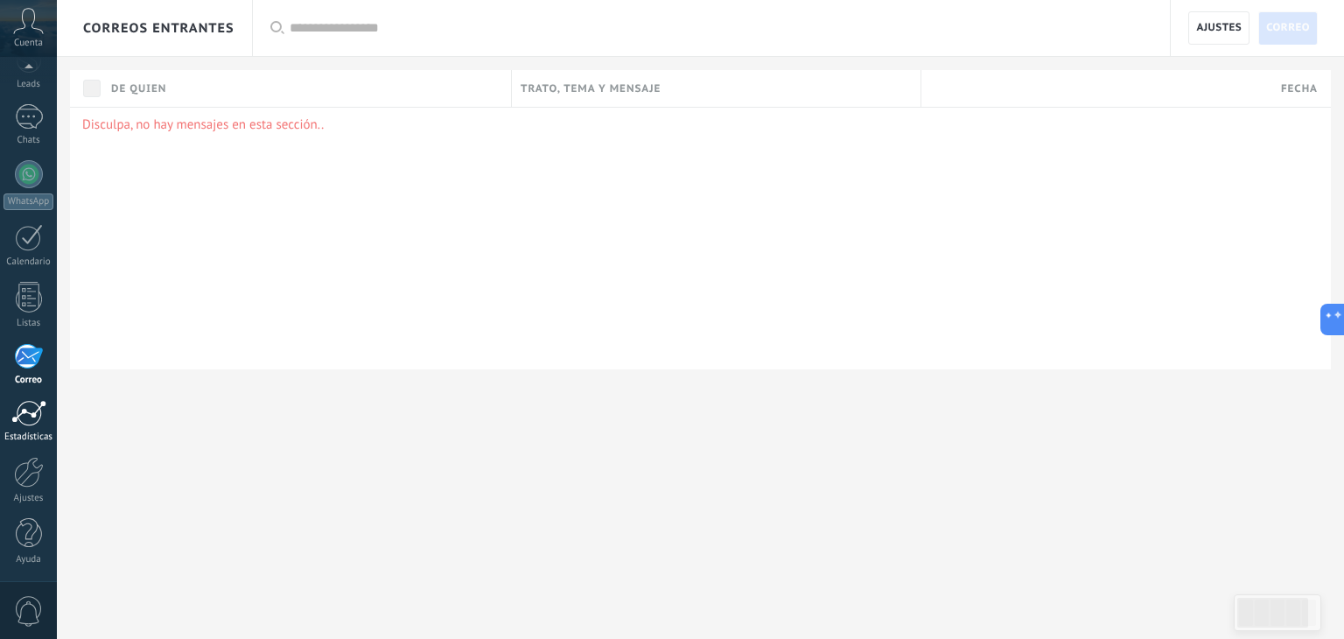
click at [35, 418] on div at bounding box center [28, 413] width 35 height 26
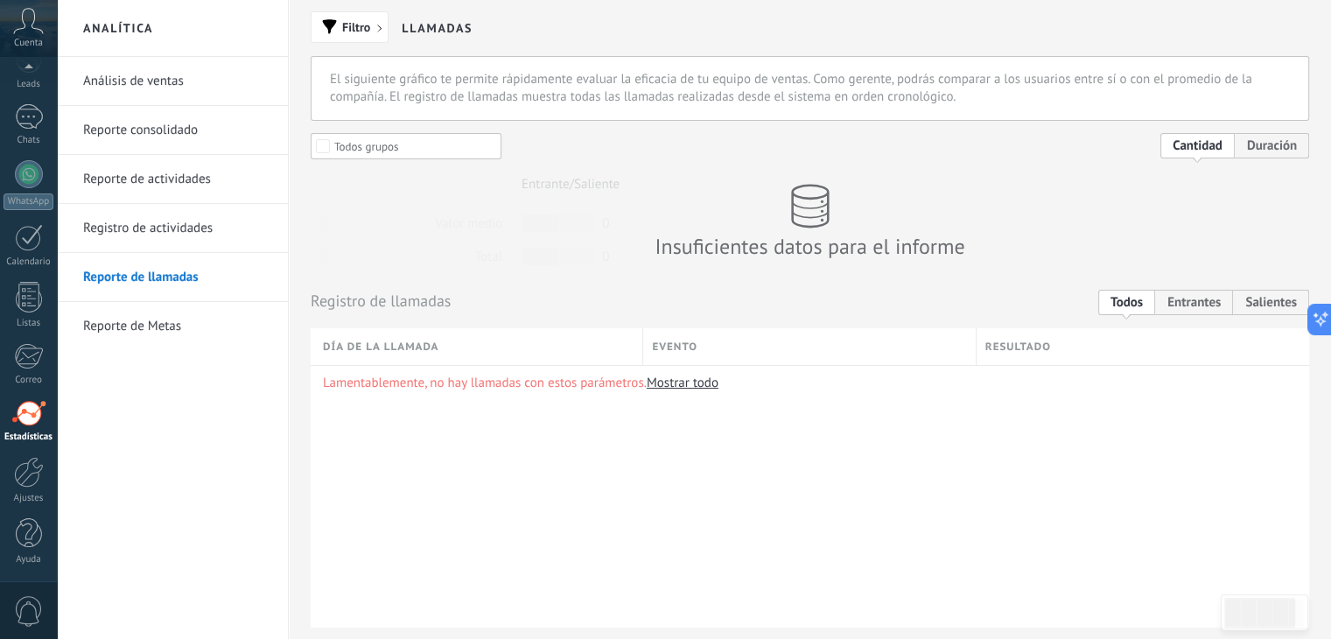
click at [140, 79] on link "Análisis de ventas" at bounding box center [176, 81] width 187 height 49
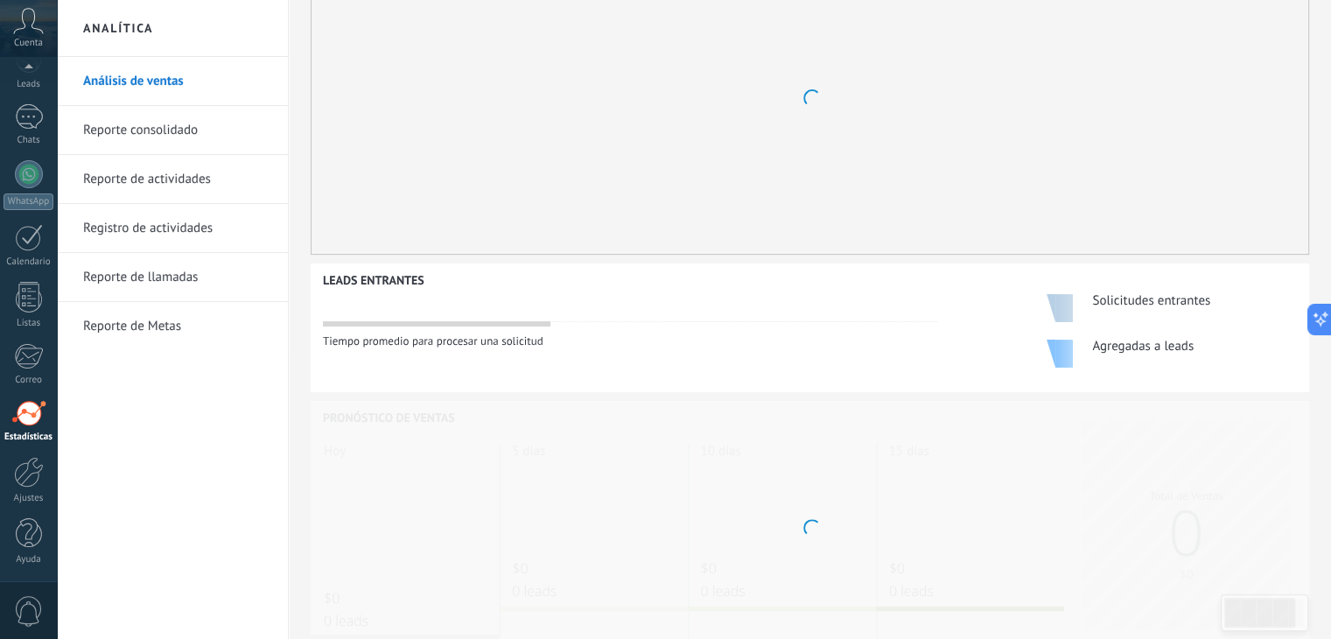
scroll to position [510, 0]
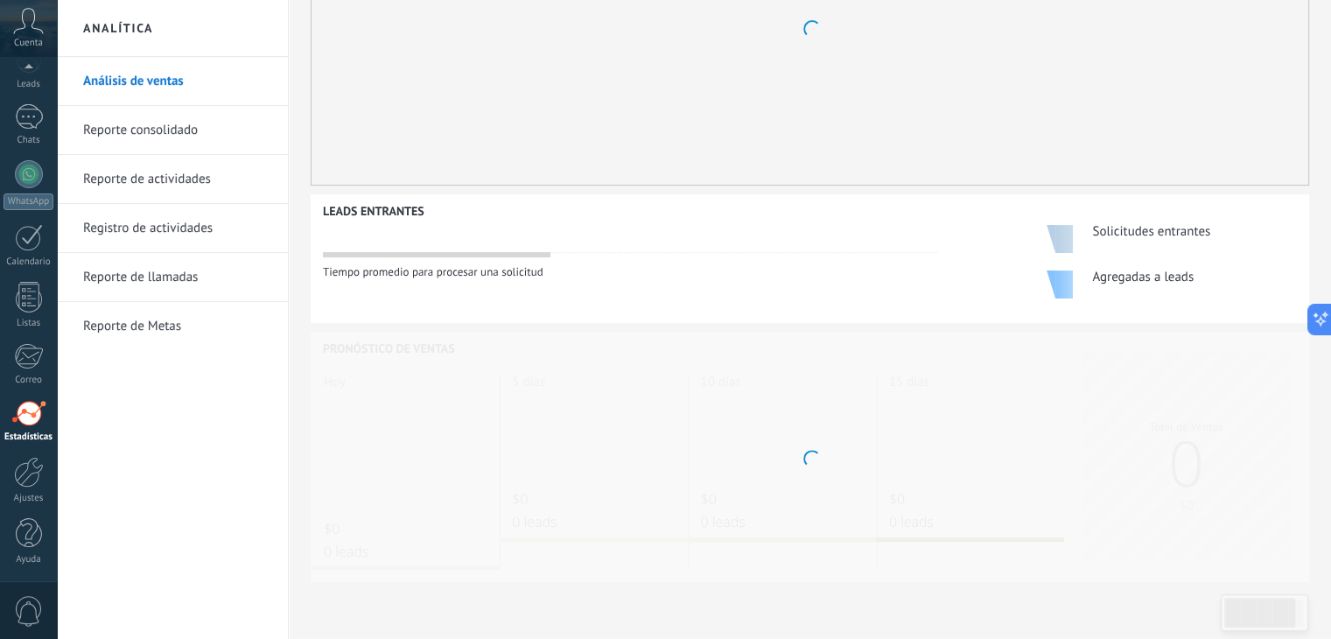
click at [95, 221] on link "Registro de actividades" at bounding box center [176, 228] width 187 height 49
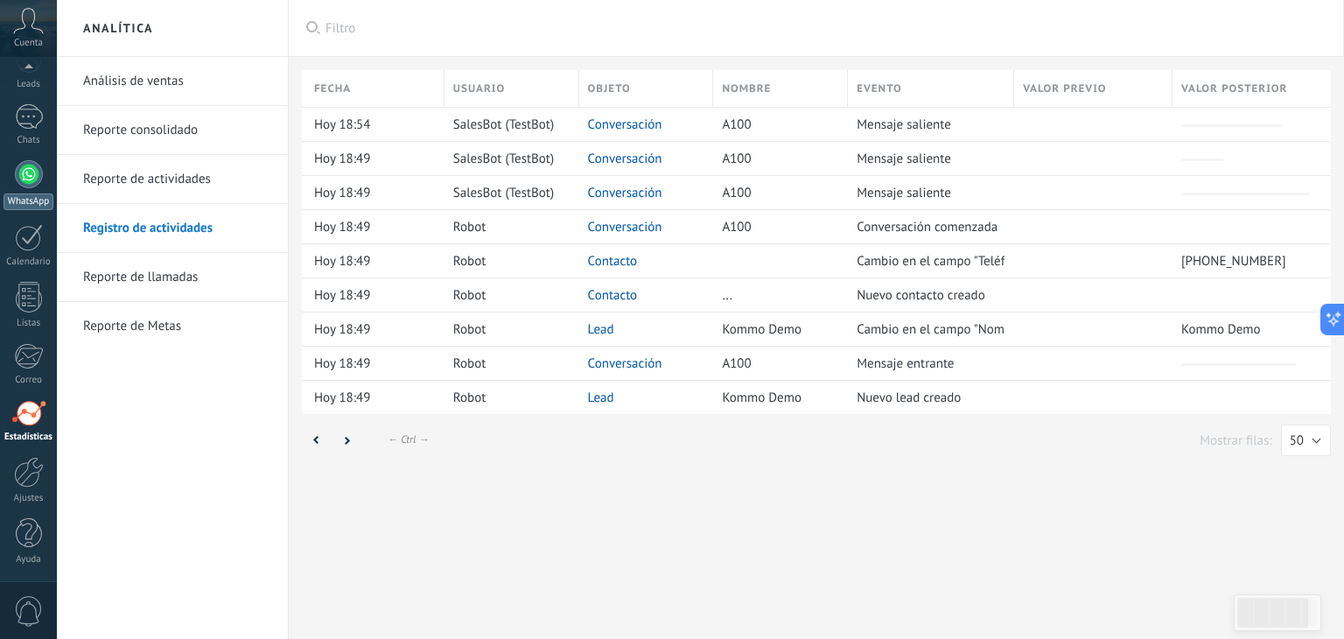
click at [24, 183] on div at bounding box center [29, 174] width 28 height 28
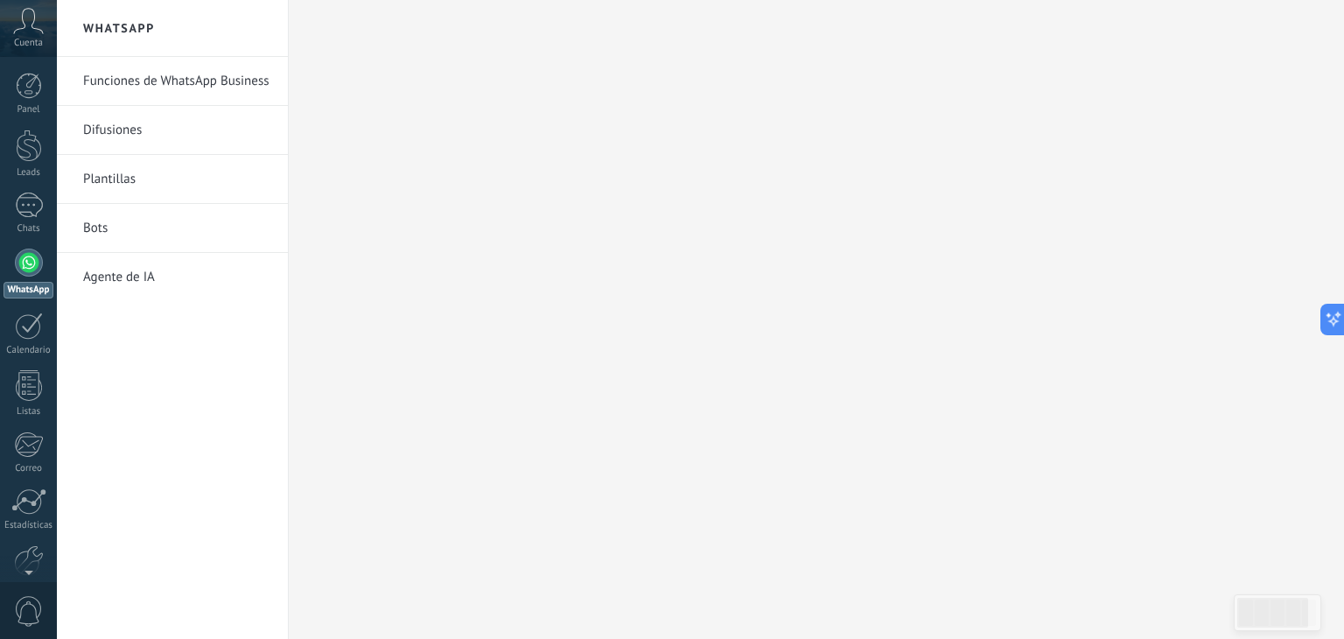
click at [209, 83] on link "Funciones de WhatsApp Business" at bounding box center [176, 81] width 187 height 49
click at [1342, 313] on icon at bounding box center [1345, 319] width 12 height 12
type textarea "**********"
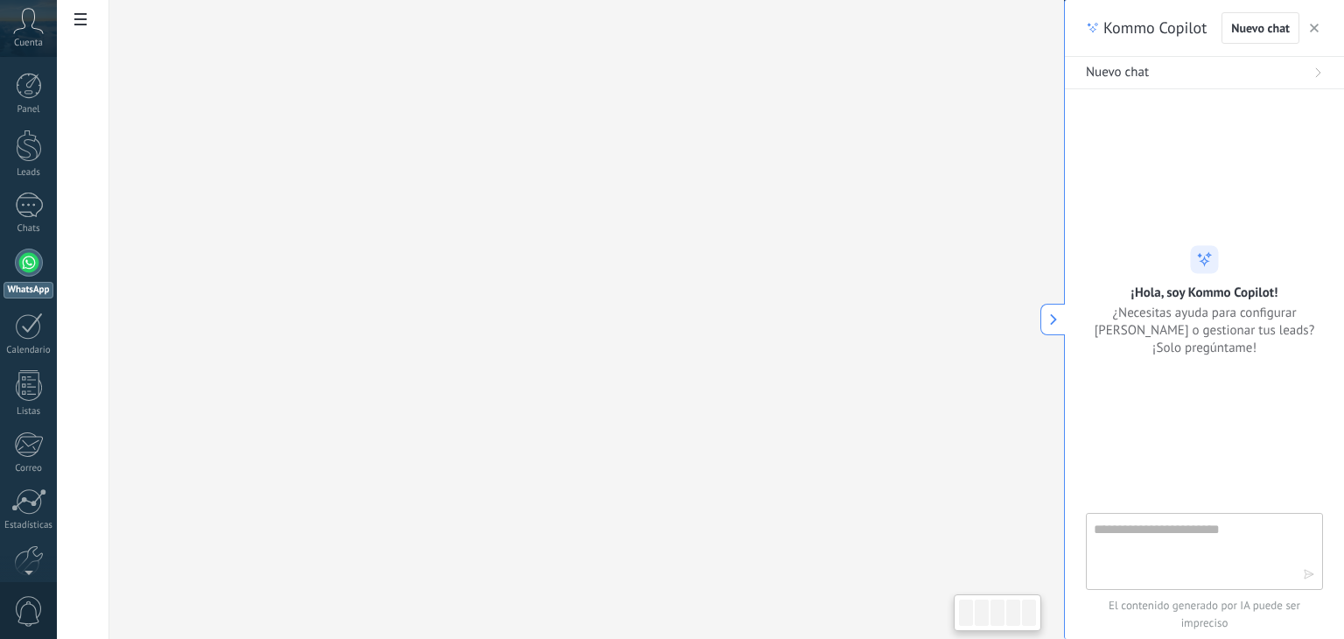
scroll to position [17, 0]
click at [1312, 29] on use "button" at bounding box center [1314, 28] width 9 height 9
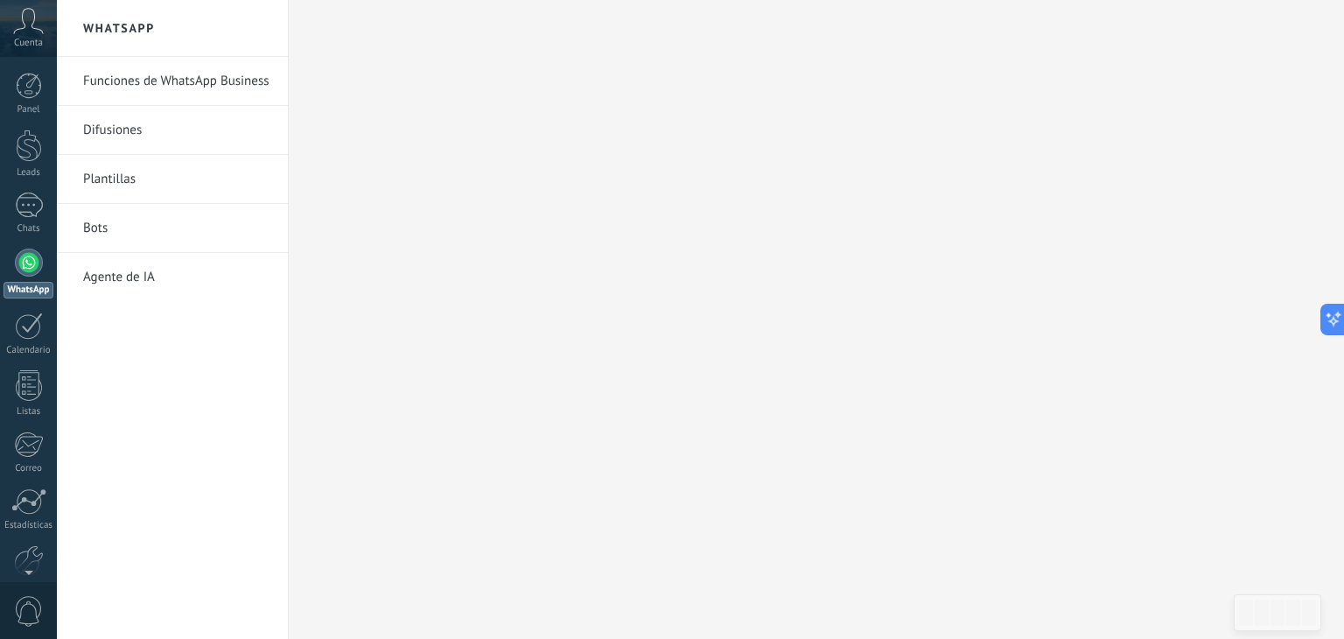
click at [93, 225] on link "Bots" at bounding box center [176, 228] width 187 height 49
click at [1328, 308] on button at bounding box center [1328, 319] width 31 height 31
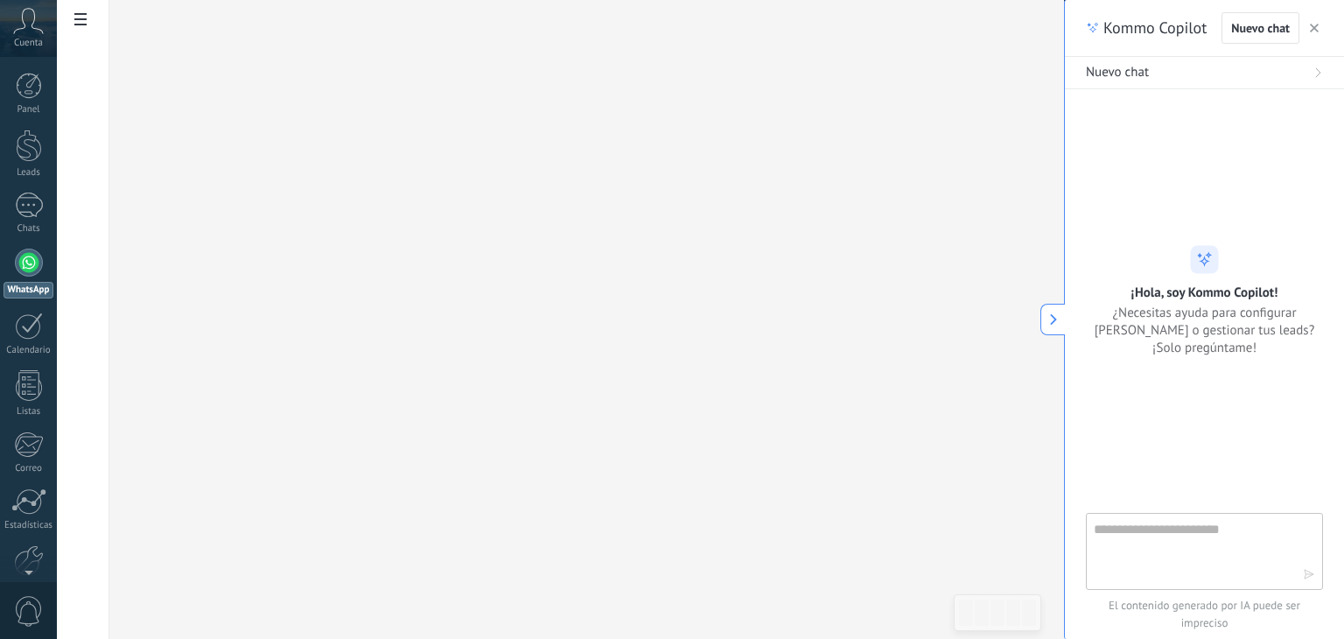
click at [675, 337] on div at bounding box center [586, 318] width 955 height 639
click at [1320, 29] on button "button" at bounding box center [1313, 27] width 17 height 21
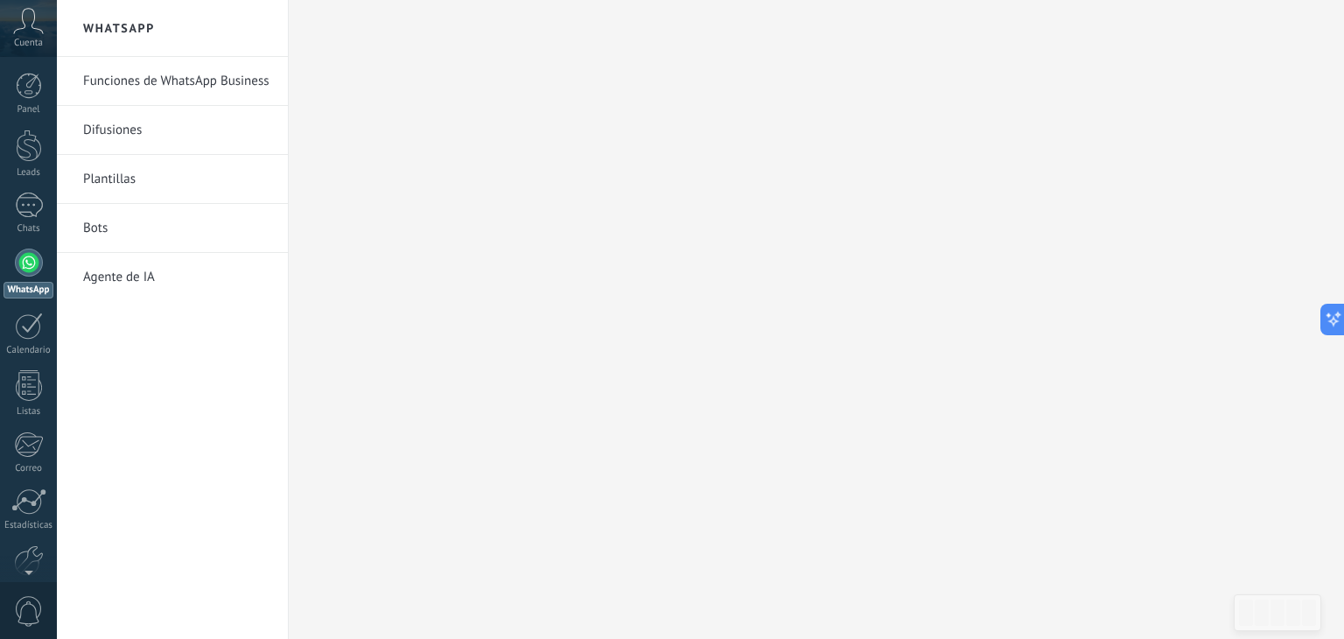
click at [213, 92] on link "Funciones de WhatsApp Business" at bounding box center [176, 81] width 187 height 49
click at [31, 204] on div "1" at bounding box center [29, 204] width 28 height 25
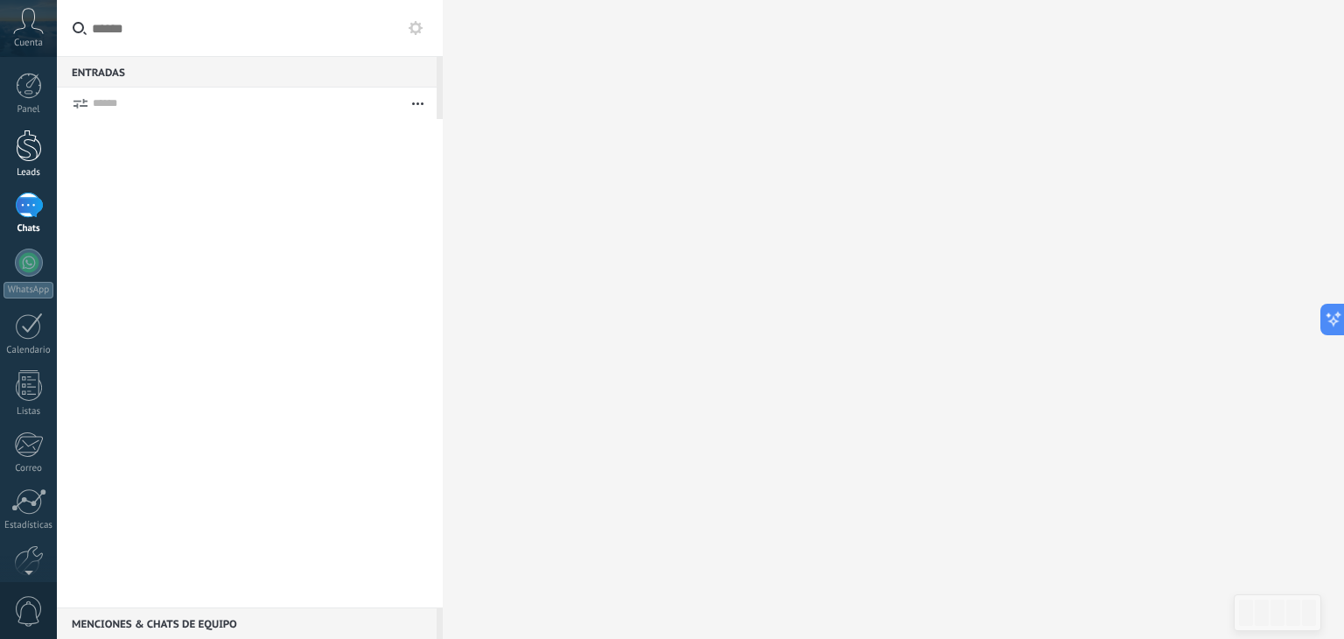
click at [21, 137] on div at bounding box center [29, 145] width 26 height 32
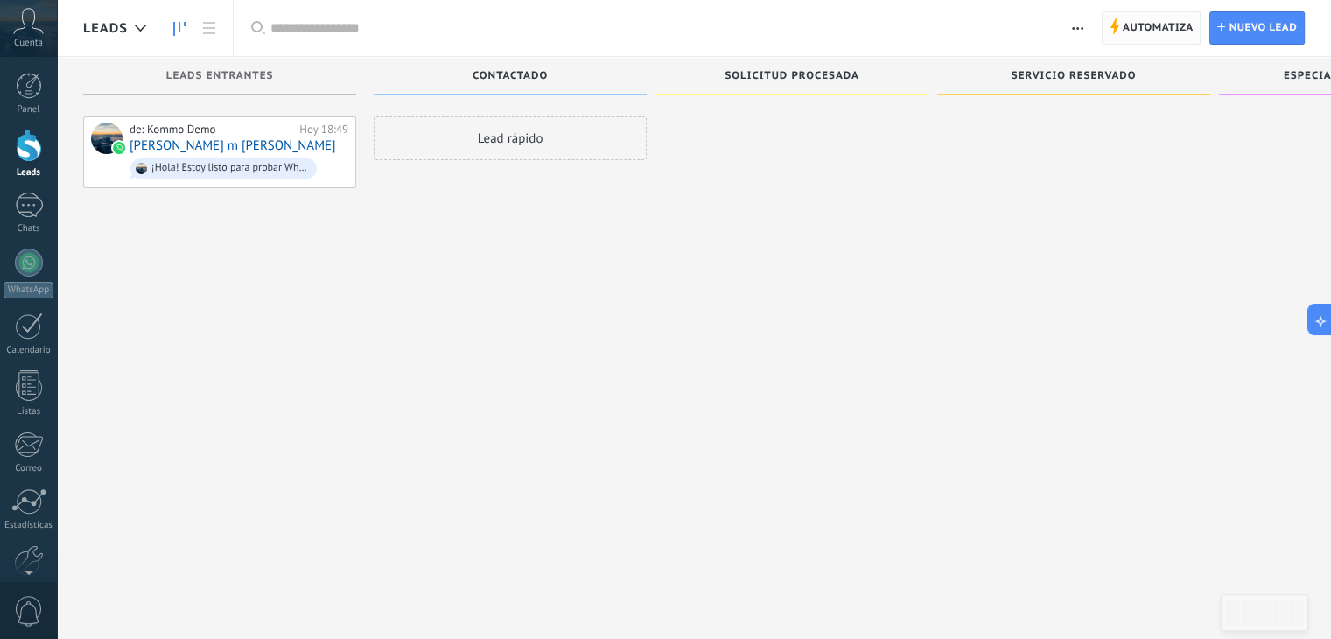
click at [1162, 20] on span "Automatiza" at bounding box center [1158, 27] width 71 height 31
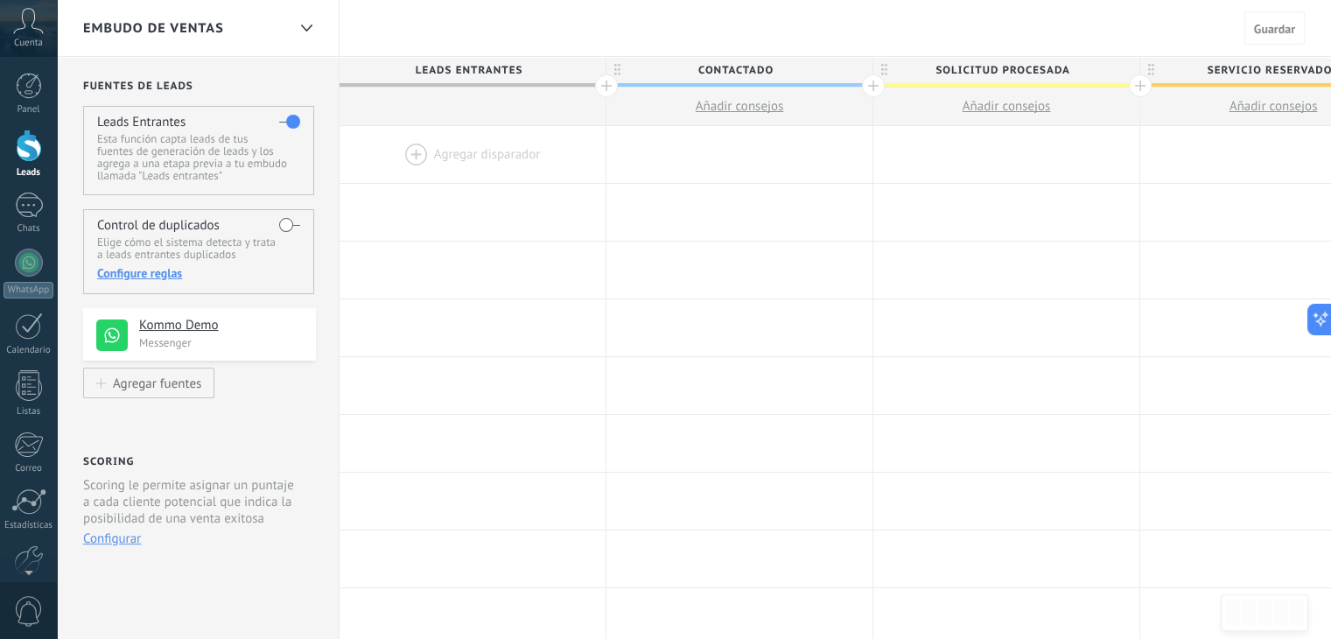
click at [192, 327] on h4 "Kommo Demo" at bounding box center [221, 325] width 164 height 17
click at [168, 324] on h4 "Kommo Demo" at bounding box center [221, 325] width 164 height 17
click at [118, 329] on use at bounding box center [111, 334] width 31 height 31
click at [304, 22] on div at bounding box center [306, 28] width 30 height 34
click at [308, 32] on div at bounding box center [306, 28] width 30 height 34
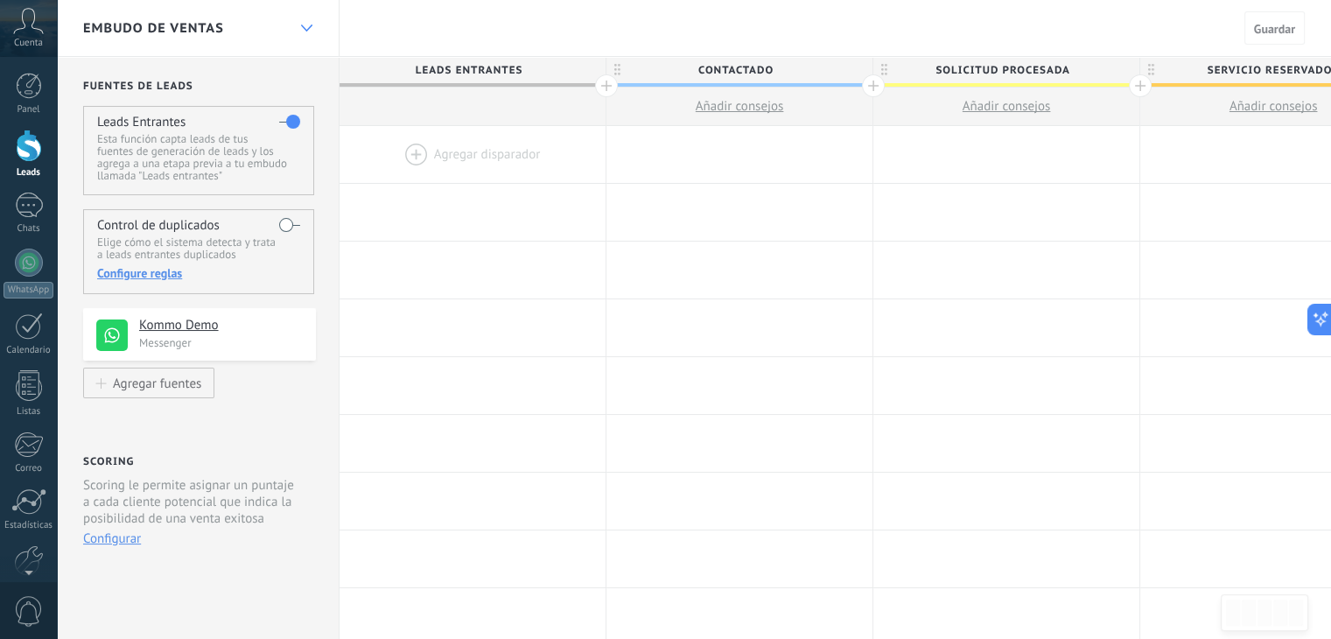
click at [308, 32] on div at bounding box center [306, 28] width 30 height 34
click at [33, 102] on link "Panel" at bounding box center [28, 94] width 57 height 43
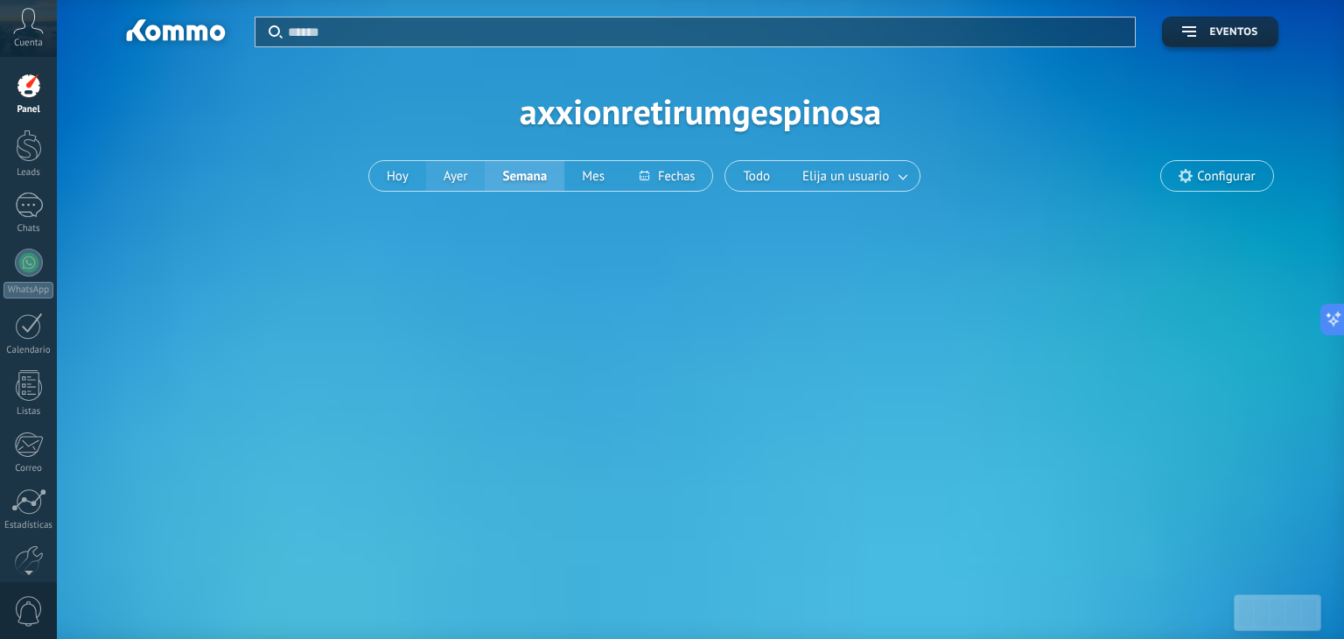
click at [444, 185] on button "Ayer" at bounding box center [455, 176] width 59 height 30
click at [412, 185] on button "Hoy" at bounding box center [397, 176] width 57 height 30
click at [745, 106] on div "Aplicar Eventos axxionretirumgespinosa [PERSON_NAME] Semana Mes Todo Elija un u…" at bounding box center [700, 111] width 1235 height 222
click at [45, 32] on div "Cuenta" at bounding box center [28, 28] width 57 height 57
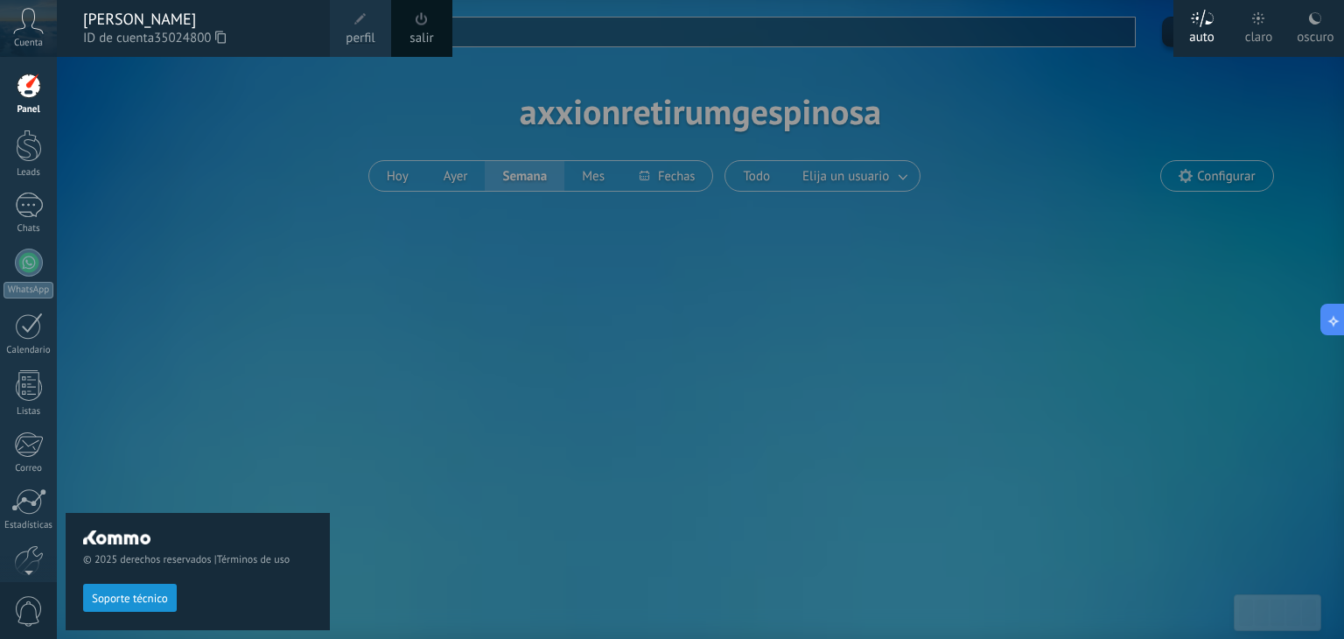
click at [294, 155] on div "© 2025 derechos reservados | Términos de uso Soporte técnico" at bounding box center [198, 348] width 264 height 582
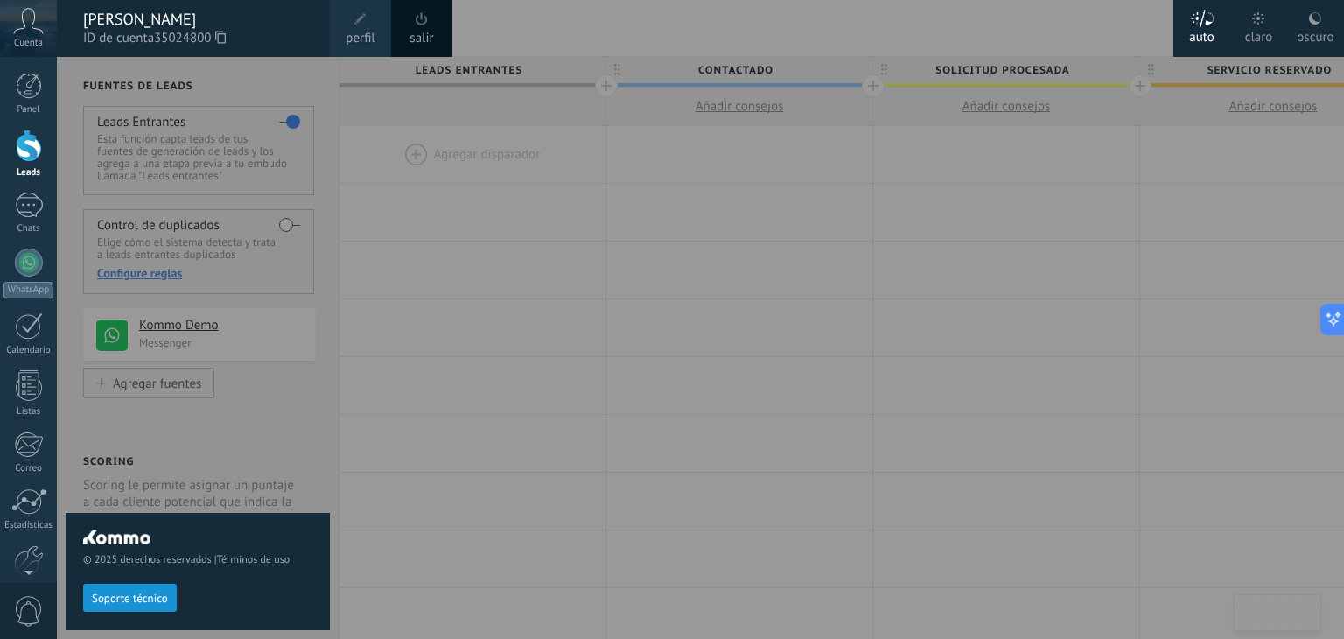
click at [74, 99] on div "© 2025 derechos reservados | Términos de uso Soporte técnico" at bounding box center [198, 348] width 264 height 582
drag, startPoint x: 470, startPoint y: 284, endPoint x: 458, endPoint y: 283, distance: 11.5
click at [462, 284] on div at bounding box center [729, 319] width 1344 height 639
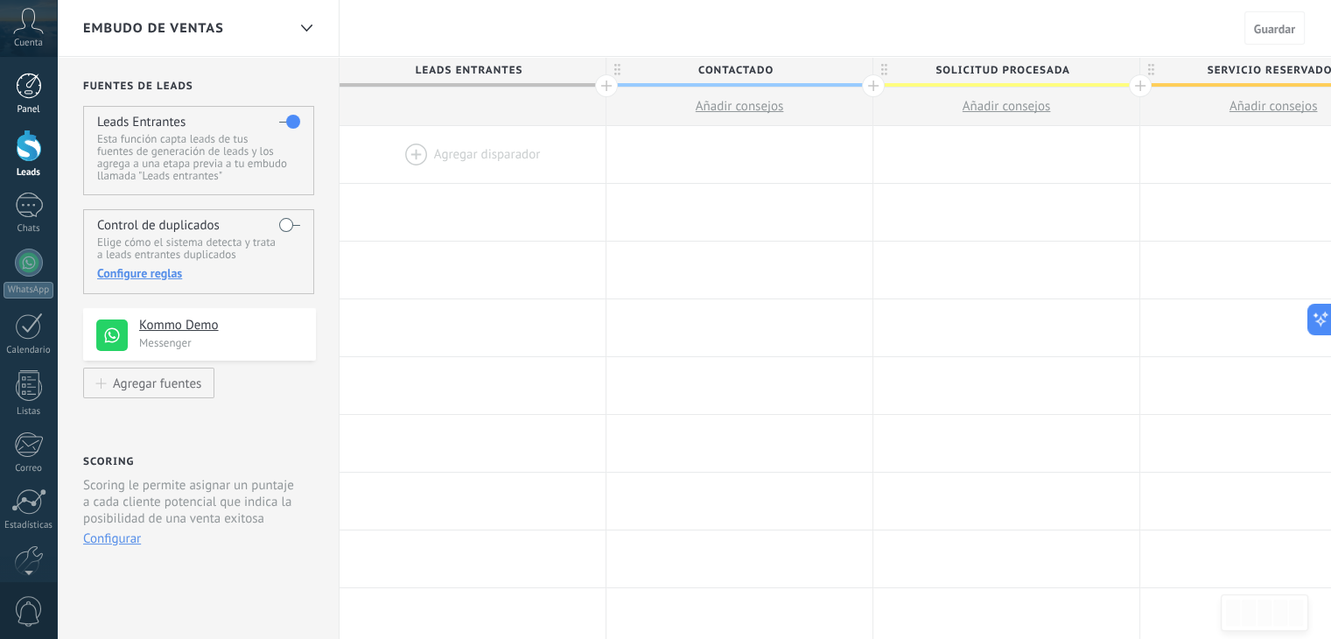
click at [28, 93] on div at bounding box center [29, 86] width 26 height 26
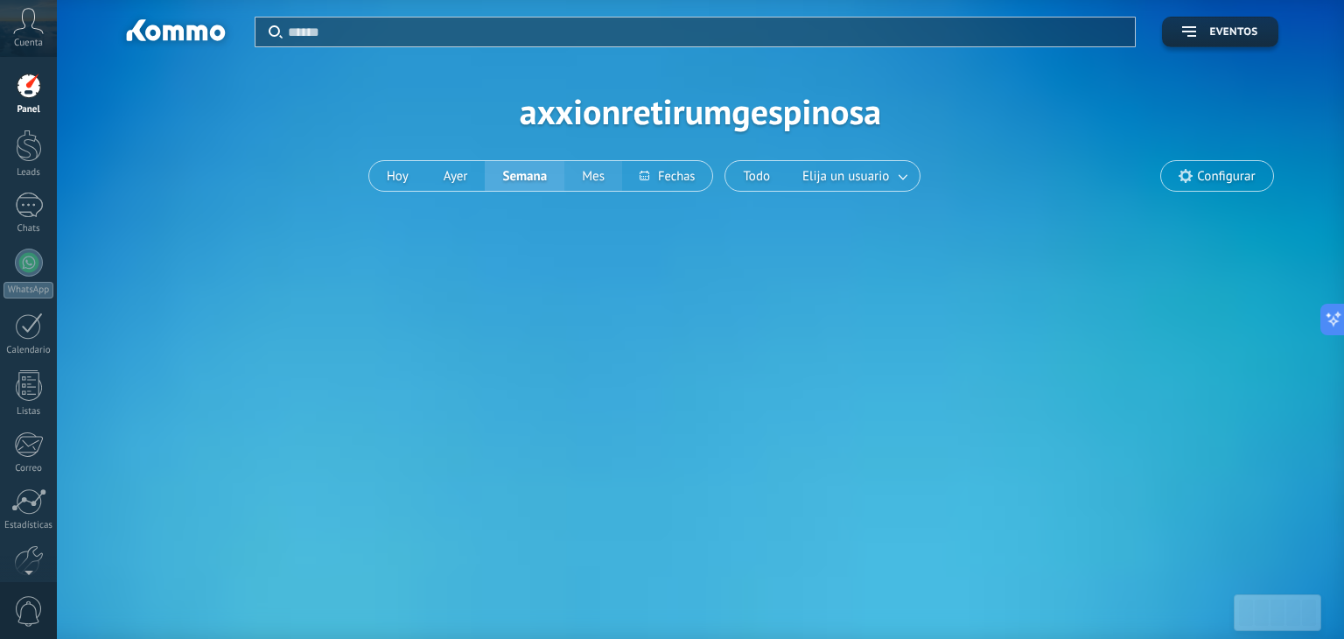
click at [619, 188] on button "Mes" at bounding box center [593, 176] width 58 height 30
click at [638, 179] on button at bounding box center [667, 176] width 90 height 30
click at [785, 179] on button "Todo" at bounding box center [756, 176] width 62 height 30
click at [882, 164] on span "Elija un usuario" at bounding box center [846, 176] width 94 height 24
click at [1225, 36] on span "Eventos" at bounding box center [1233, 32] width 48 height 12
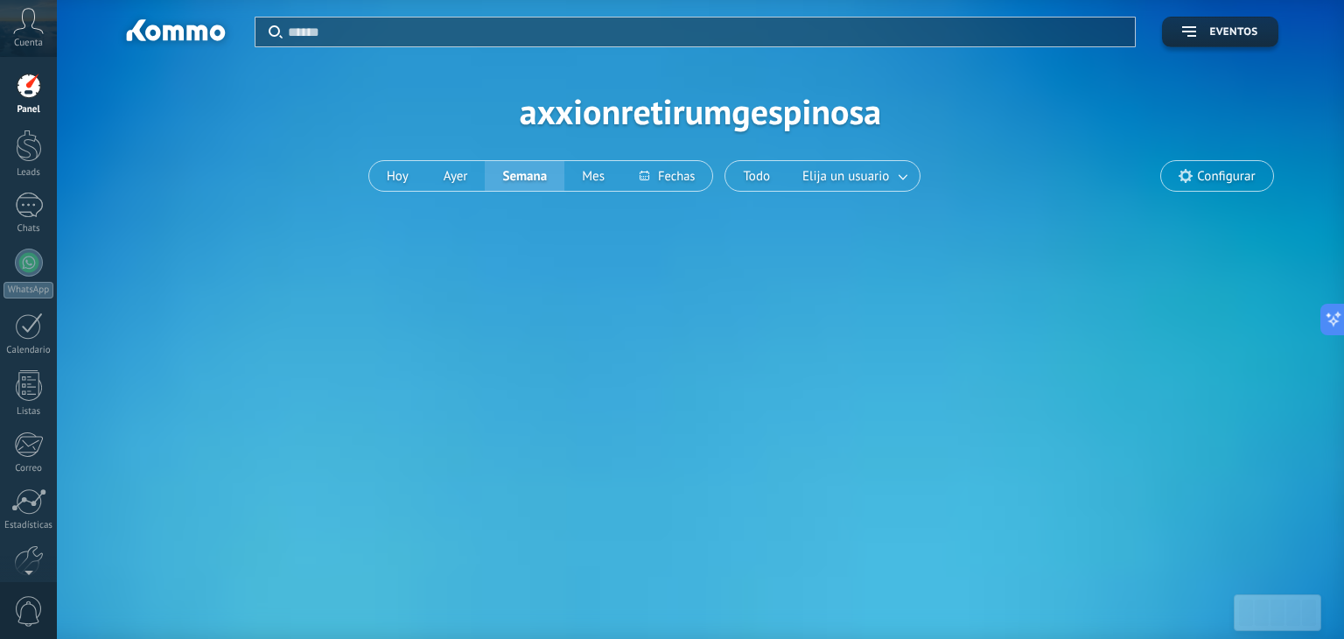
click at [1211, 183] on span "Configurar" at bounding box center [1226, 176] width 58 height 15
click at [1214, 169] on span "Configurar" at bounding box center [1226, 176] width 58 height 15
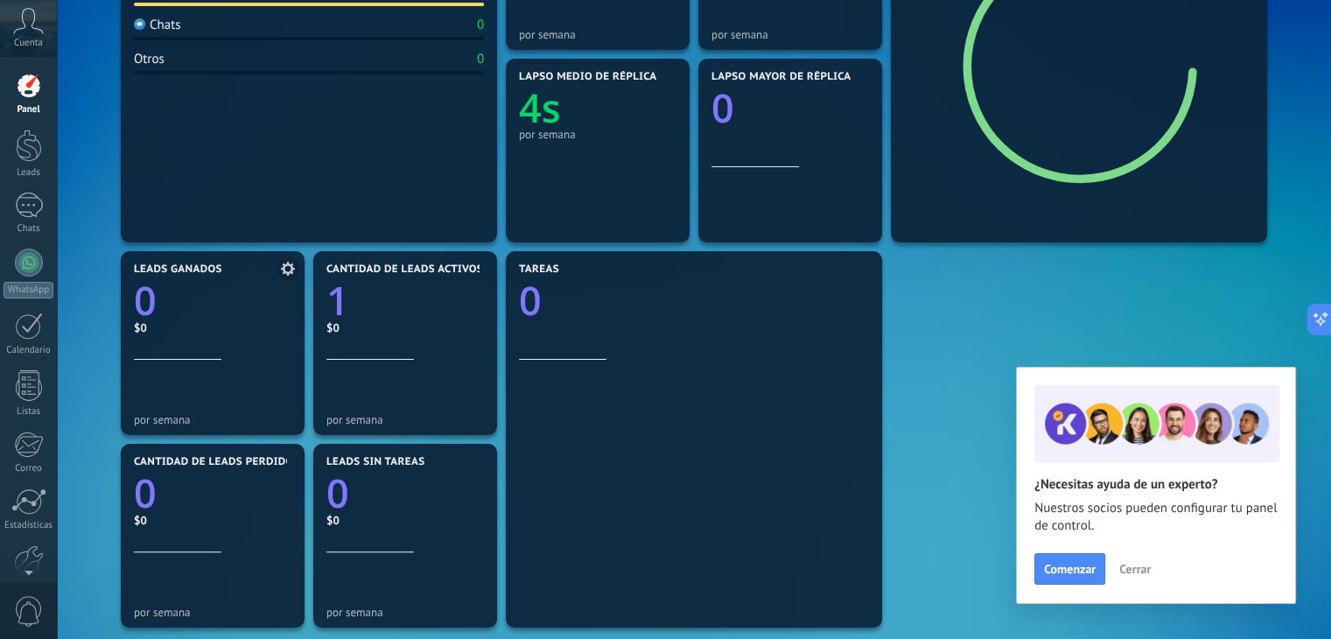
scroll to position [337, 0]
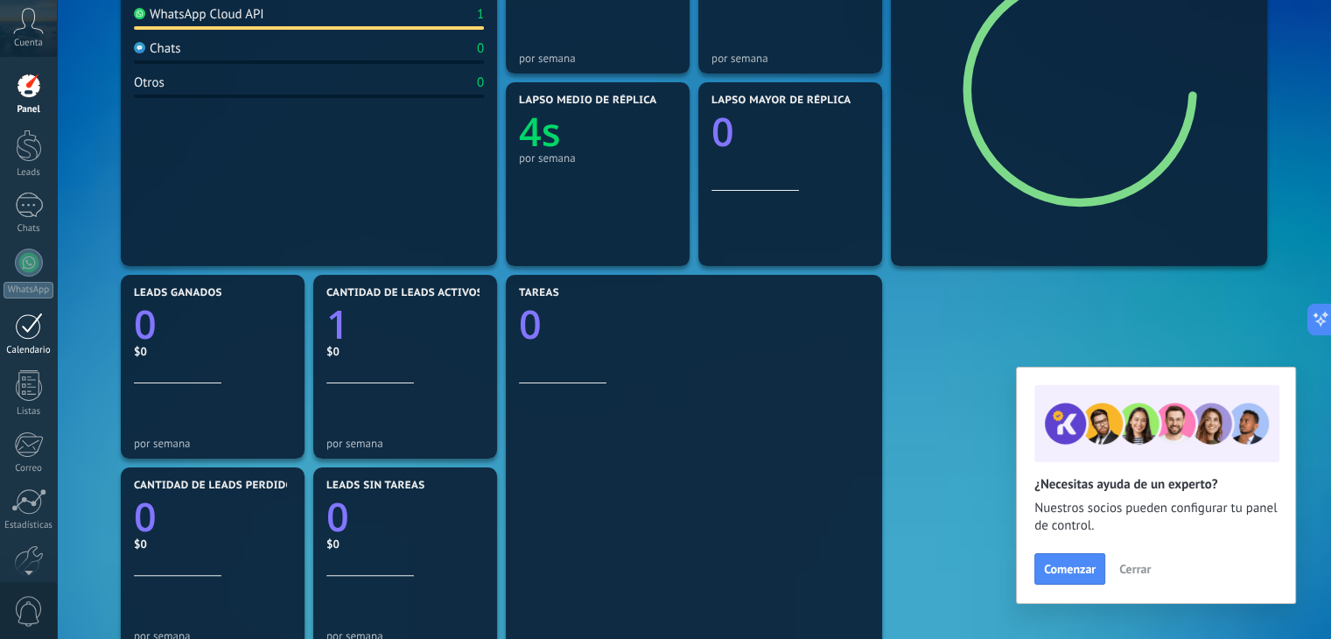
click at [24, 341] on link "Calendario" at bounding box center [28, 334] width 57 height 44
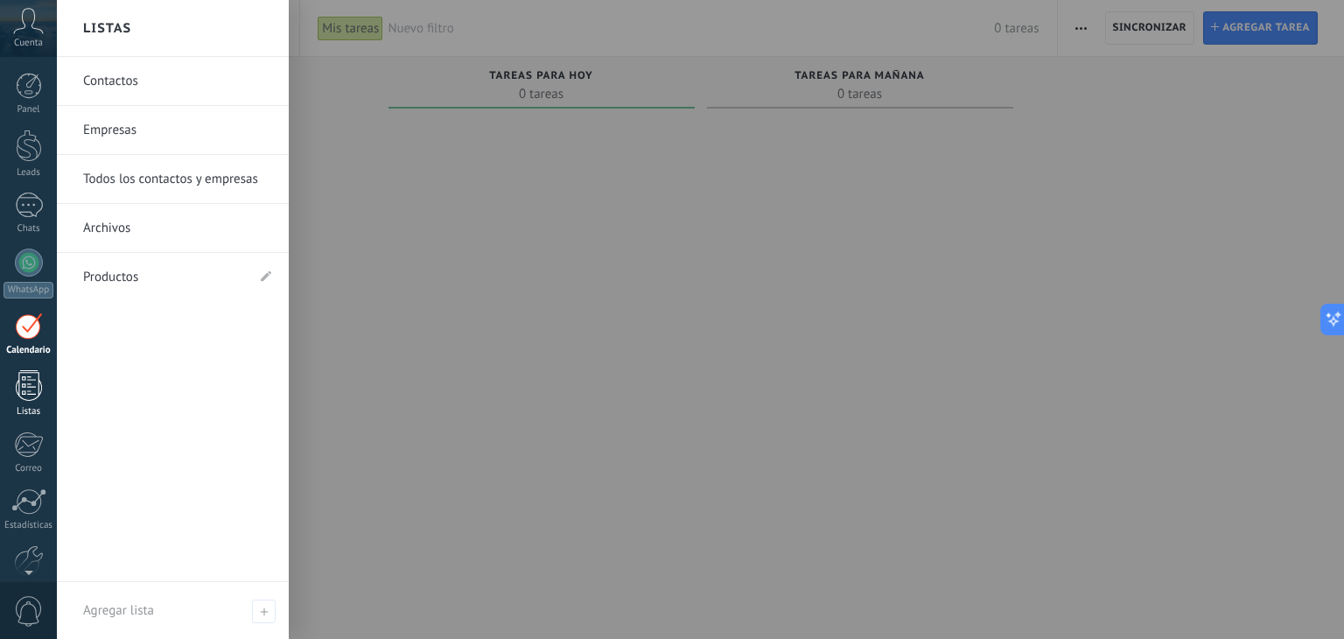
click at [3, 395] on link "Listas" at bounding box center [28, 393] width 57 height 47
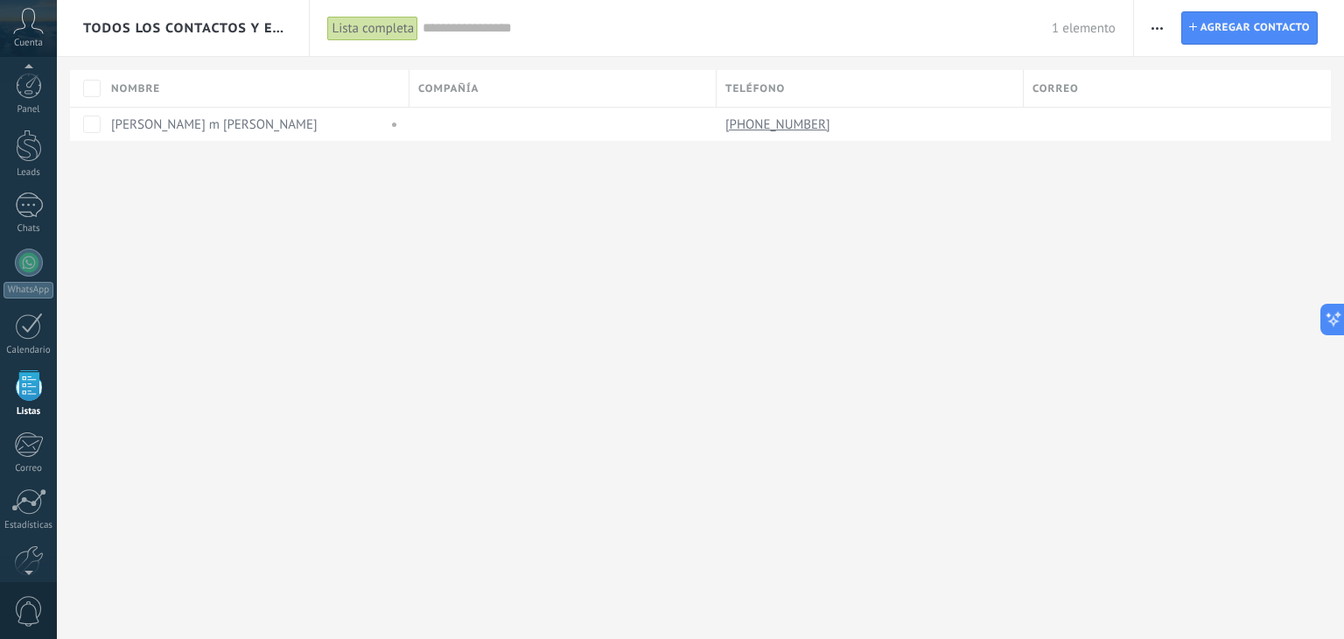
scroll to position [45, 0]
click at [24, 298] on link "Calendario" at bounding box center [28, 290] width 57 height 44
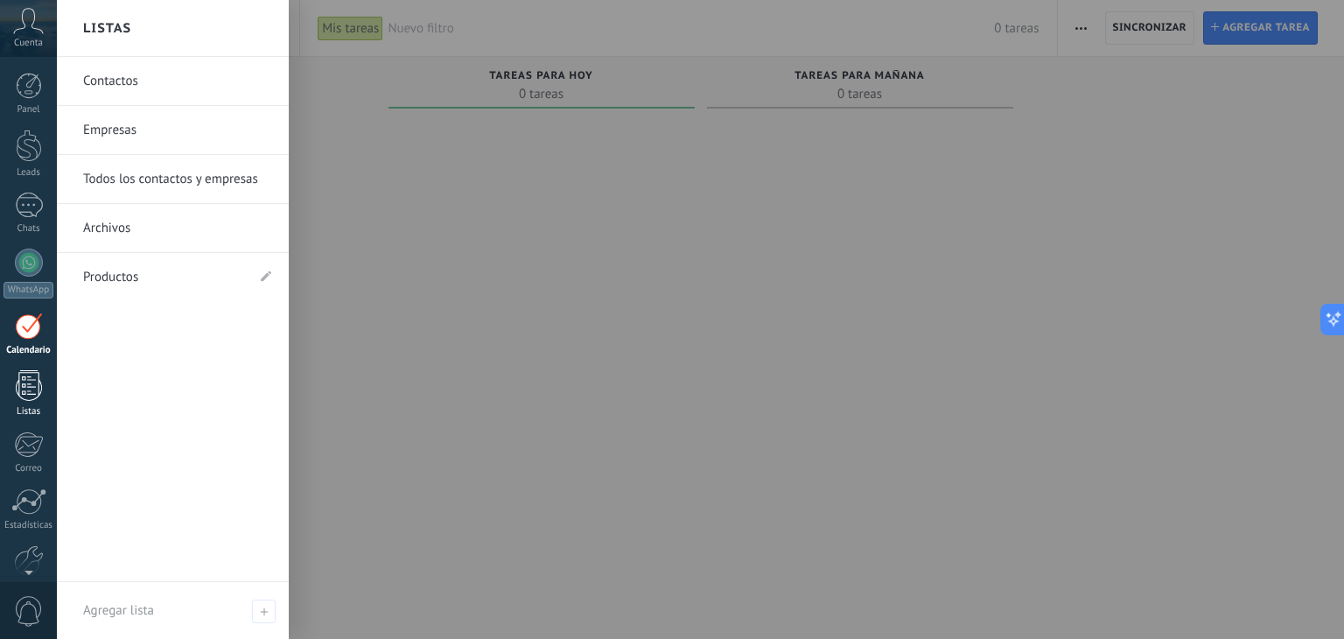
click at [16, 406] on div "Listas" at bounding box center [28, 411] width 51 height 11
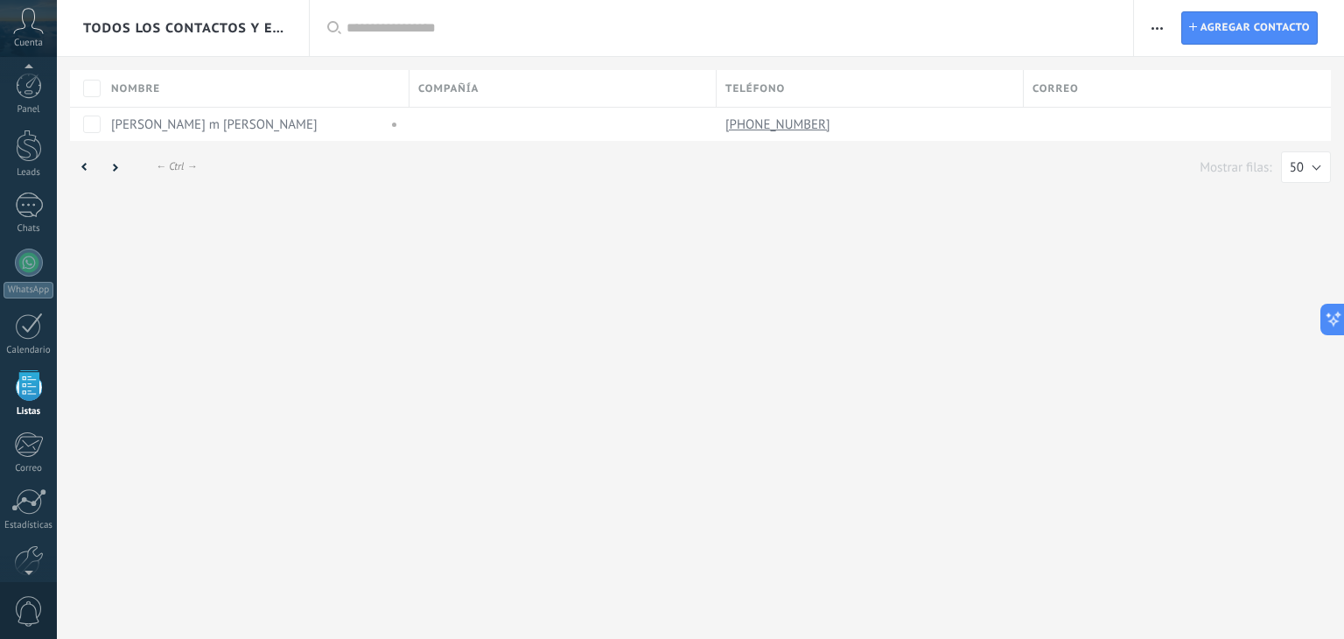
scroll to position [45, 0]
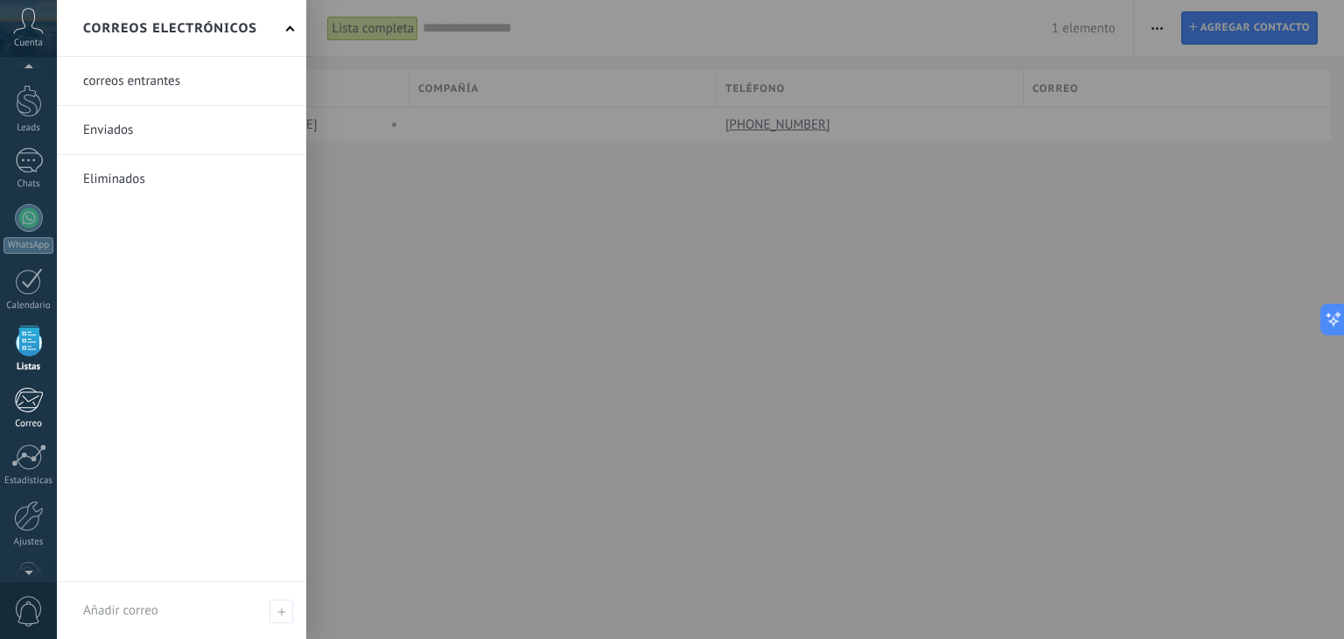
click at [35, 408] on div at bounding box center [28, 400] width 29 height 26
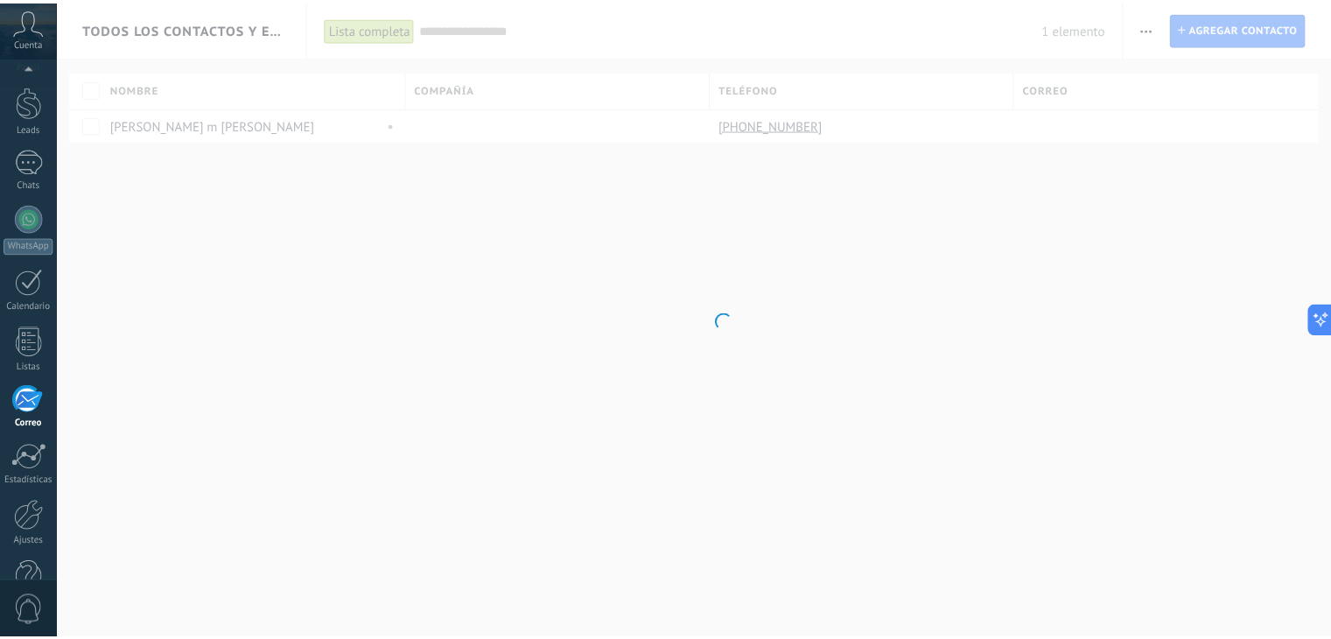
scroll to position [88, 0]
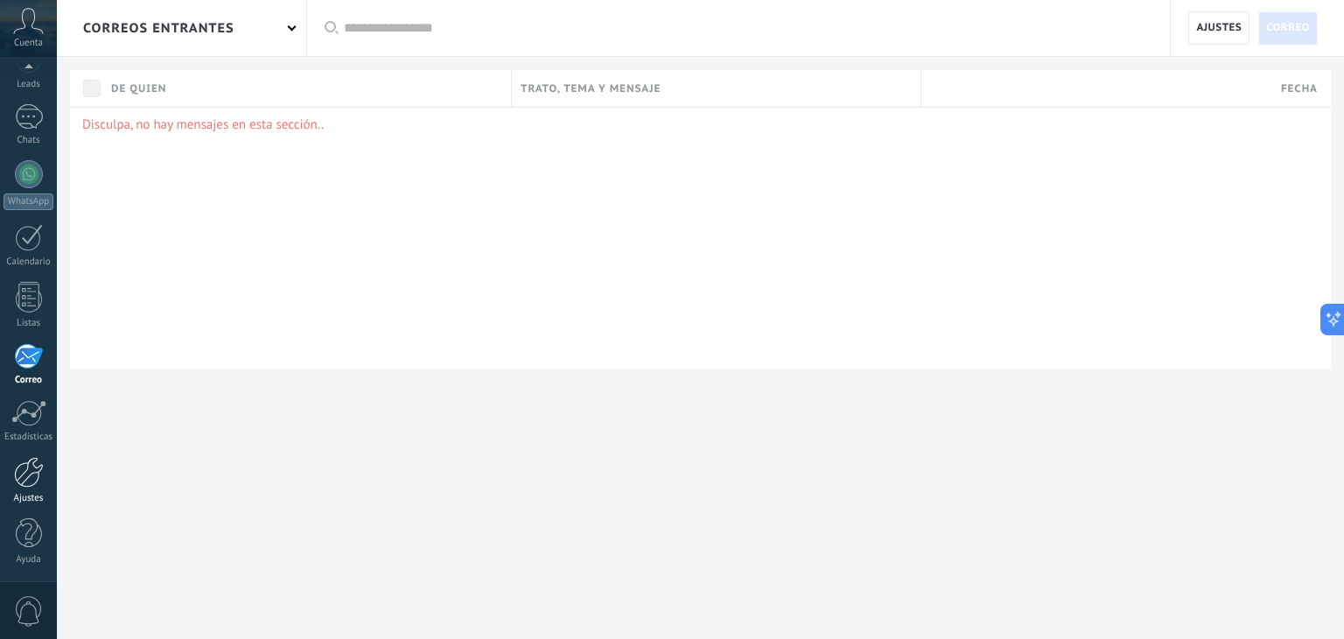
click at [35, 466] on div at bounding box center [29, 472] width 30 height 31
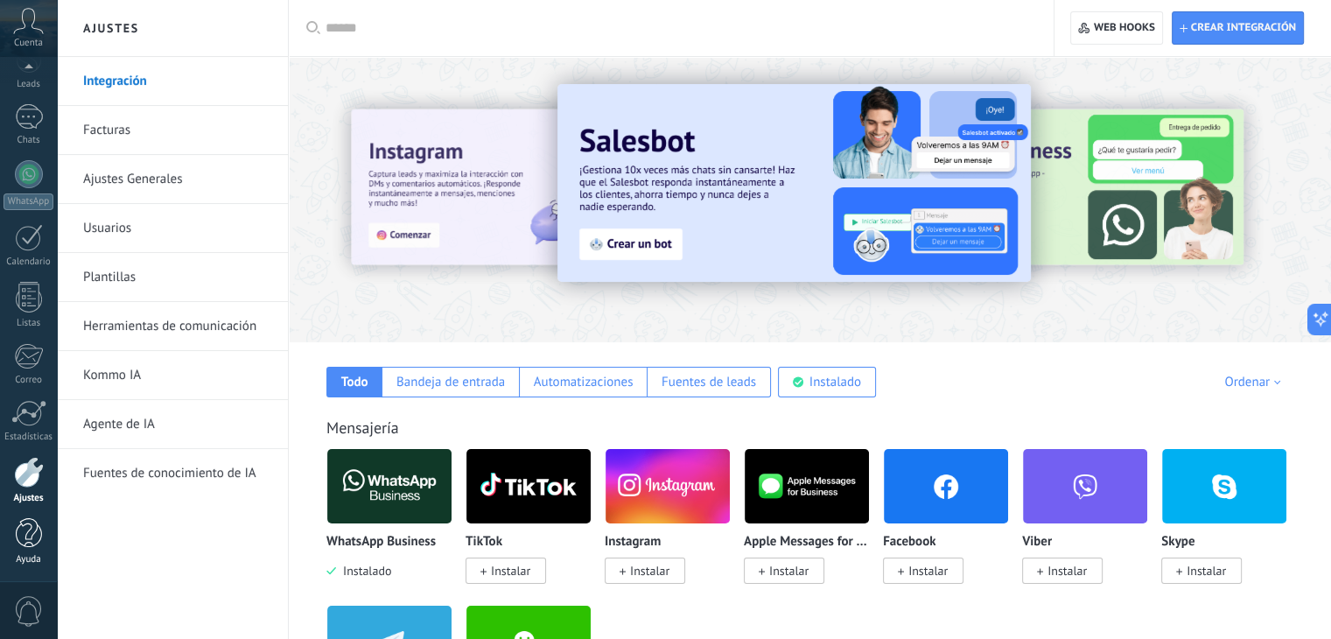
click at [29, 541] on div at bounding box center [29, 533] width 26 height 31
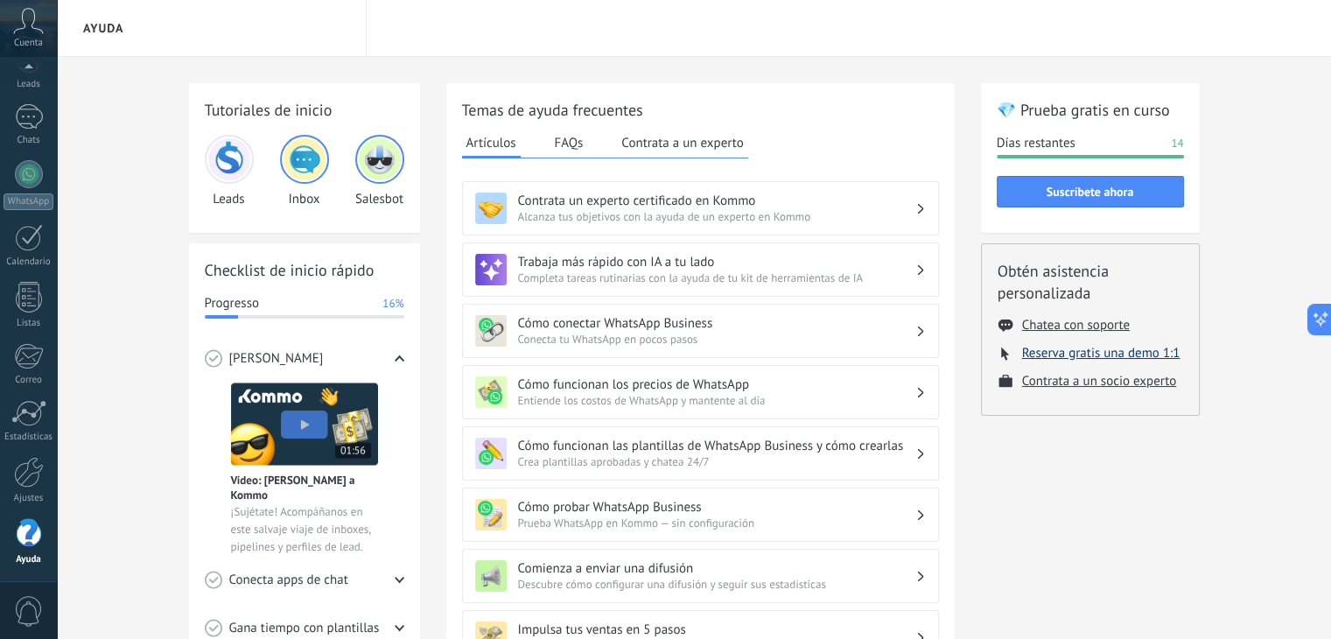
click at [1093, 351] on button "Reserva gratis una demo 1:1" at bounding box center [1101, 353] width 158 height 17
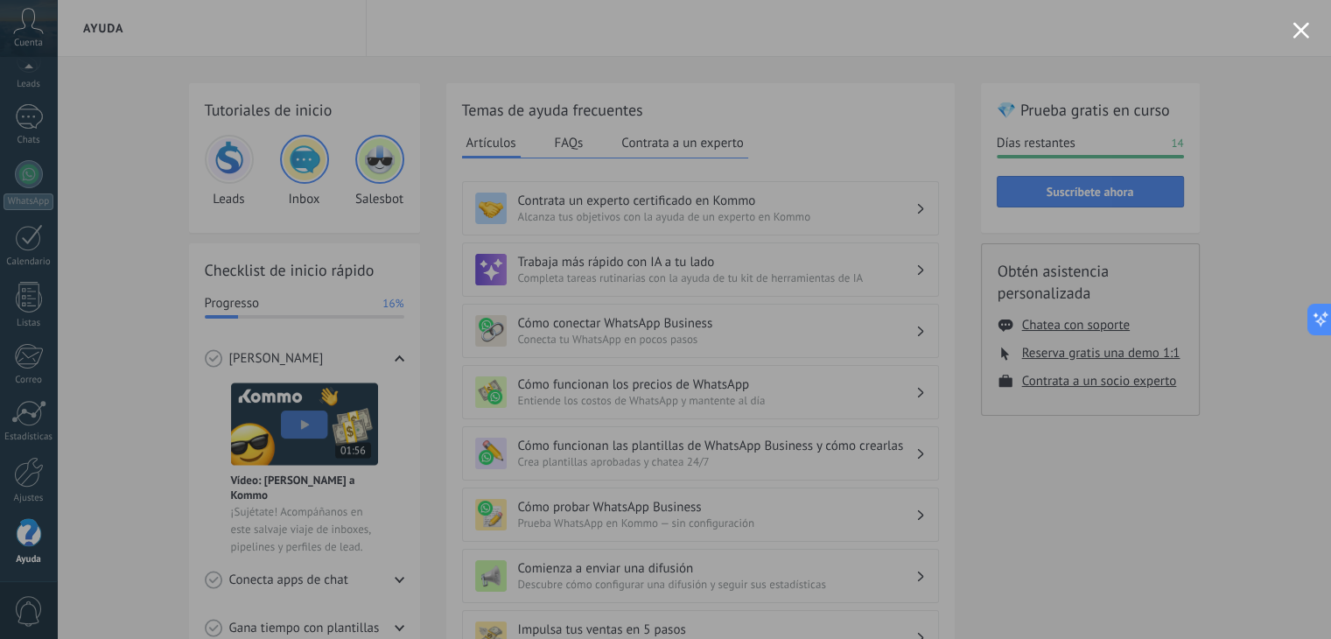
click at [32, 484] on div at bounding box center [665, 319] width 1331 height 639
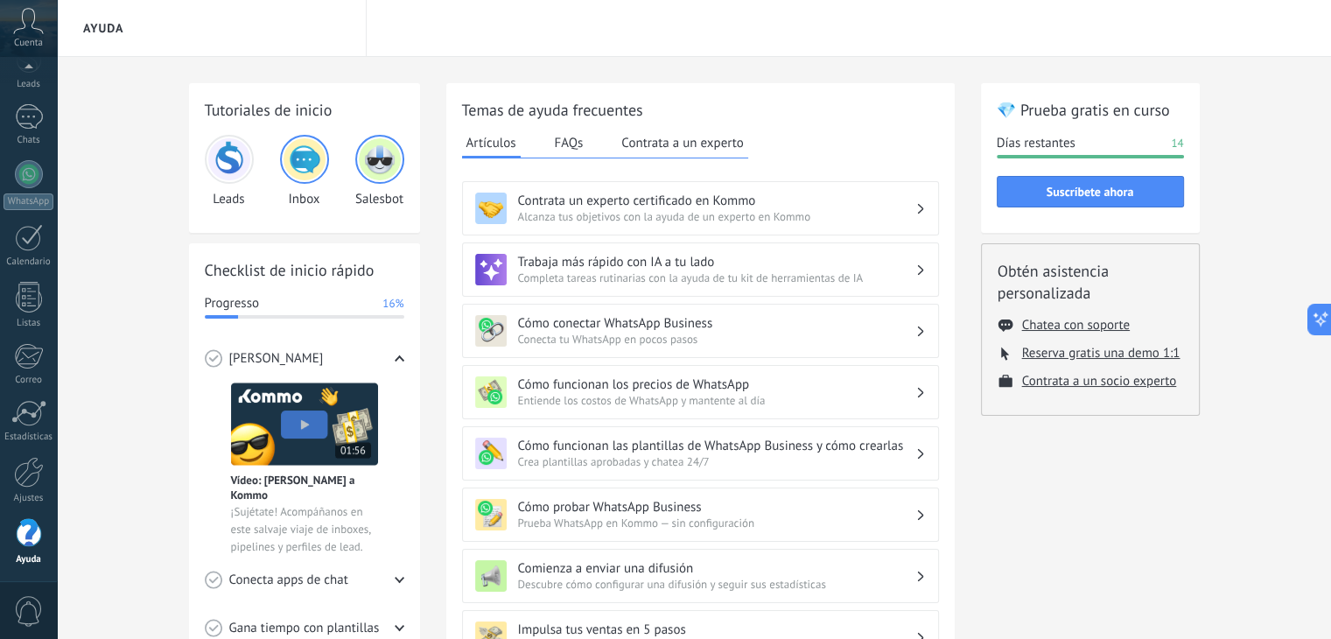
click at [32, 484] on div at bounding box center [29, 472] width 30 height 31
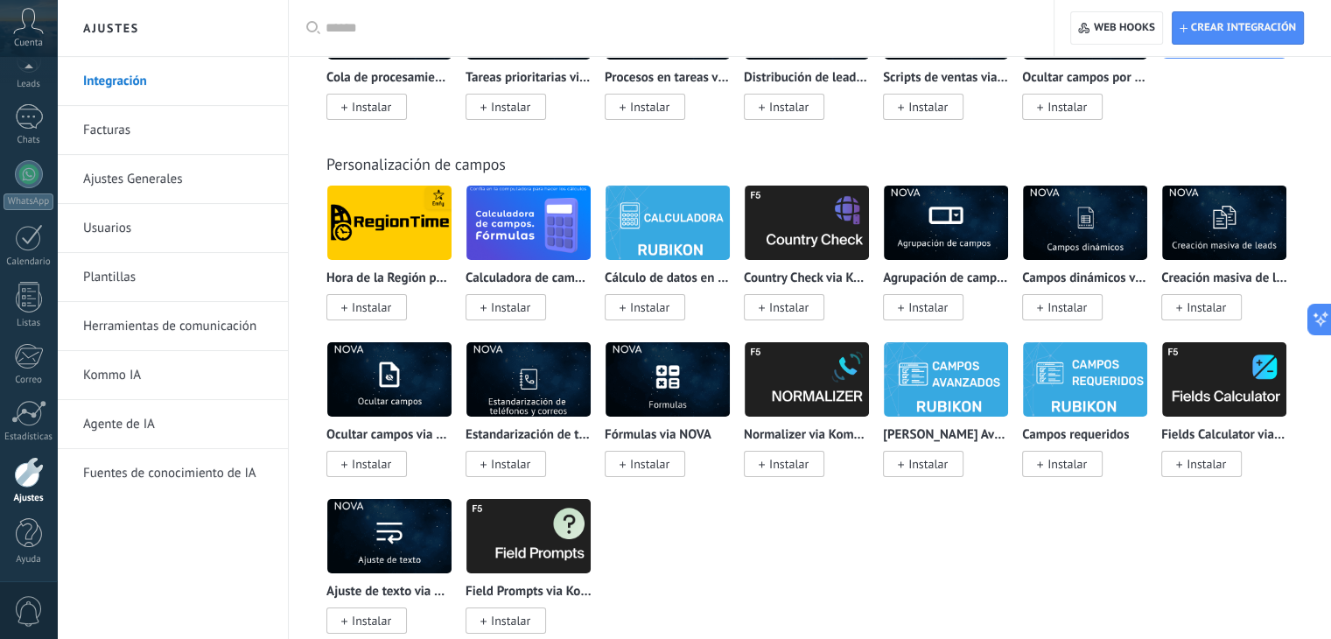
scroll to position [6279, 0]
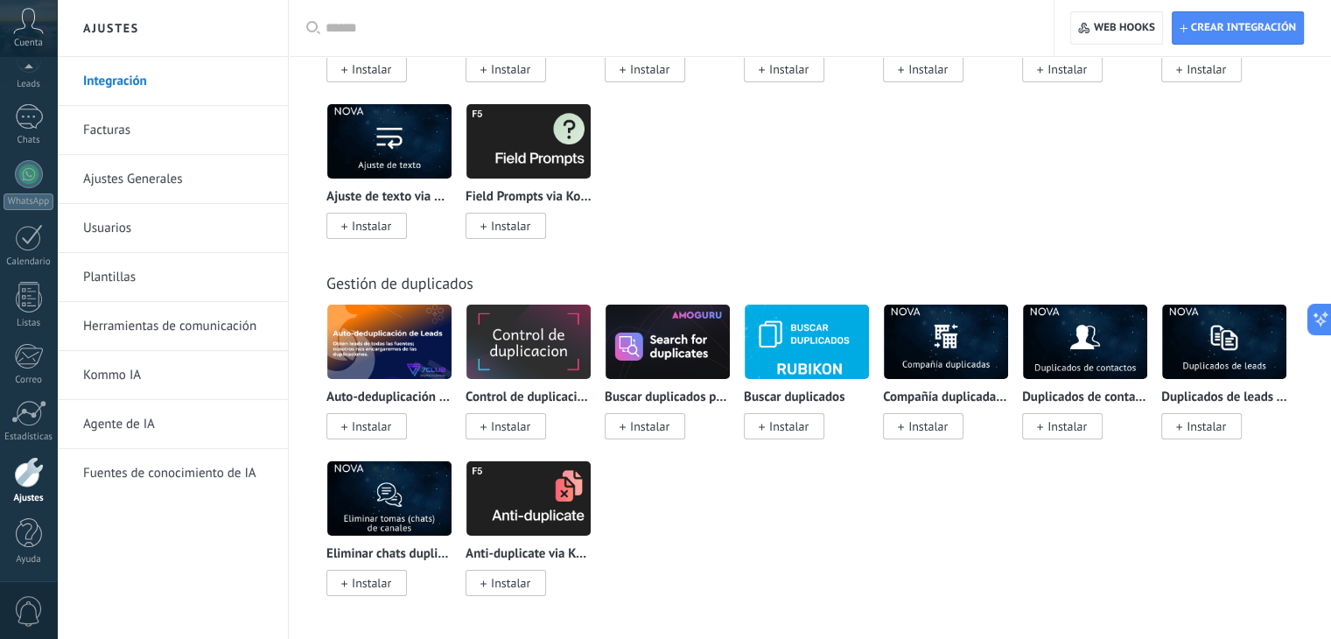
click at [161, 180] on link "Ajustes Generales" at bounding box center [176, 179] width 187 height 49
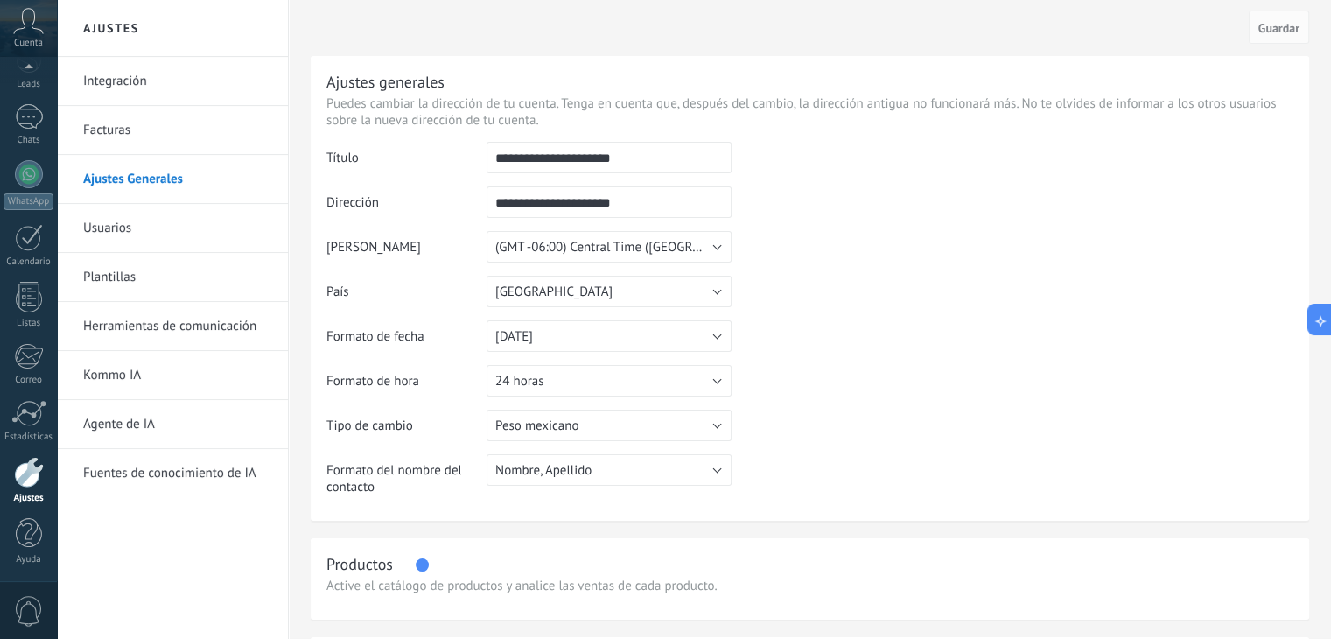
click at [637, 206] on input "**********" at bounding box center [608, 201] width 245 height 31
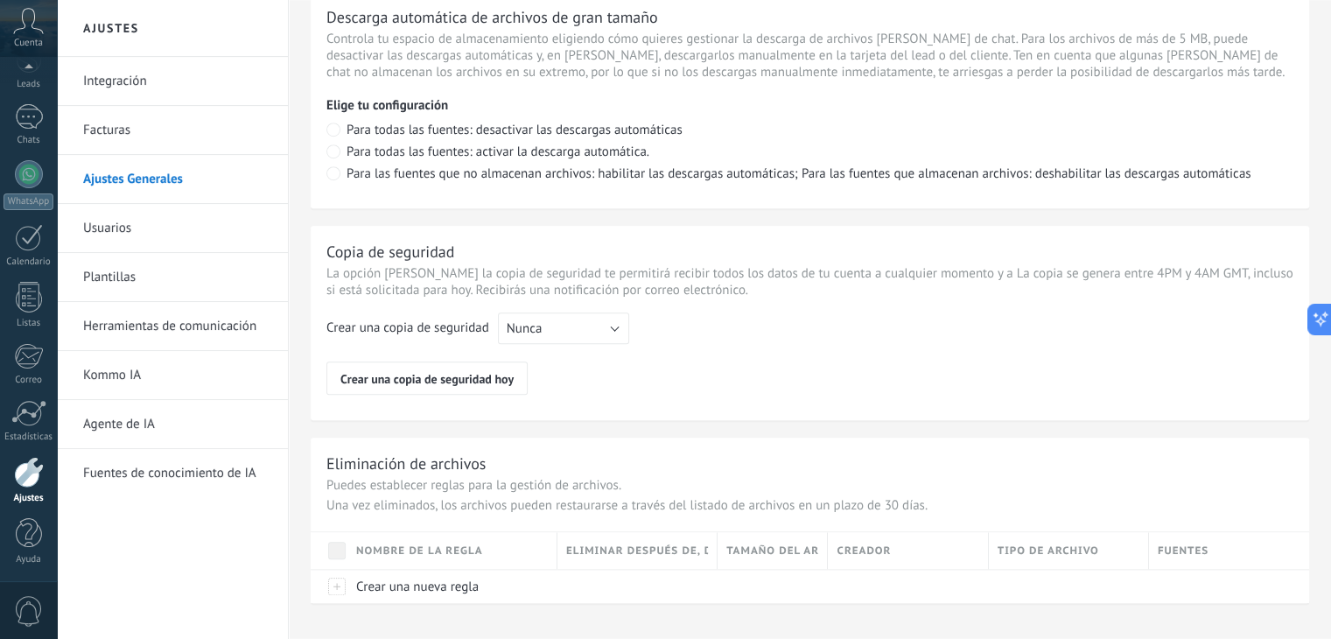
scroll to position [1291, 0]
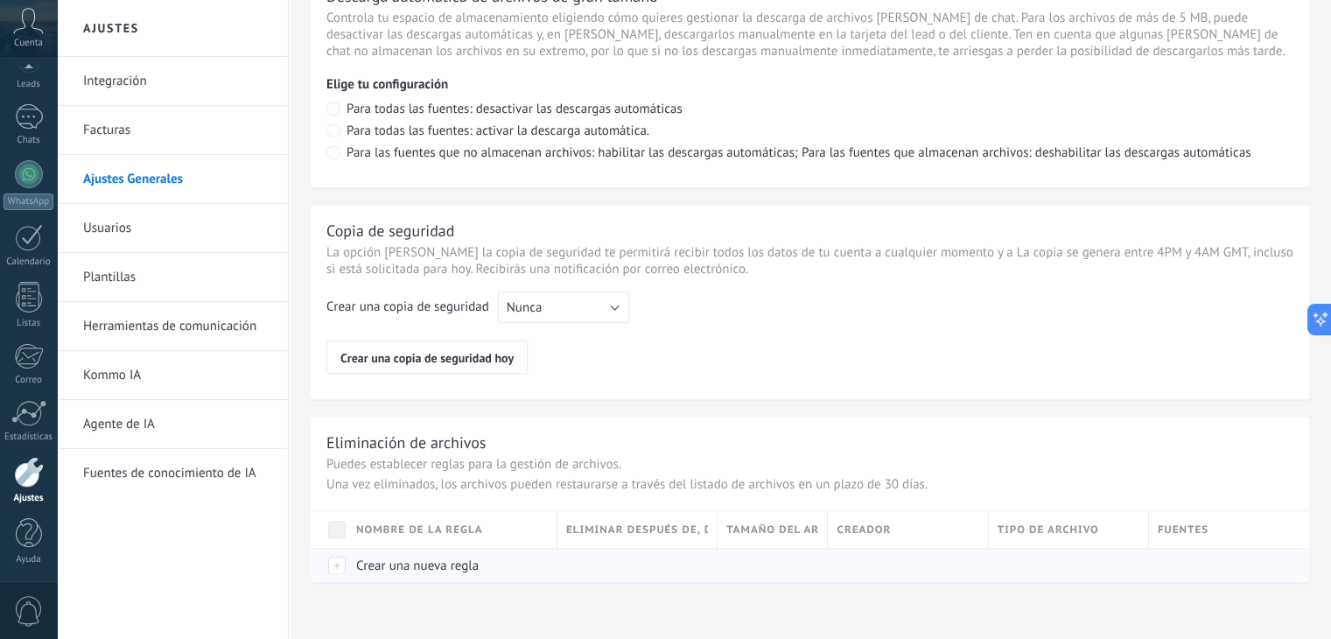
click at [444, 563] on span "Crear una nueva regla" at bounding box center [417, 565] width 122 height 17
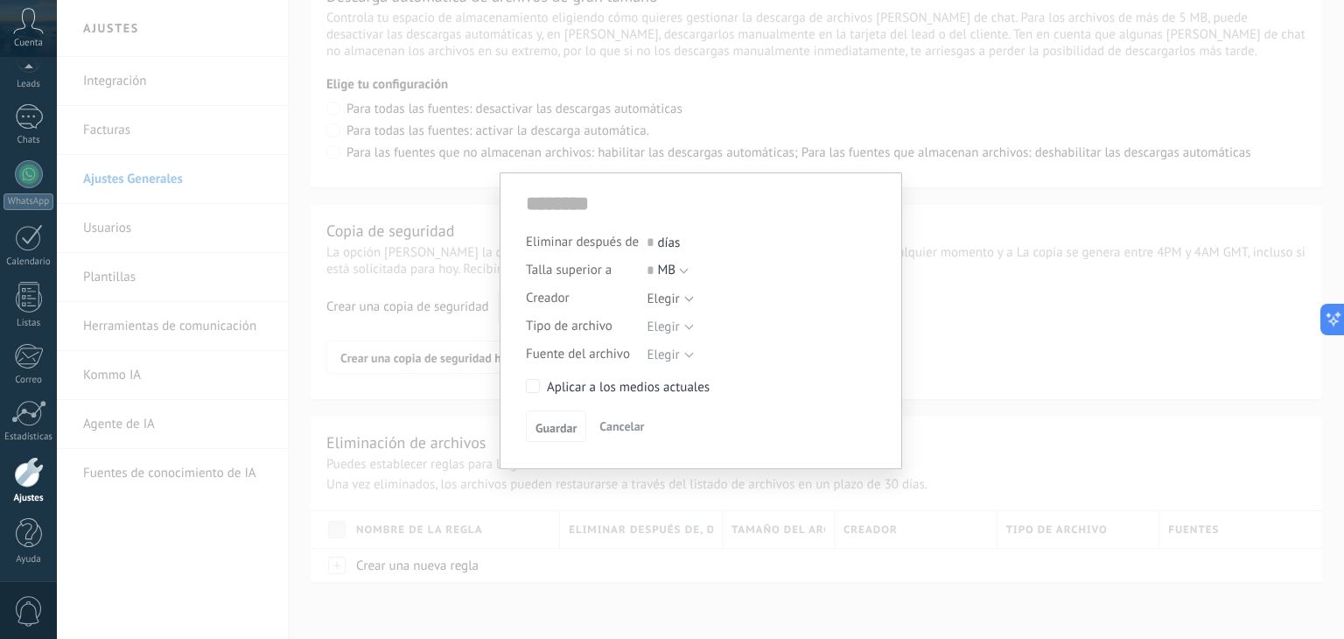
click at [284, 529] on div "Eliminar después de 0 días Talla superior a 0 MB KB GB MB Creador Elegir Tipo d…" at bounding box center [700, 319] width 1287 height 639
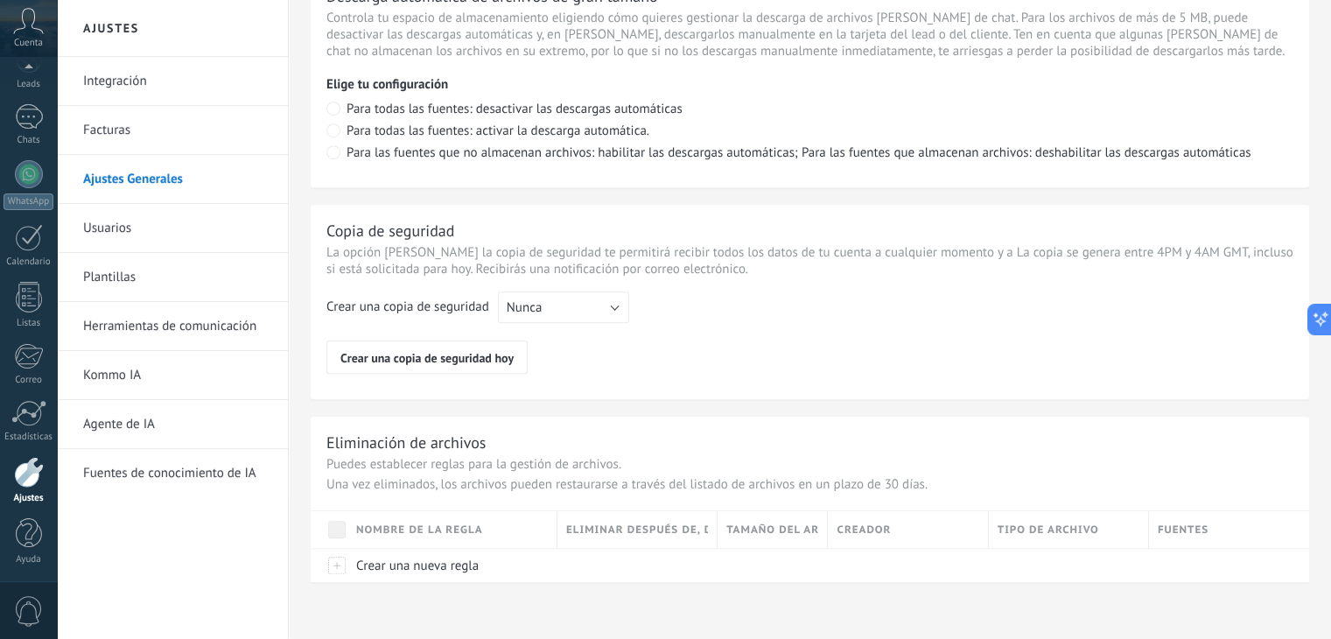
click at [170, 238] on link "Usuarios" at bounding box center [176, 228] width 187 height 49
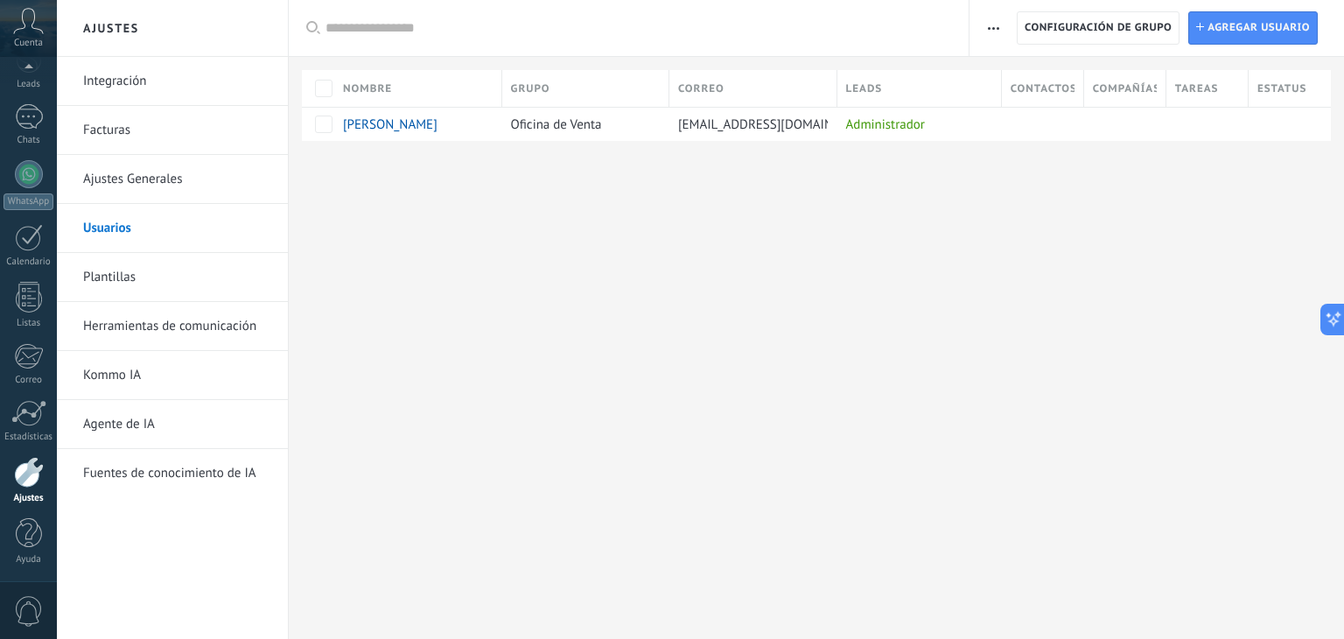
click at [143, 277] on link "Plantillas" at bounding box center [176, 277] width 187 height 49
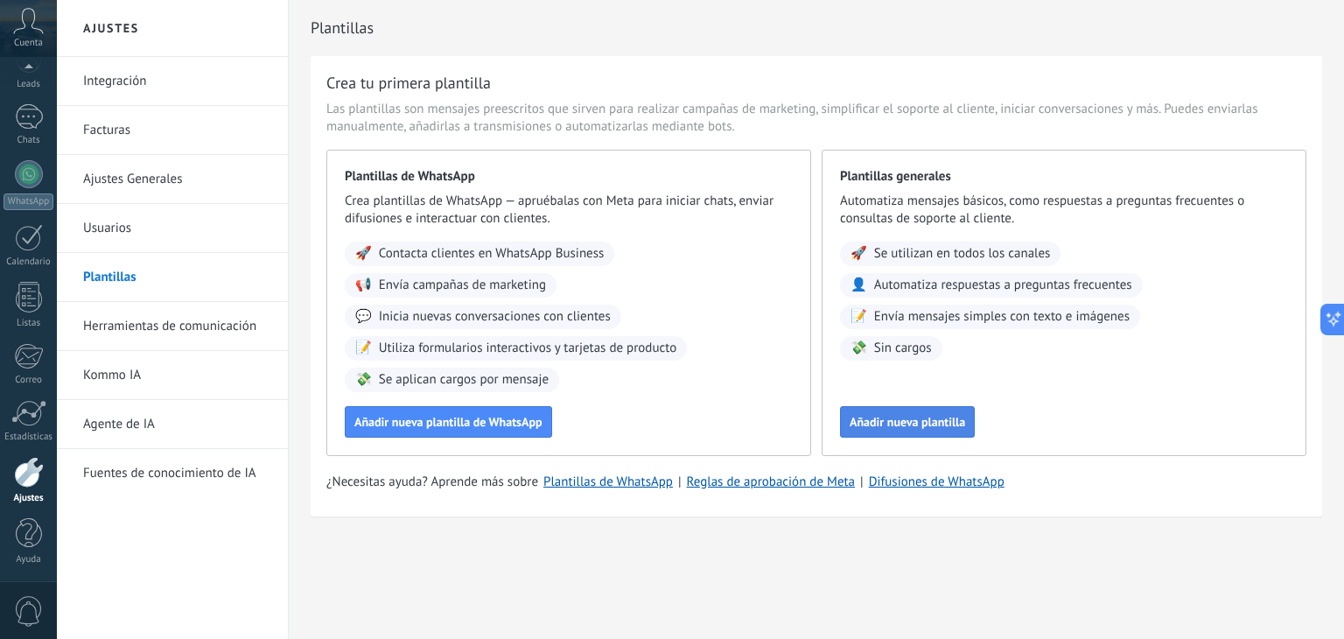
click at [918, 428] on span "Añadir nueva plantilla" at bounding box center [907, 422] width 115 height 12
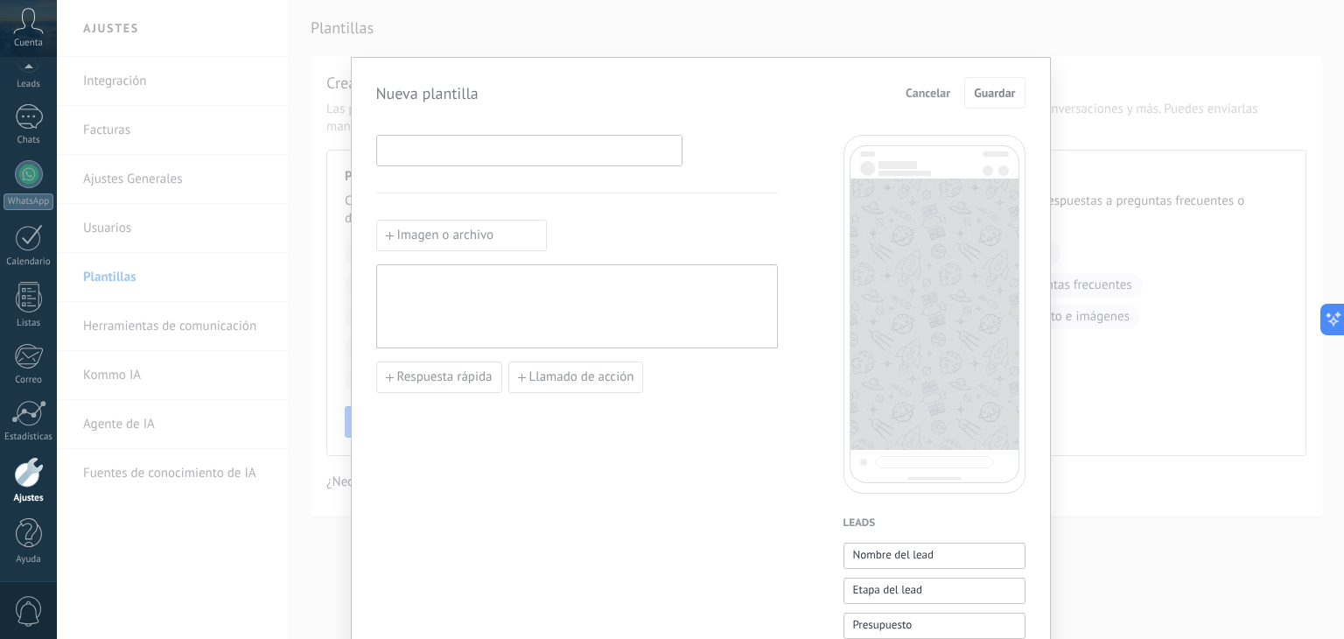
click at [505, 155] on input at bounding box center [529, 150] width 304 height 28
click at [931, 94] on span "Cancelar" at bounding box center [928, 93] width 45 height 12
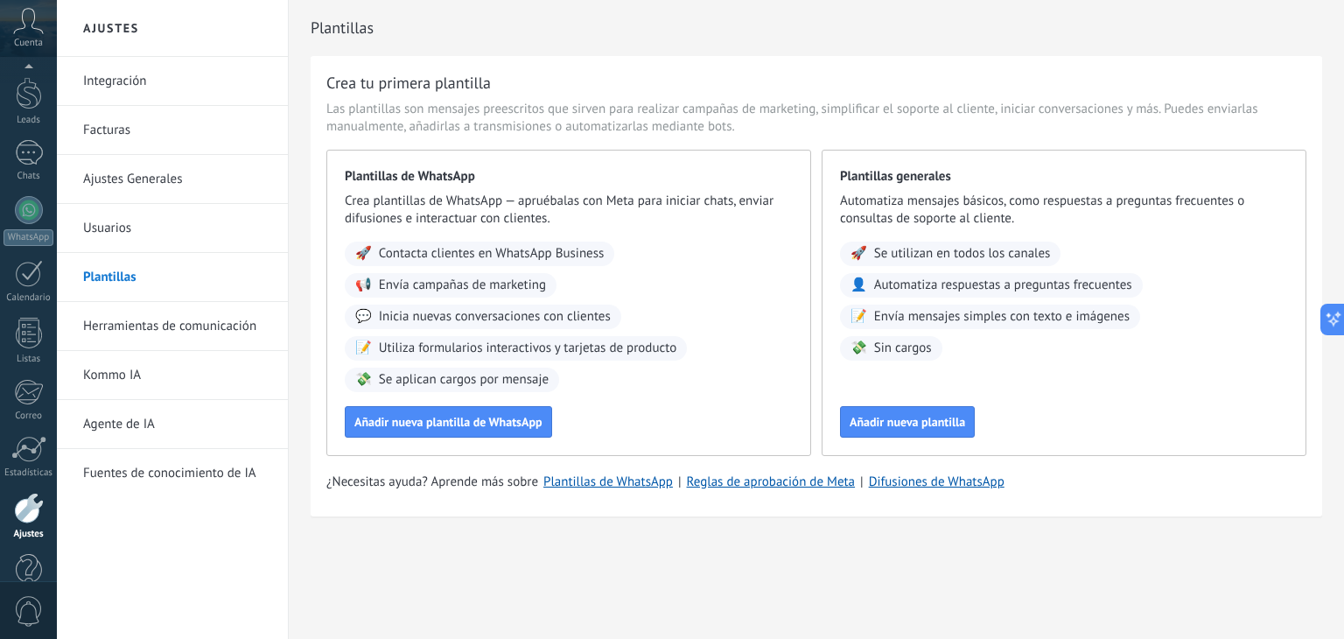
scroll to position [88, 0]
click at [46, 179] on link "WhatsApp" at bounding box center [28, 185] width 57 height 50
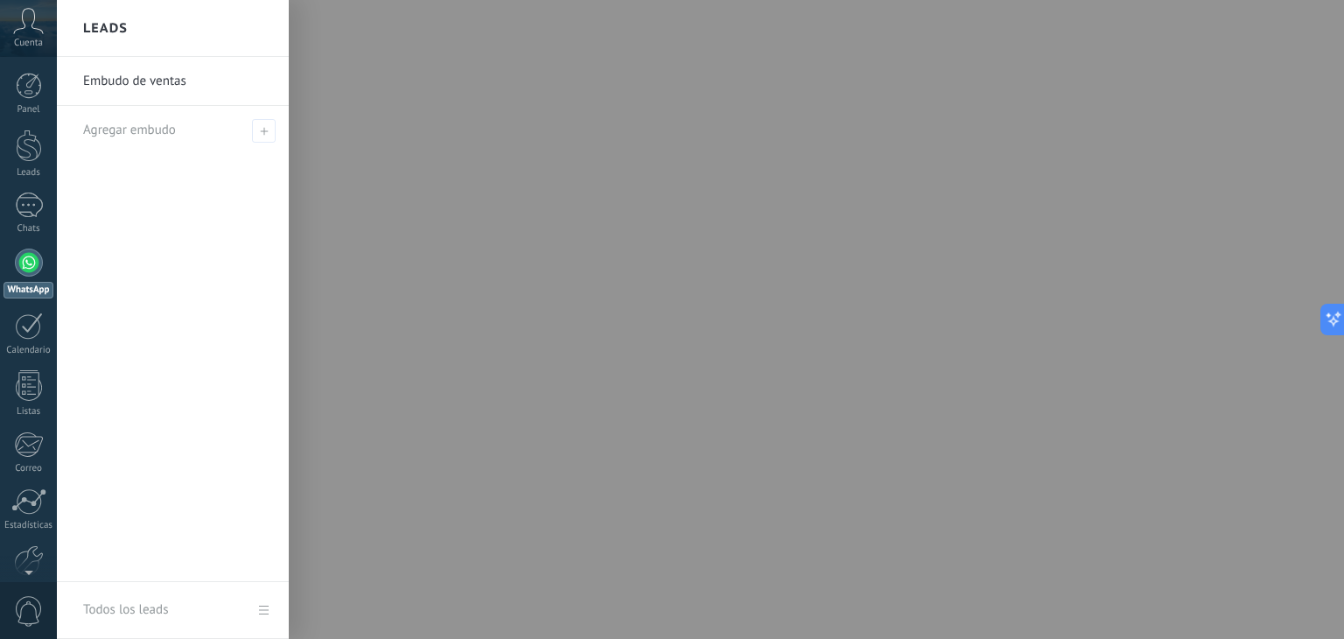
drag, startPoint x: 1305, startPoint y: 59, endPoint x: 1296, endPoint y: 115, distance: 57.7
click at [1296, 115] on div at bounding box center [729, 319] width 1344 height 639
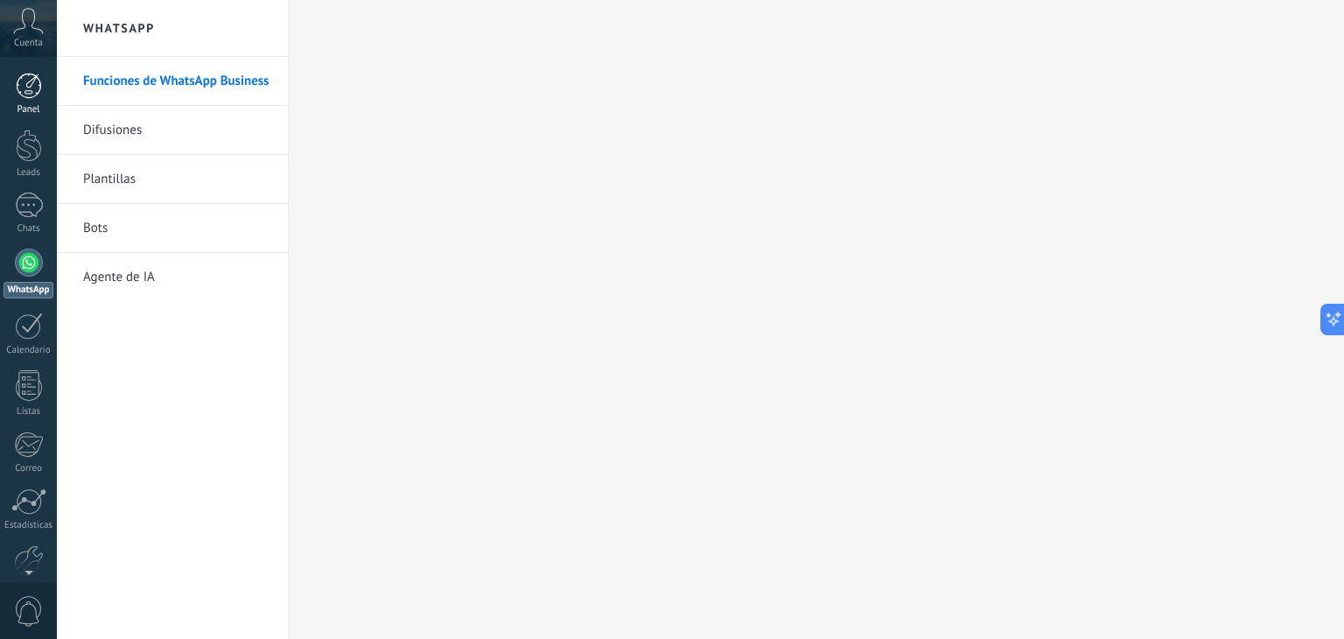
click at [25, 81] on div at bounding box center [29, 86] width 26 height 26
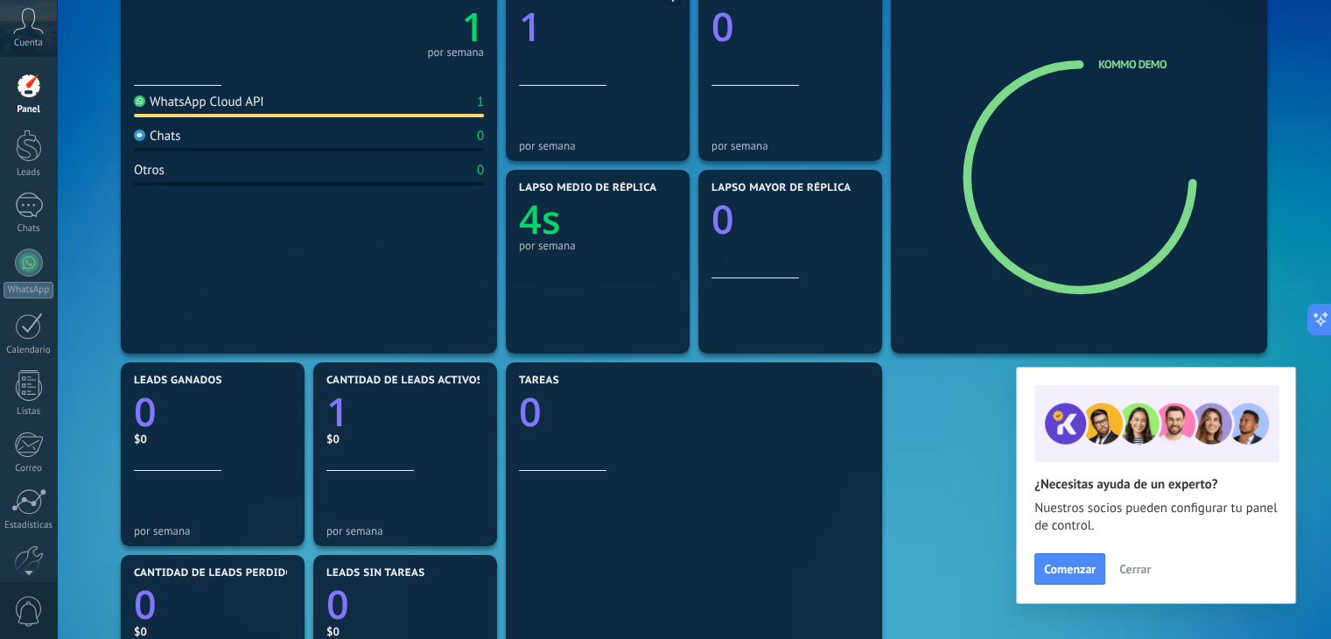
scroll to position [74, 0]
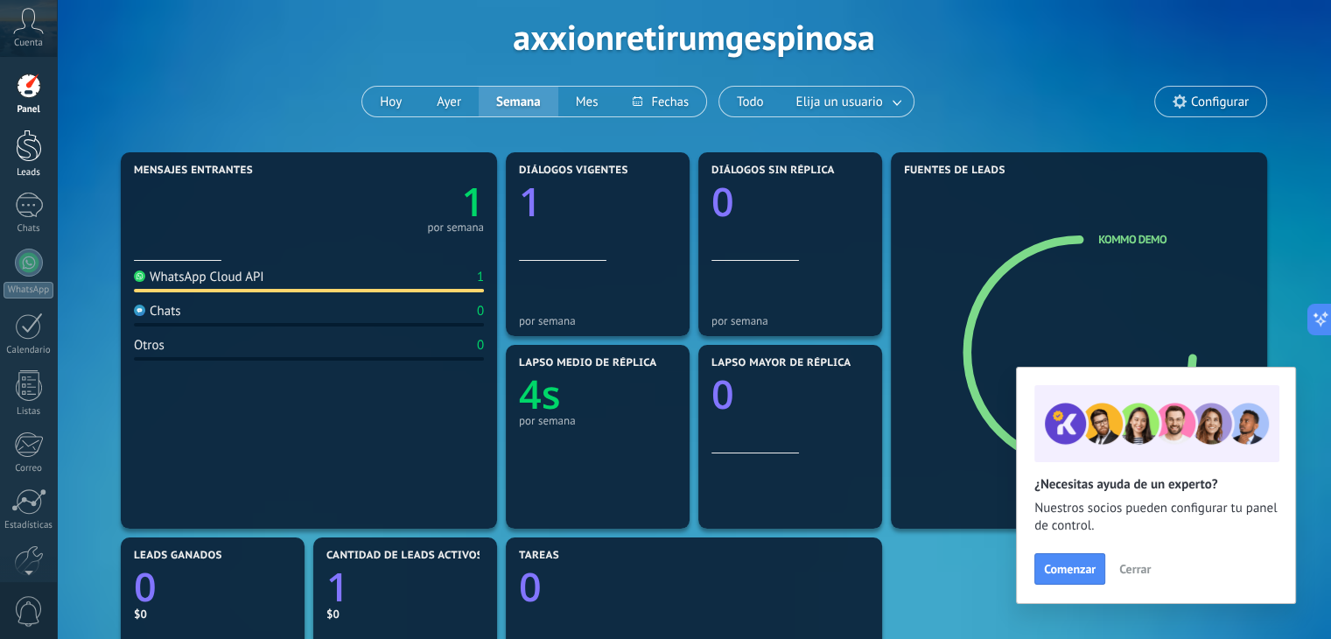
drag, startPoint x: 24, startPoint y: 149, endPoint x: 35, endPoint y: 144, distance: 11.4
click at [23, 149] on div at bounding box center [29, 145] width 26 height 32
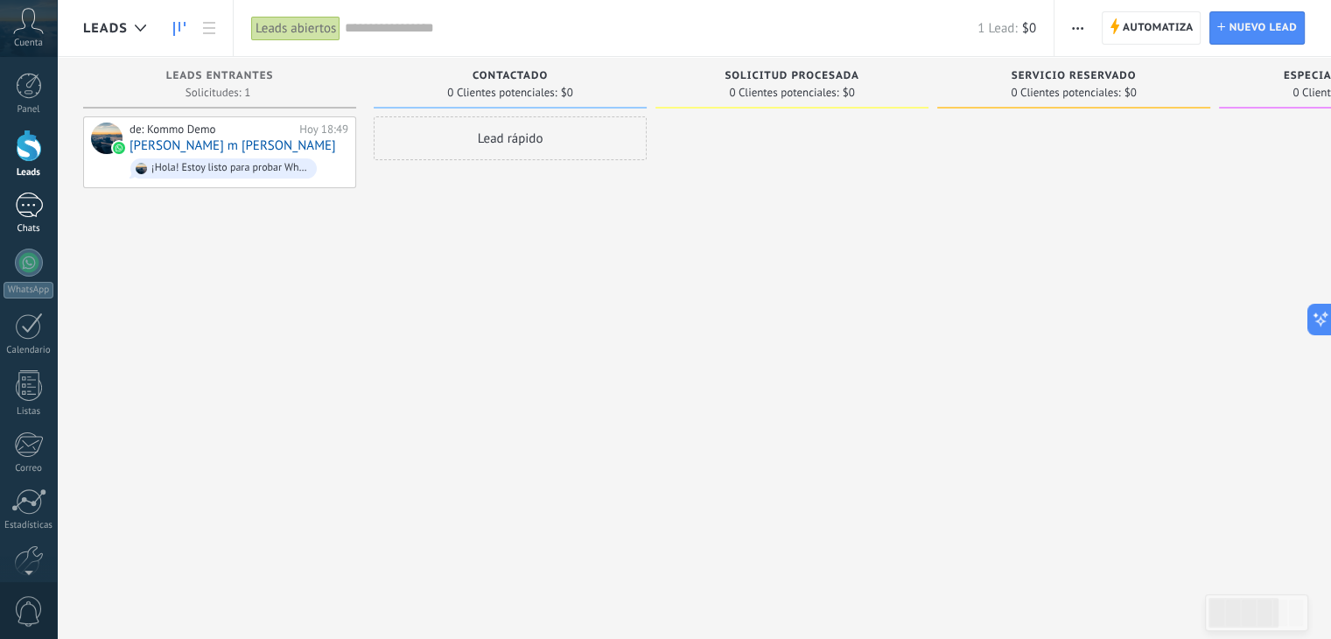
click at [35, 208] on div at bounding box center [29, 204] width 28 height 25
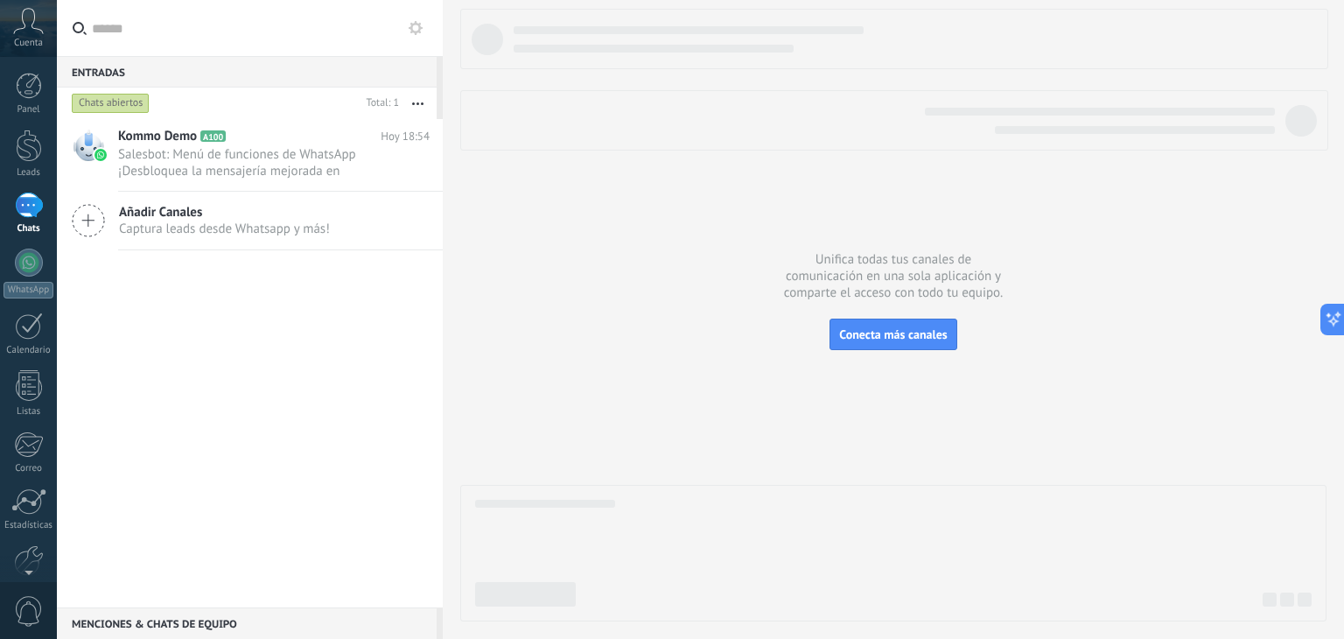
click at [176, 217] on span "Añadir Canales" at bounding box center [224, 212] width 211 height 17
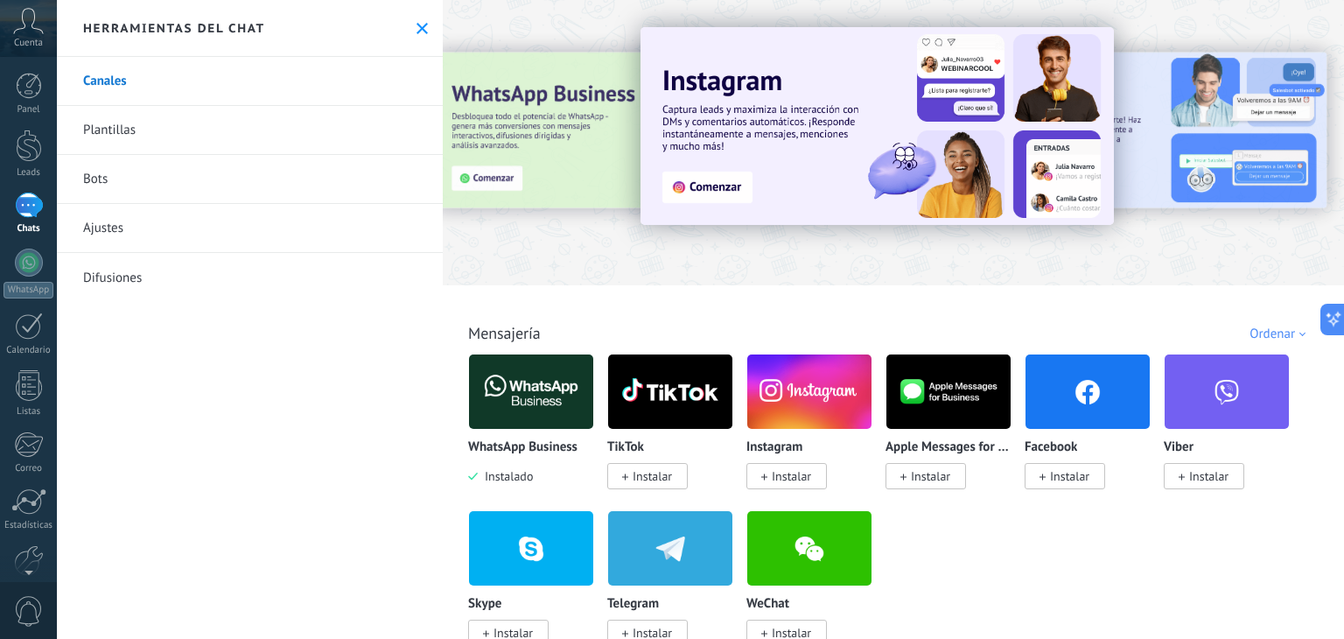
click at [164, 133] on link "Plantillas" at bounding box center [250, 130] width 386 height 49
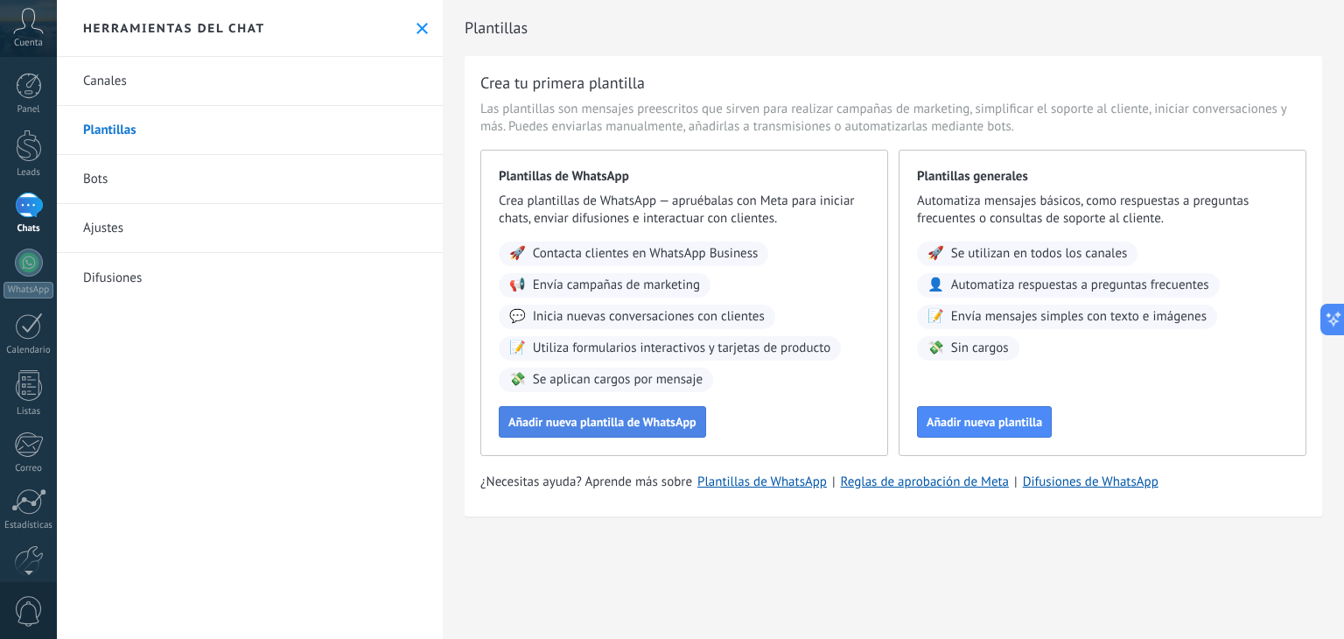
click at [595, 427] on span "Añadir nueva plantilla de WhatsApp" at bounding box center [602, 422] width 188 height 12
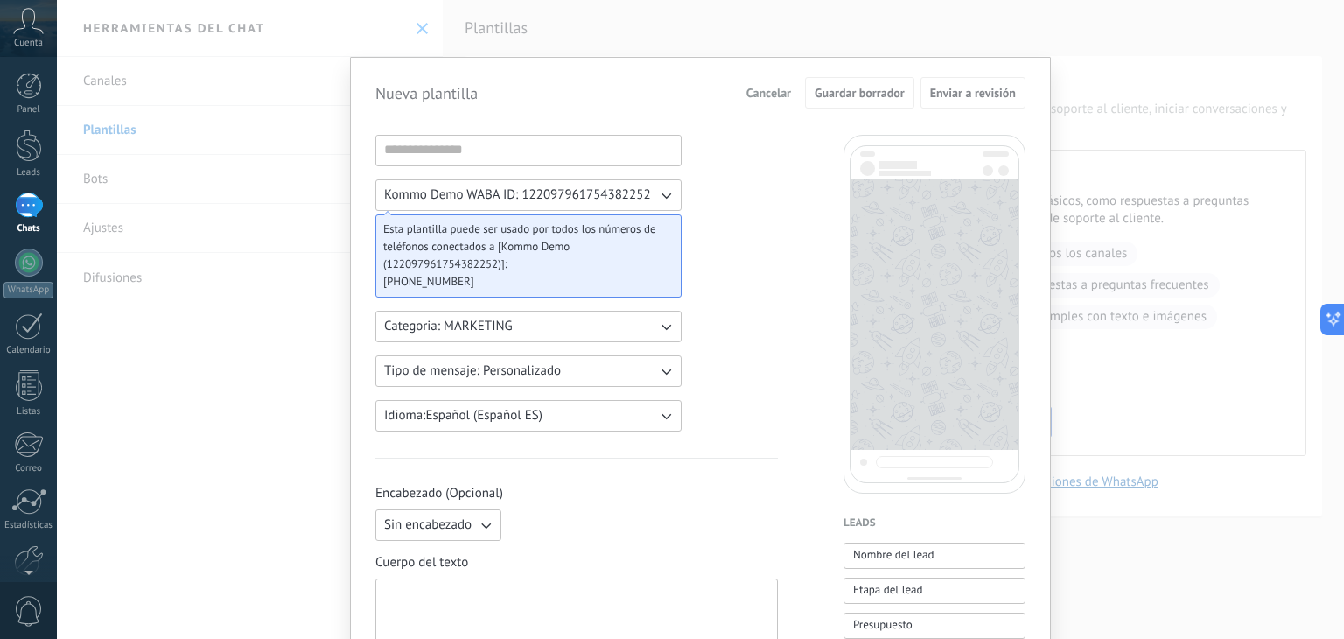
click at [665, 373] on icon "button" at bounding box center [665, 370] width 17 height 17
click at [665, 373] on li "Personalizado" at bounding box center [523, 371] width 316 height 30
click at [663, 324] on icon "button" at bounding box center [665, 326] width 17 height 17
click at [663, 324] on li "UTILITY" at bounding box center [523, 326] width 316 height 30
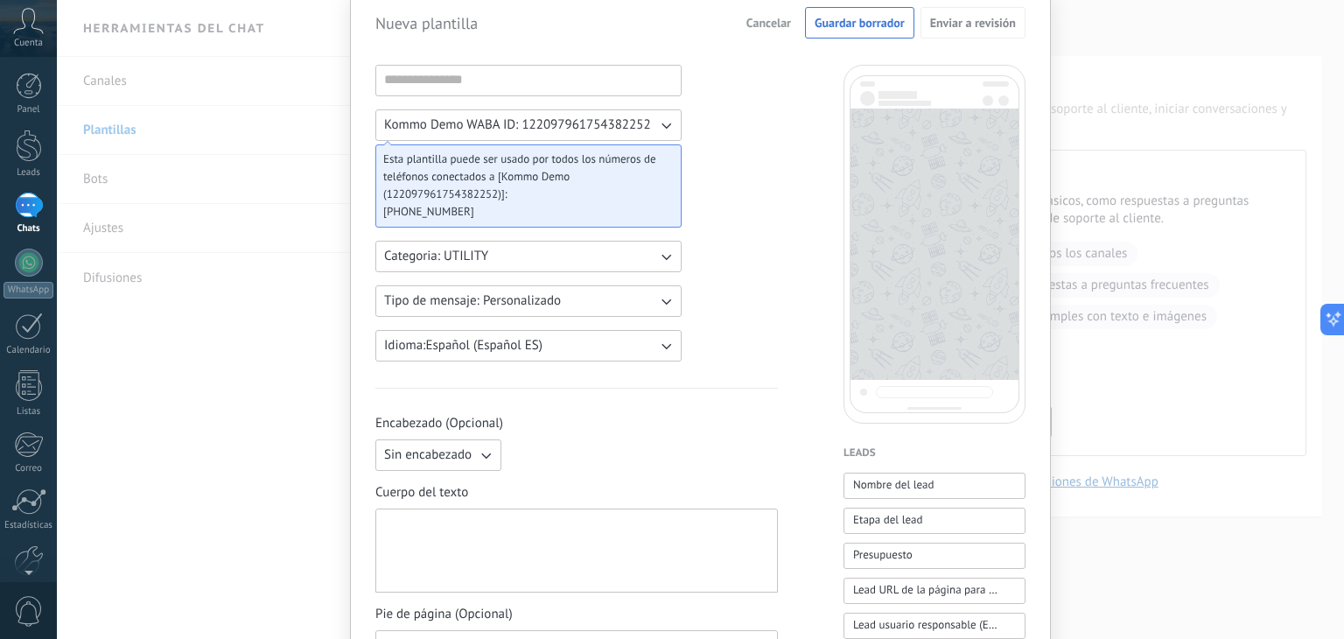
scroll to position [175, 0]
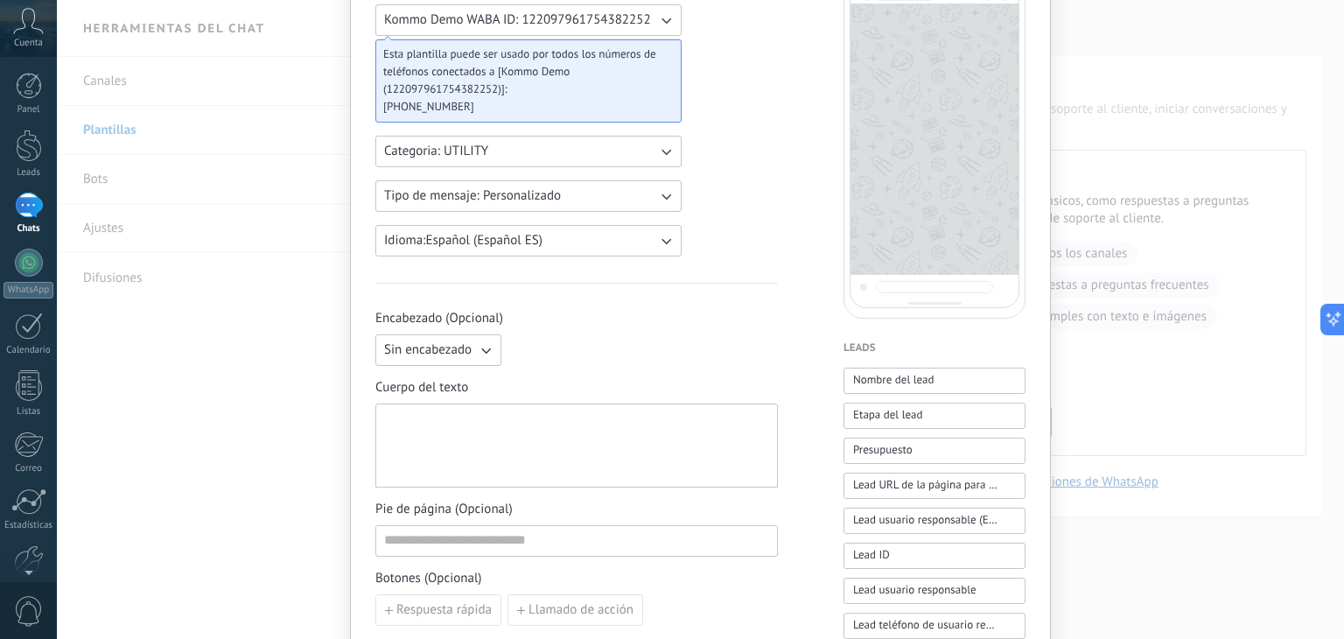
click at [481, 347] on icon "button" at bounding box center [485, 349] width 17 height 17
click at [448, 379] on li "Texto" at bounding box center [433, 380] width 136 height 30
click at [564, 349] on input at bounding box center [643, 349] width 268 height 28
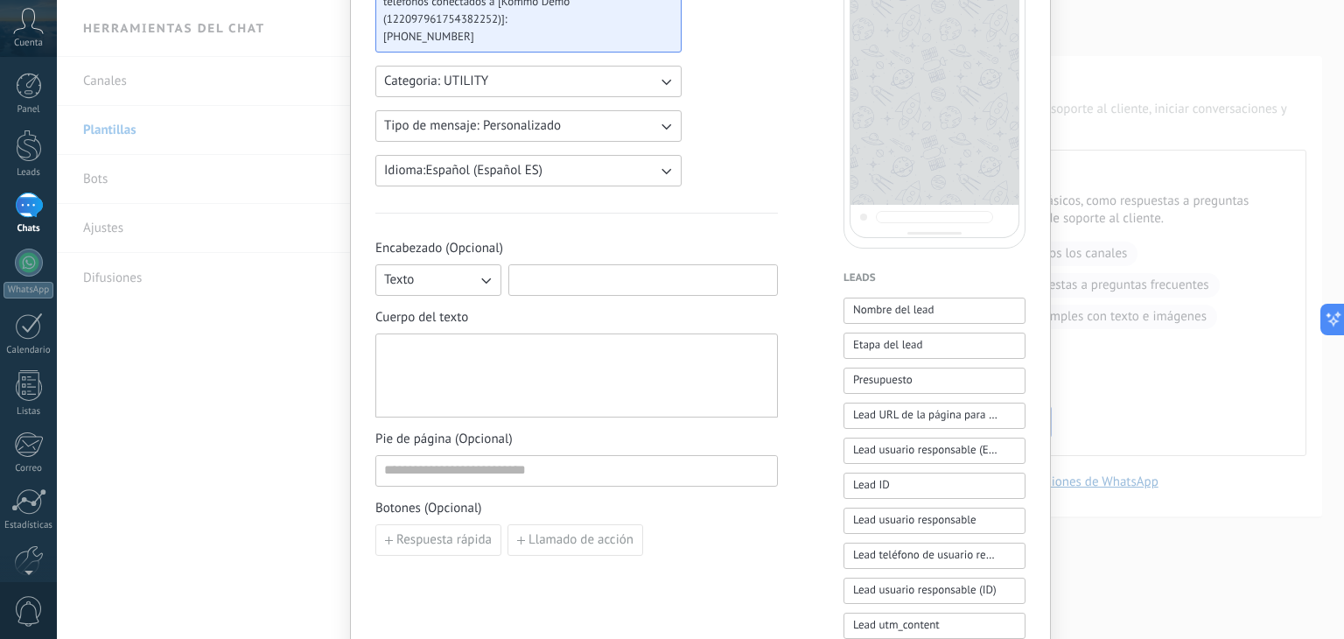
scroll to position [0, 0]
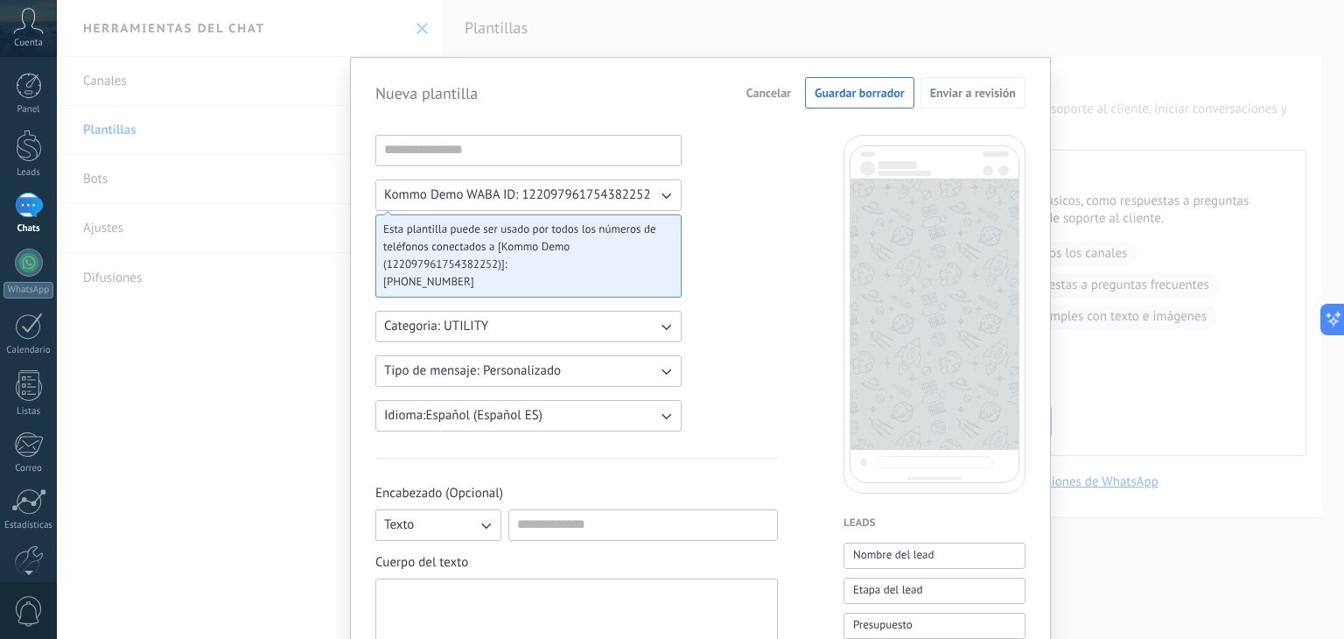
click at [108, 191] on div "Nueva plantilla Cancelar Guardar borrador Enviar a revisión Kommo Demo WABA ID:…" at bounding box center [700, 319] width 1287 height 639
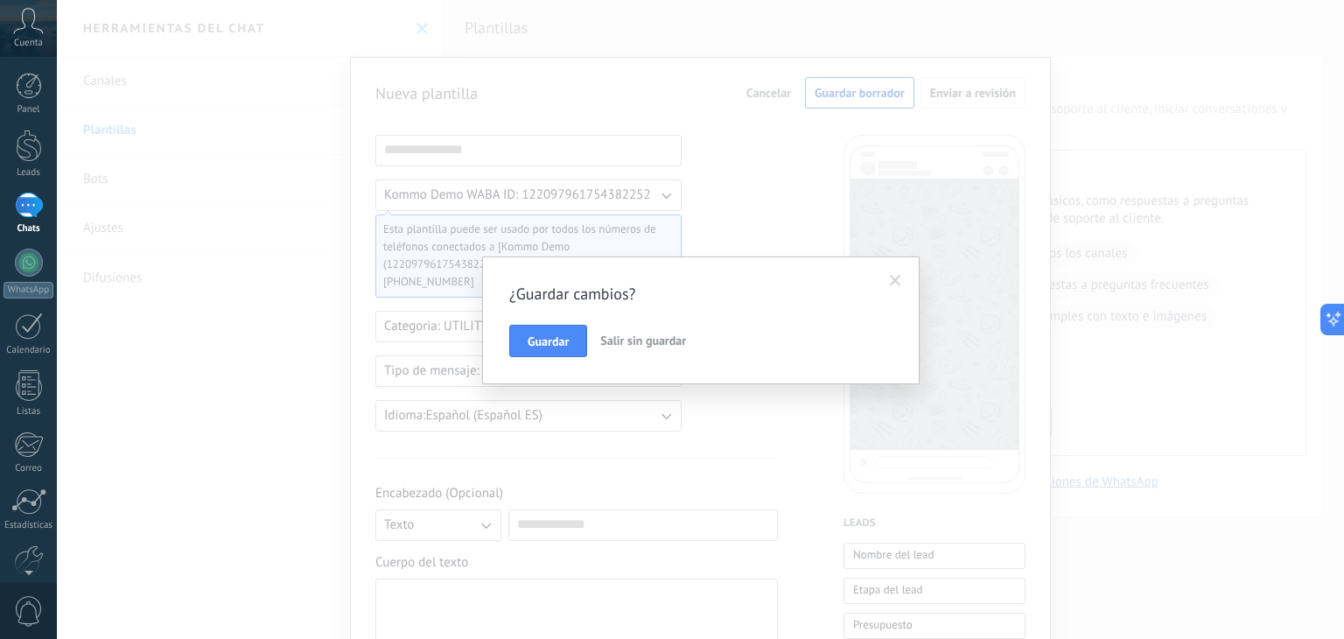
click at [646, 348] on button "Salir sin guardar" at bounding box center [643, 341] width 100 height 33
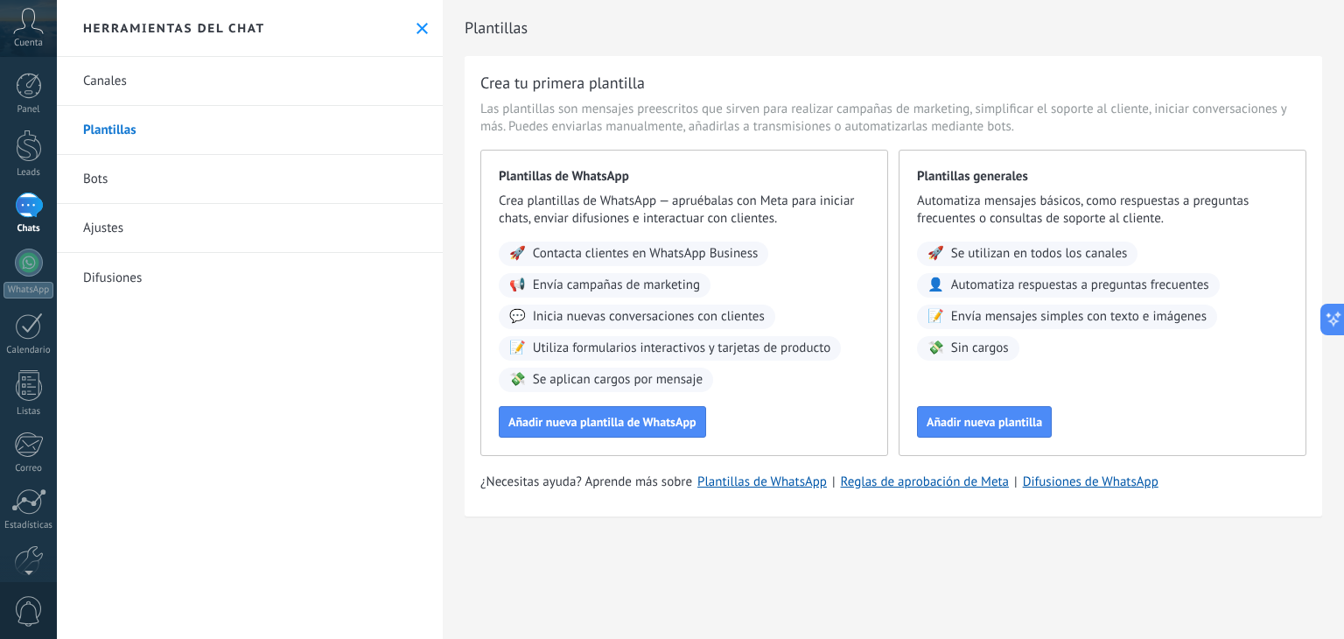
click at [138, 232] on link "Ajustes" at bounding box center [250, 228] width 386 height 49
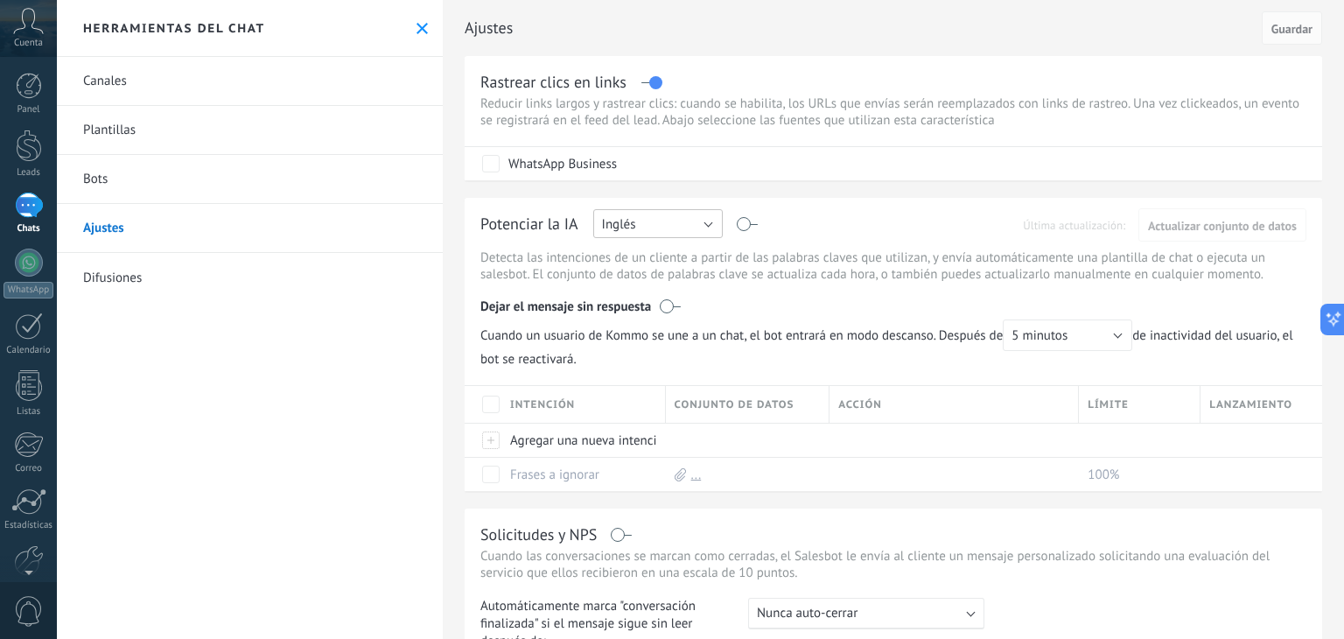
click at [703, 217] on button "Inglés" at bounding box center [657, 223] width 129 height 29
click at [653, 280] on span "Español" at bounding box center [650, 284] width 134 height 17
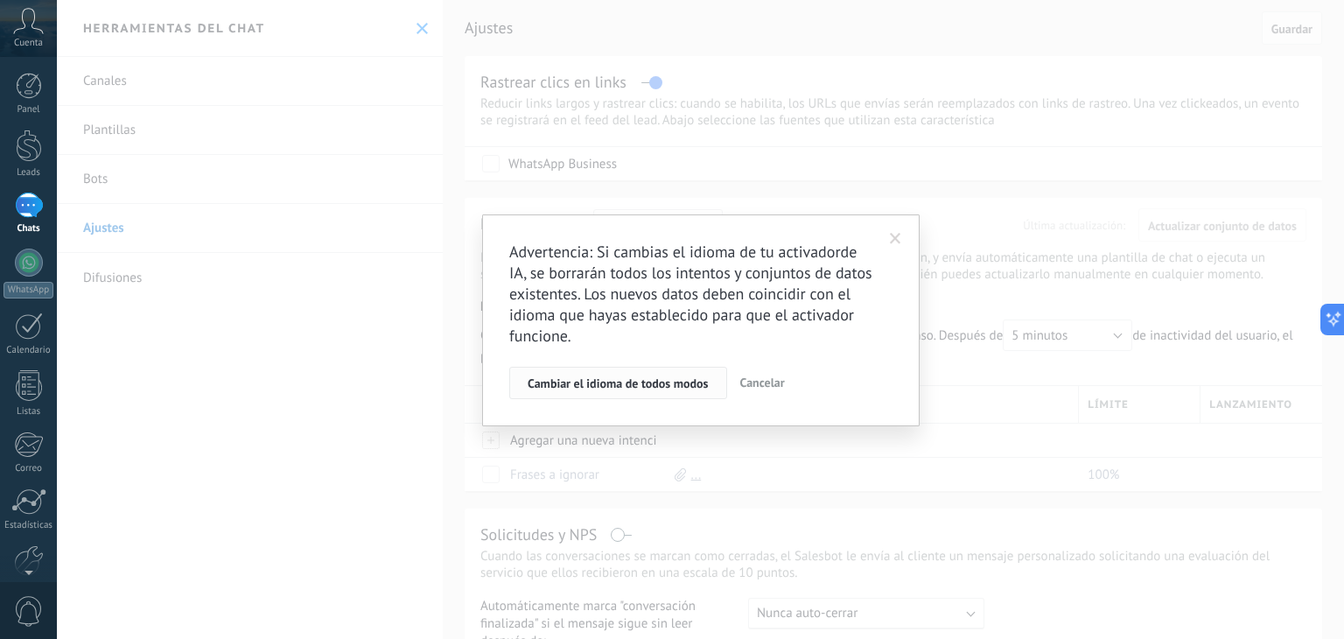
click at [644, 380] on span "Cambiar el idioma de todos modos" at bounding box center [618, 383] width 181 height 12
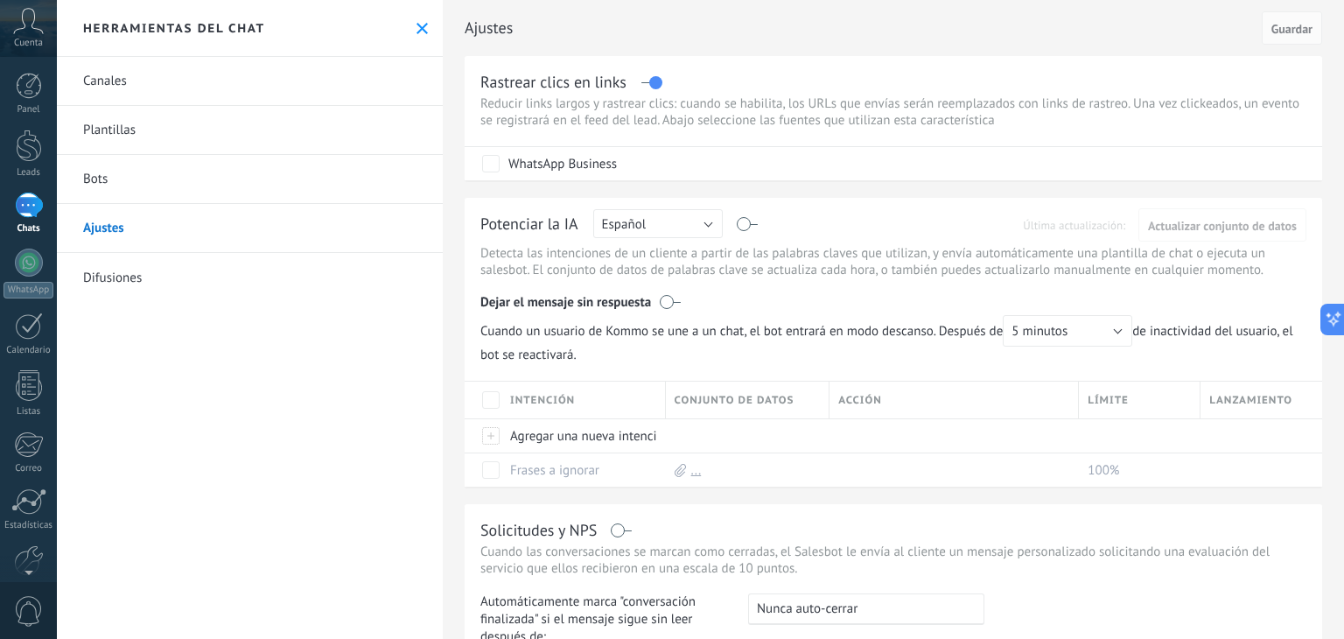
click at [661, 297] on label at bounding box center [670, 301] width 21 height 17
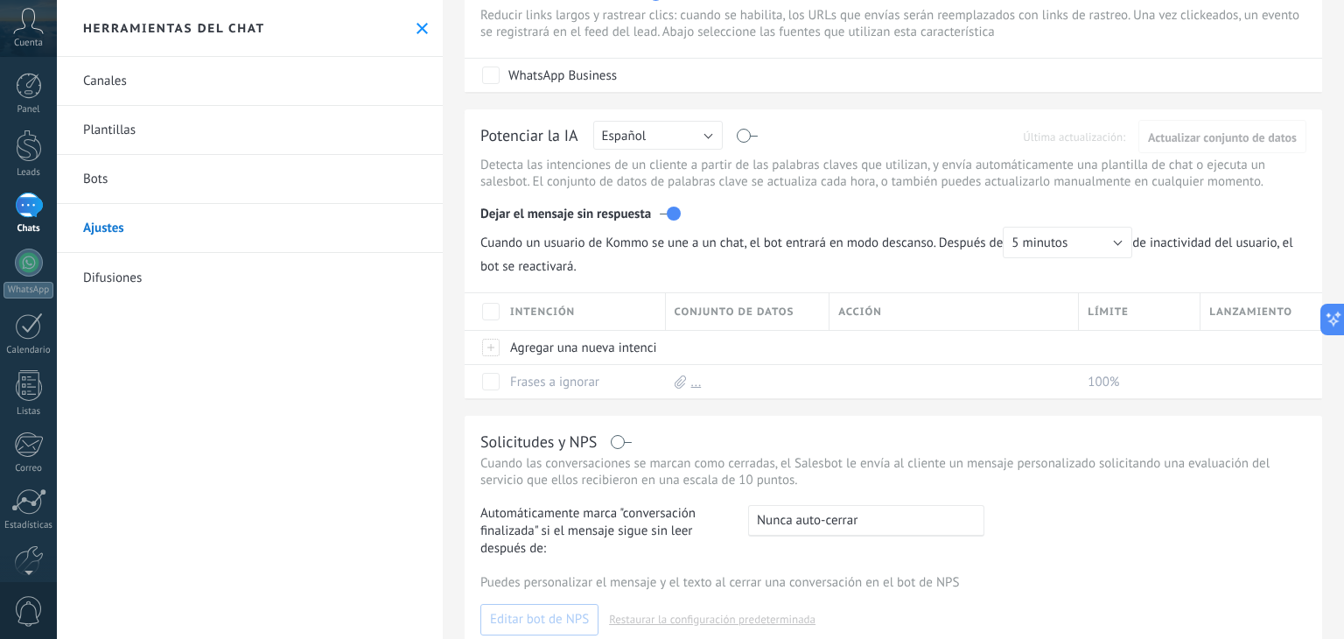
scroll to position [87, 0]
click at [660, 212] on label at bounding box center [670, 214] width 21 height 17
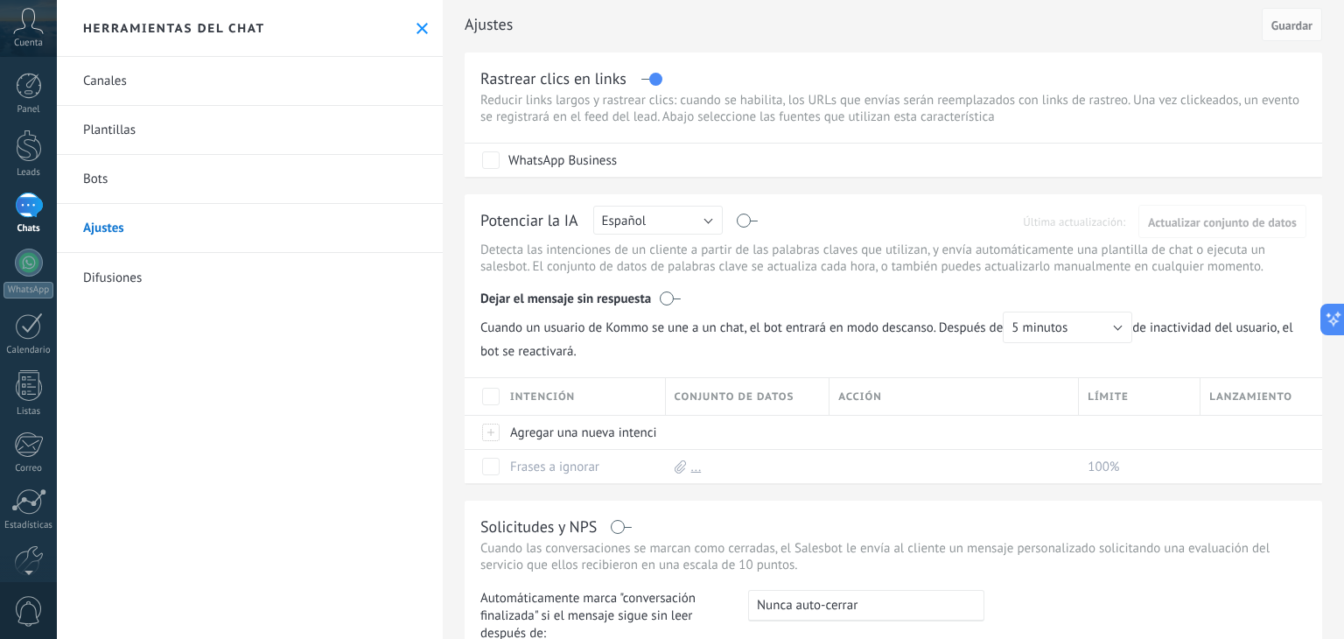
scroll to position [0, 0]
click at [174, 91] on link "Canales" at bounding box center [250, 81] width 386 height 49
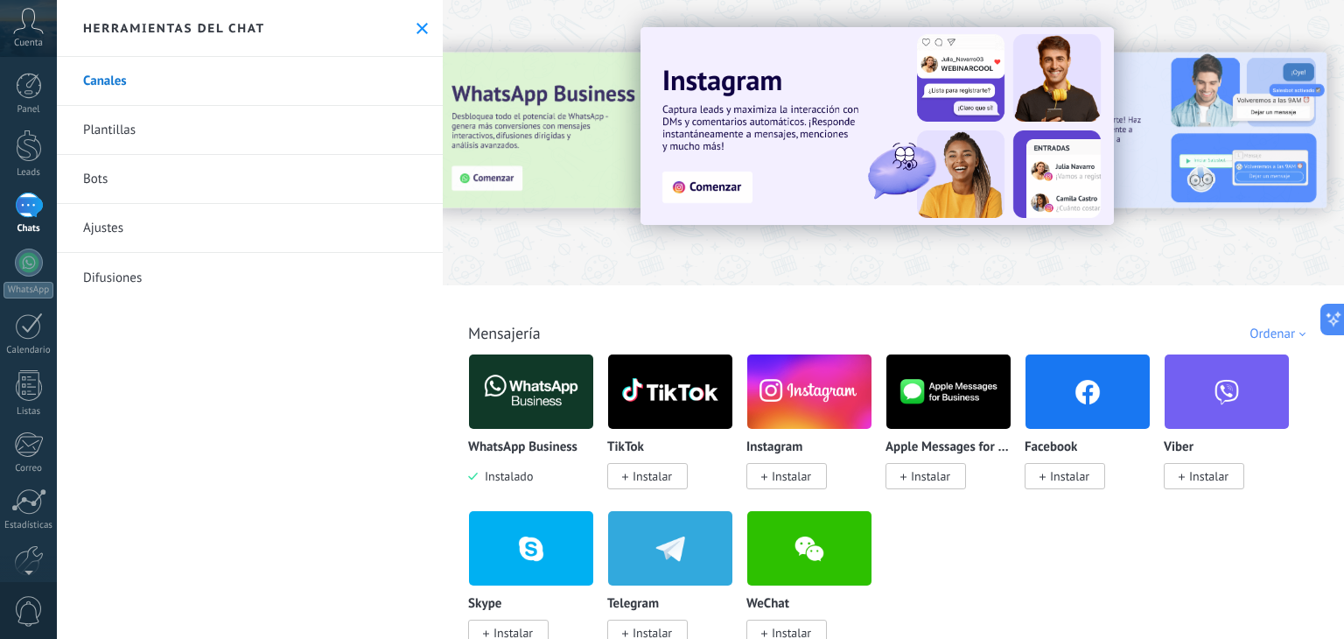
click at [121, 129] on link "Plantillas" at bounding box center [250, 130] width 386 height 49
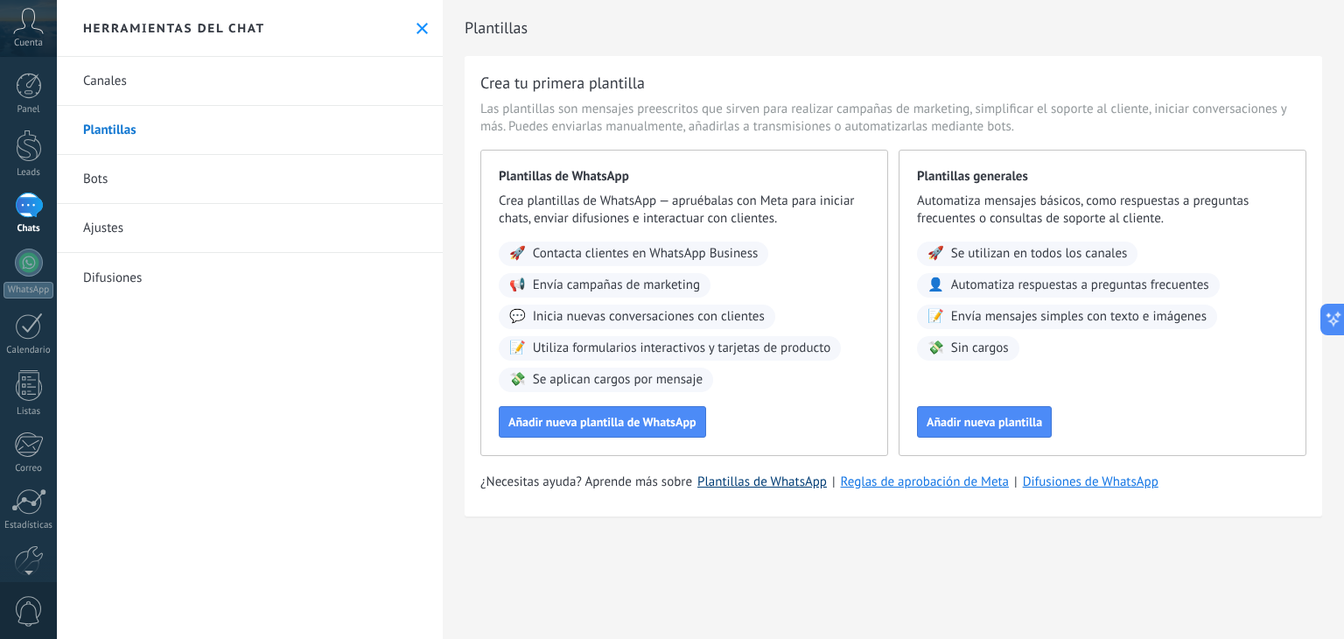
click at [789, 481] on link "Plantillas de WhatsApp" at bounding box center [761, 481] width 129 height 17
